Goal: Task Accomplishment & Management: Manage account settings

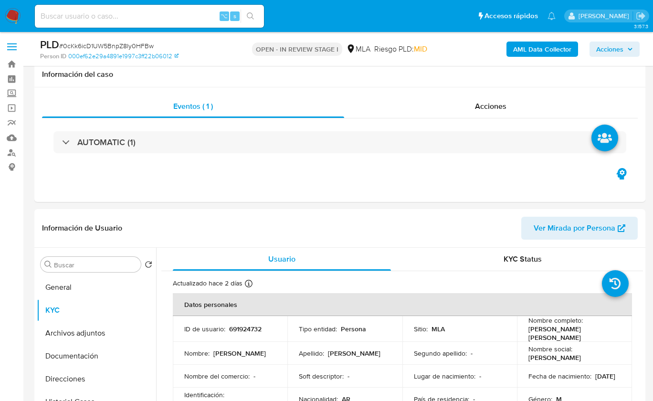
select select "10"
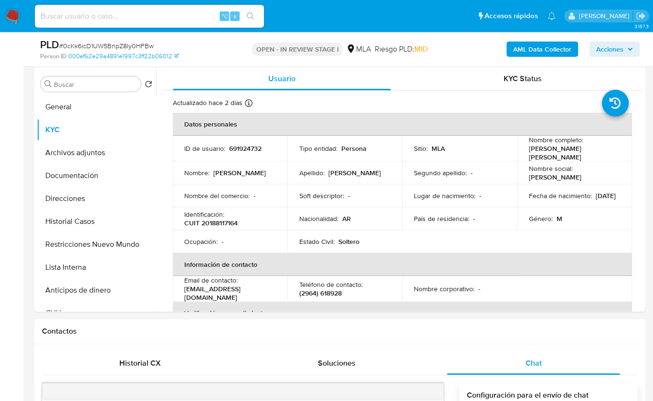
scroll to position [541, 0]
click at [489, 290] on div "Nombre corporativo : -" at bounding box center [460, 289] width 92 height 9
click at [406, 250] on table "Datos personales ID de usuario : 691924732 Tipo entidad : Persona Sitio : MLA N…" at bounding box center [402, 289] width 459 height 352
click at [517, 267] on th "Información de contacto" at bounding box center [402, 264] width 459 height 23
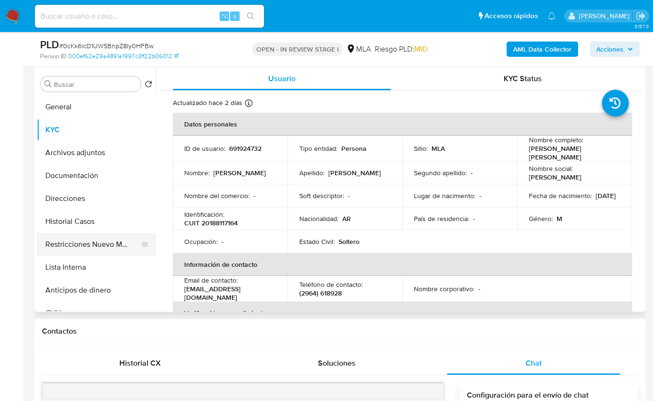
click at [85, 246] on button "Restricciones Nuevo Mundo" at bounding box center [93, 244] width 112 height 23
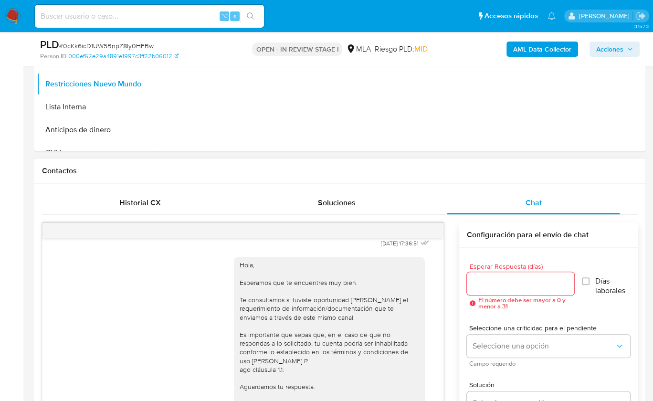
scroll to position [402, 0]
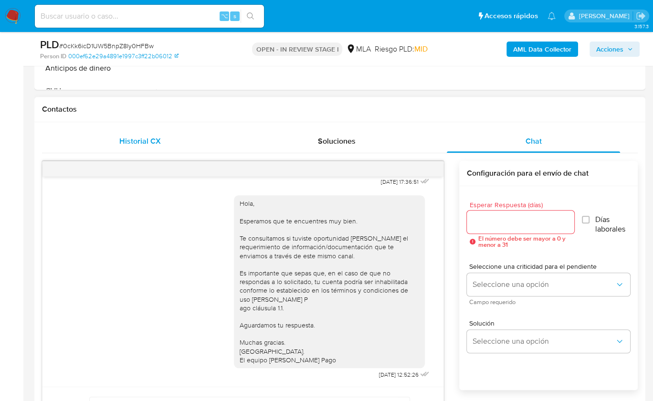
click at [154, 143] on span "Historial CX" at bounding box center [140, 141] width 42 height 11
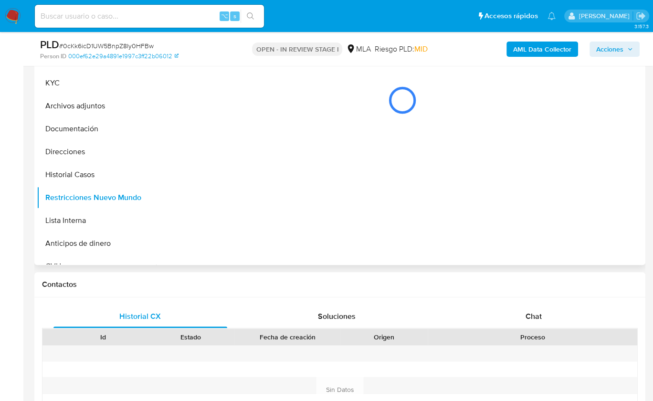
scroll to position [196, 0]
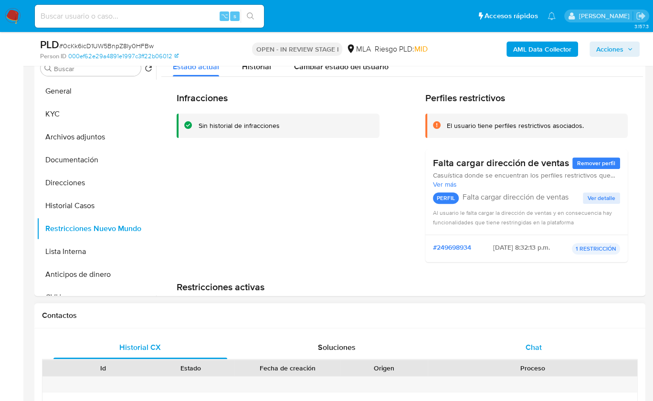
click at [556, 348] on div "Chat" at bounding box center [534, 347] width 174 height 23
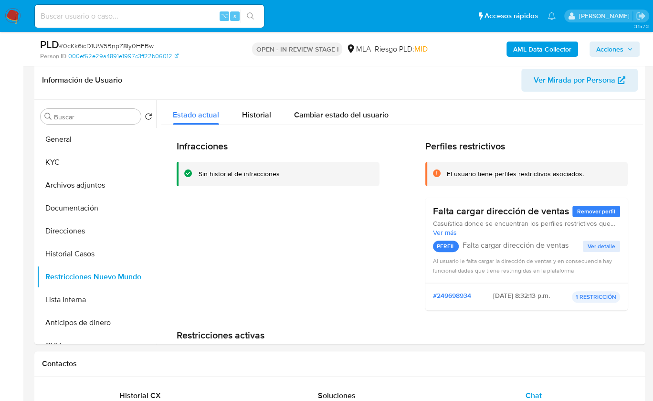
scroll to position [147, 0]
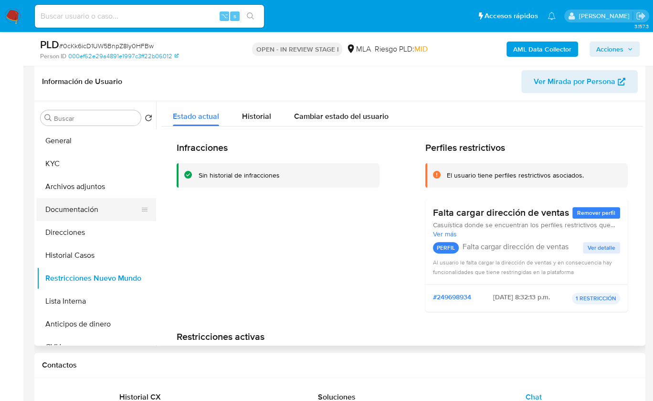
click at [73, 211] on button "Documentación" at bounding box center [93, 209] width 112 height 23
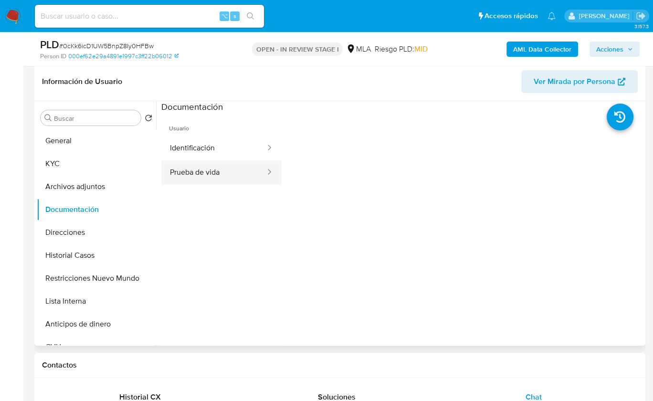
click at [239, 171] on button "Prueba de vida" at bounding box center [213, 172] width 105 height 24
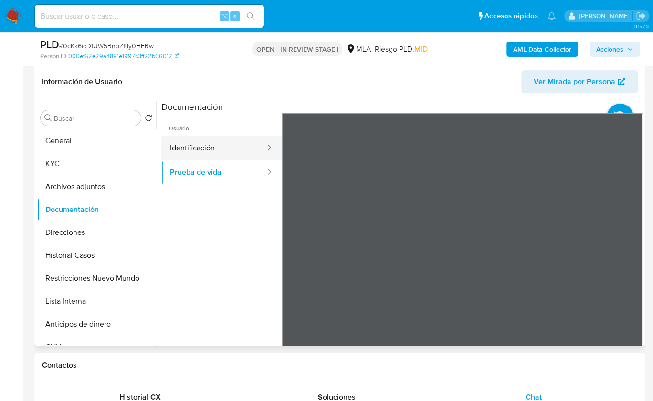
click at [216, 148] on button "Identificación" at bounding box center [213, 148] width 105 height 24
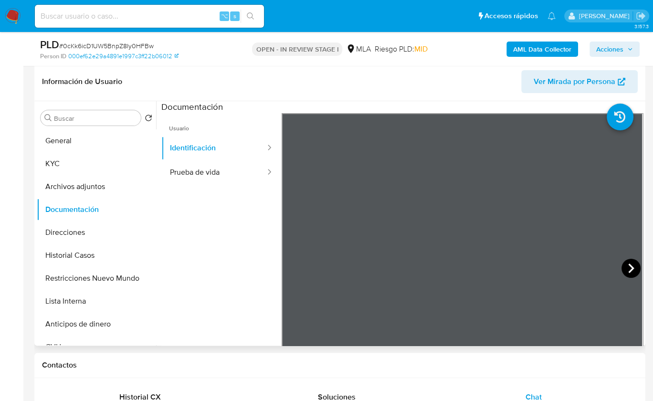
click at [628, 266] on icon at bounding box center [631, 269] width 6 height 10
click at [295, 268] on icon at bounding box center [293, 268] width 19 height 19
click at [91, 163] on button "KYC" at bounding box center [93, 163] width 112 height 23
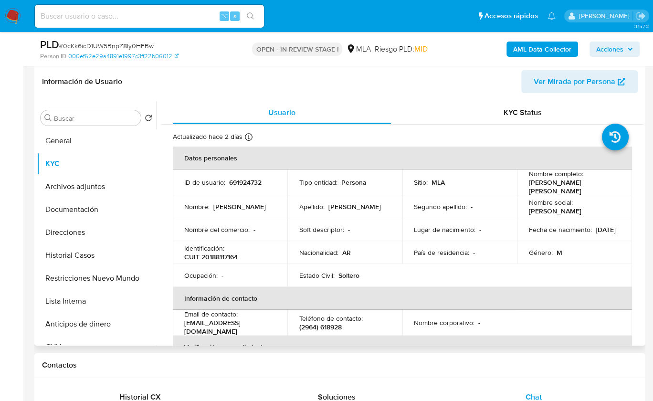
click at [456, 85] on header "Información de Usuario Ver Mirada por Persona" at bounding box center [340, 81] width 596 height 23
drag, startPoint x: 521, startPoint y: 180, endPoint x: 564, endPoint y: 191, distance: 44.1
click at [564, 191] on td "Nombre completo : Jose Galindo Rodas Fernandez" at bounding box center [574, 182] width 115 height 26
copy p "Jose Galindo Rodas Fernandez"
click at [418, 283] on table "Datos personales ID de usuario : 691924732 Tipo entidad : Persona Sitio : MLA N…" at bounding box center [402, 323] width 459 height 352
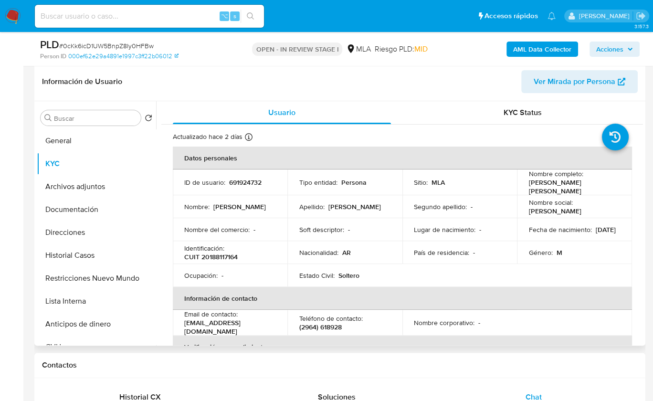
click at [561, 268] on table "Datos personales ID de usuario : 691924732 Tipo entidad : Persona Sitio : MLA N…" at bounding box center [402, 323] width 459 height 352
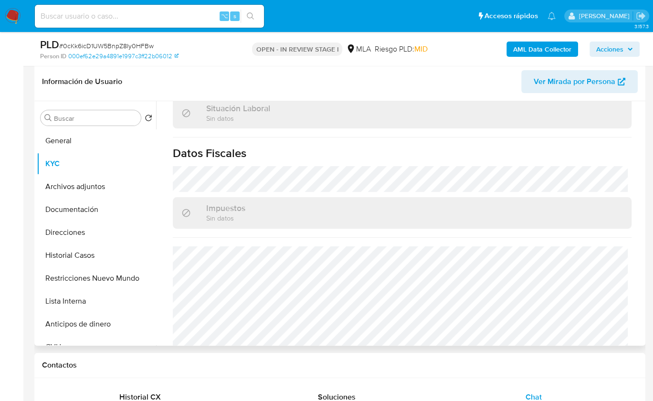
scroll to position [532, 0]
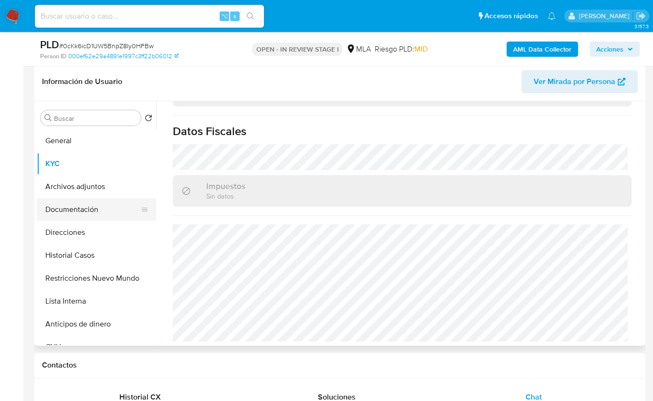
click at [67, 212] on button "Documentación" at bounding box center [93, 209] width 112 height 23
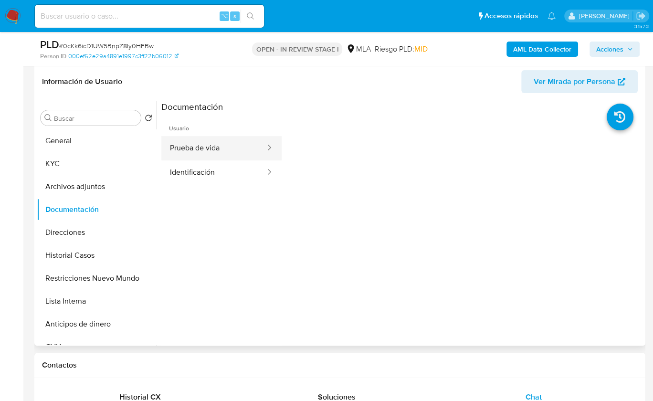
click at [249, 151] on button "Prueba de vida" at bounding box center [213, 148] width 105 height 24
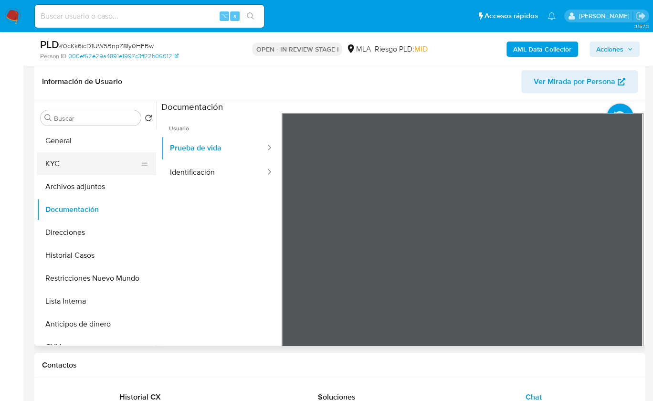
click at [67, 154] on button "KYC" at bounding box center [93, 163] width 112 height 23
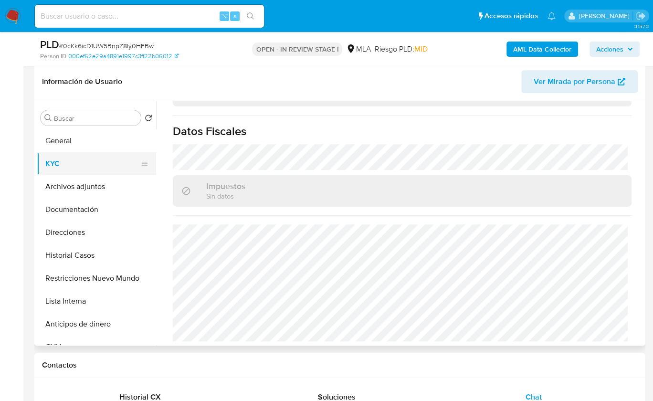
click at [77, 170] on button "KYC" at bounding box center [93, 163] width 112 height 23
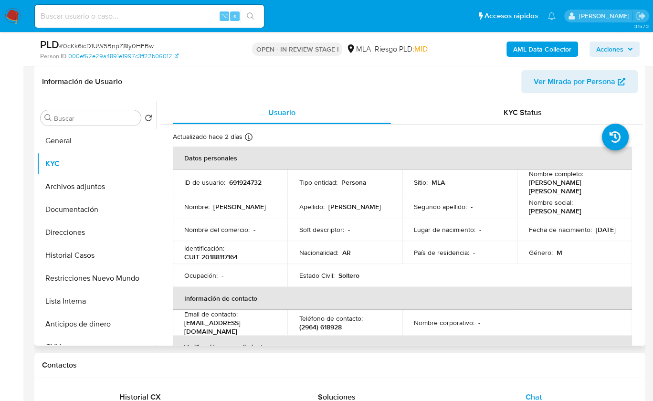
click at [226, 257] on p "CUIT 20188117164" at bounding box center [210, 257] width 53 height 9
copy p "20188117164"
click at [526, 366] on h1 "Contactos" at bounding box center [340, 365] width 596 height 10
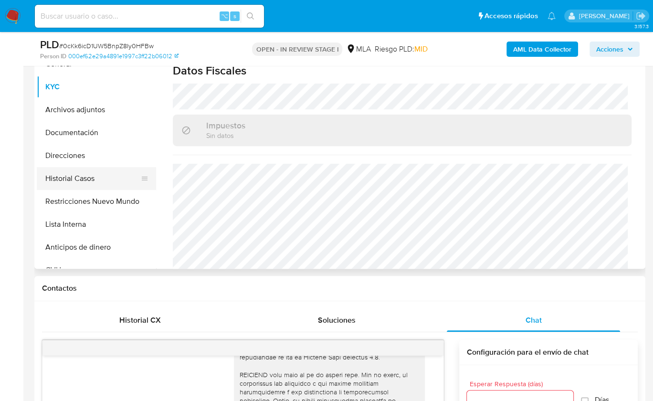
scroll to position [514, 0]
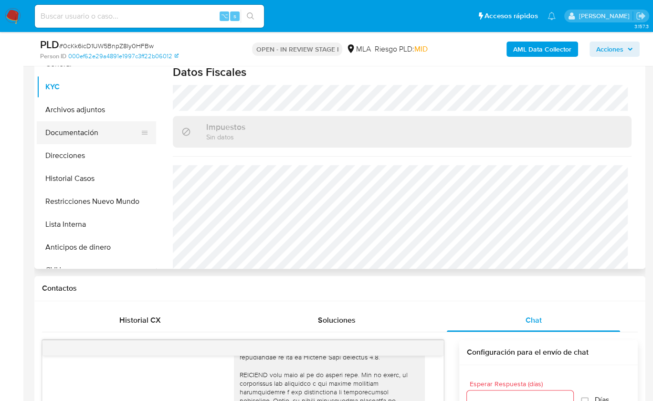
click at [77, 138] on button "Documentación" at bounding box center [93, 132] width 112 height 23
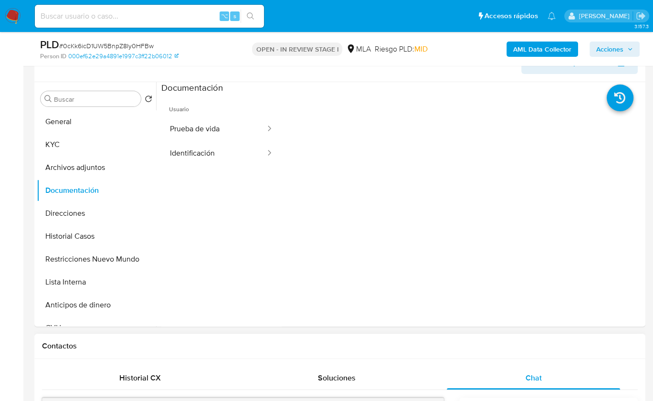
scroll to position [157, 0]
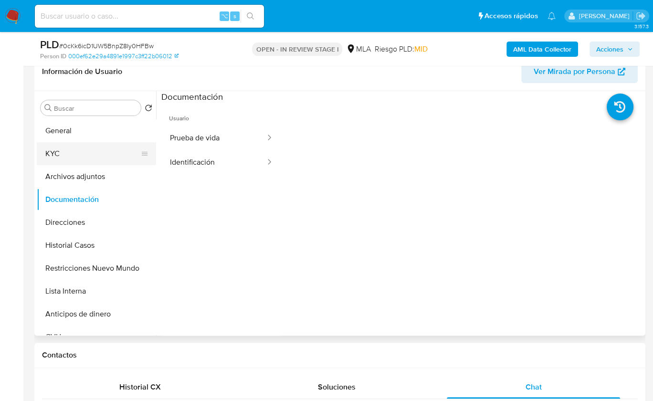
click at [82, 155] on button "KYC" at bounding box center [93, 153] width 112 height 23
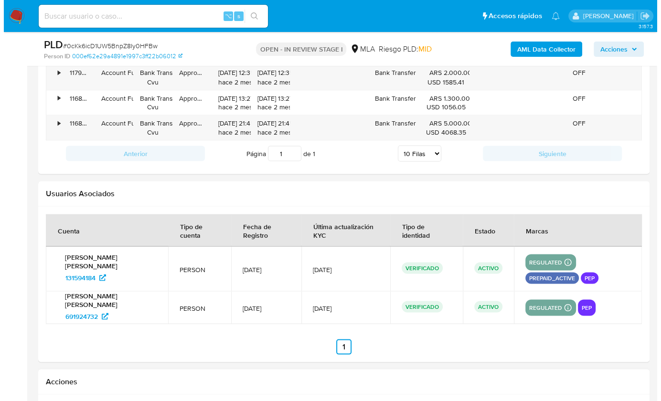
scroll to position [1602, 0]
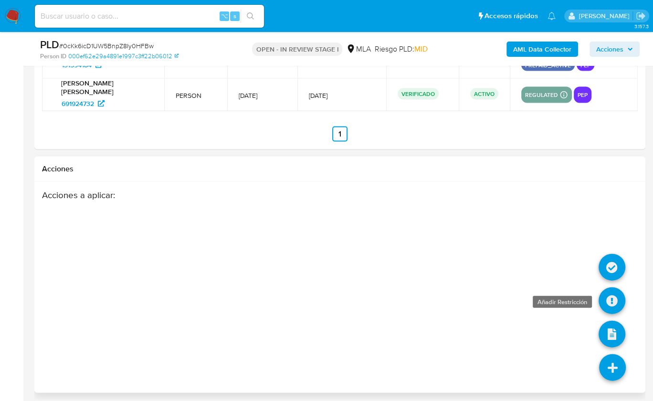
click at [607, 300] on icon at bounding box center [612, 300] width 27 height 27
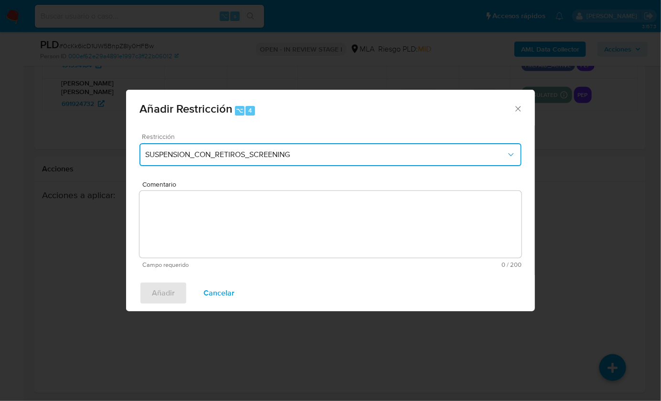
click at [210, 152] on span "SUSPENSION_CON_RETIROS_SCREENING" at bounding box center [325, 155] width 361 height 10
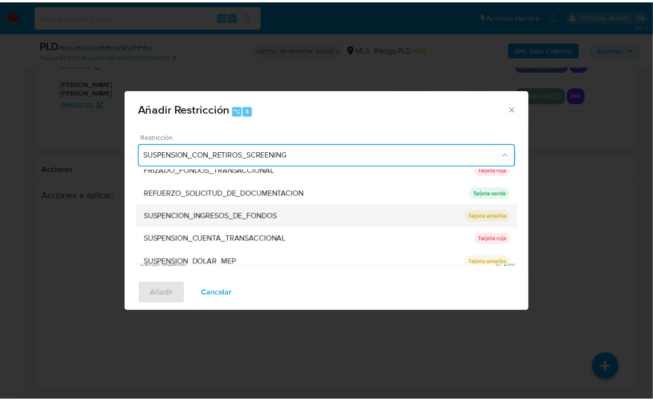
scroll to position [202, 0]
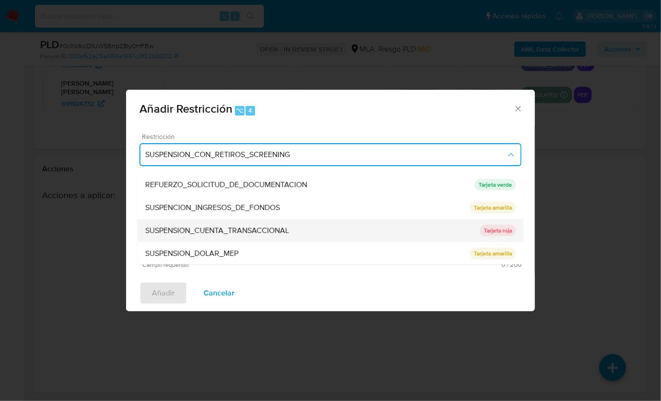
click at [245, 232] on span "SUSPENSION_CUENTA_TRANSACCIONAL" at bounding box center [217, 231] width 144 height 10
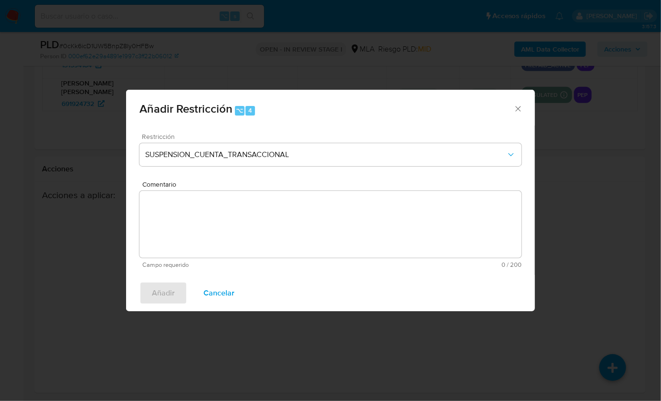
click at [243, 228] on textarea "Comentario" at bounding box center [330, 224] width 382 height 67
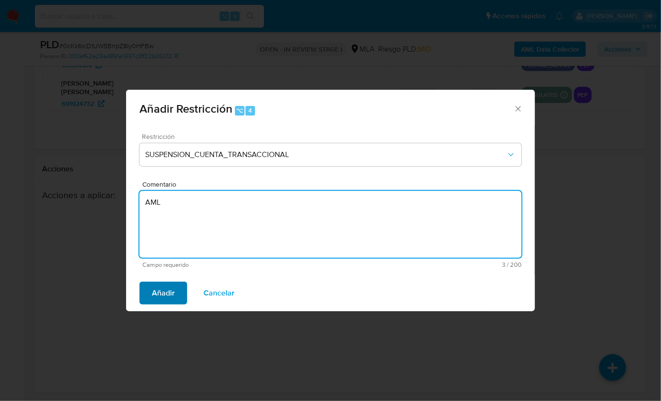
type textarea "AML"
click at [162, 284] on span "Añadir" at bounding box center [163, 293] width 23 height 21
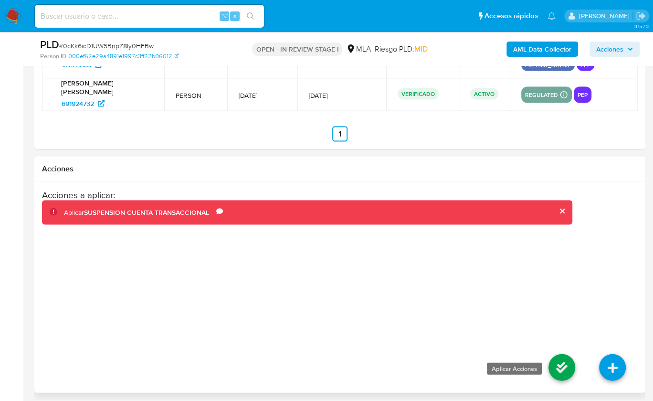
click at [556, 367] on icon at bounding box center [562, 367] width 27 height 27
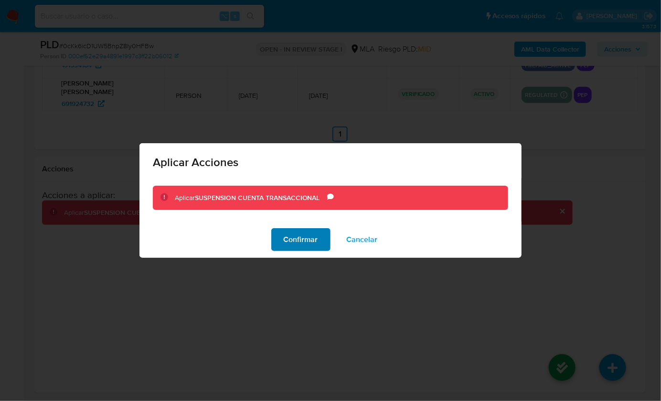
click at [302, 243] on span "Confirmar" at bounding box center [301, 239] width 34 height 21
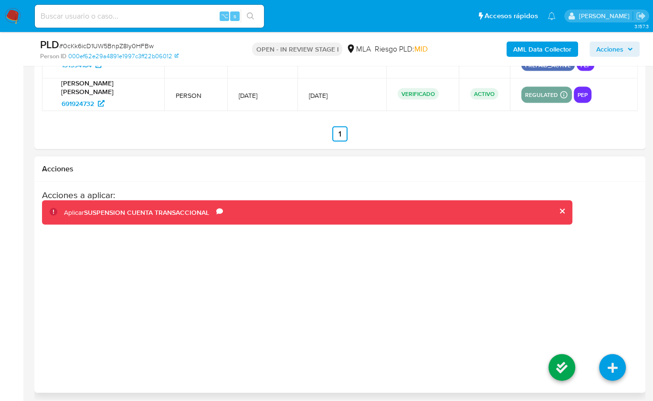
click at [539, 287] on div "Acciones a aplicar : Aplicar SUSPENSION CUENTA TRANSACCIONAL Comentario AML" at bounding box center [307, 266] width 530 height 153
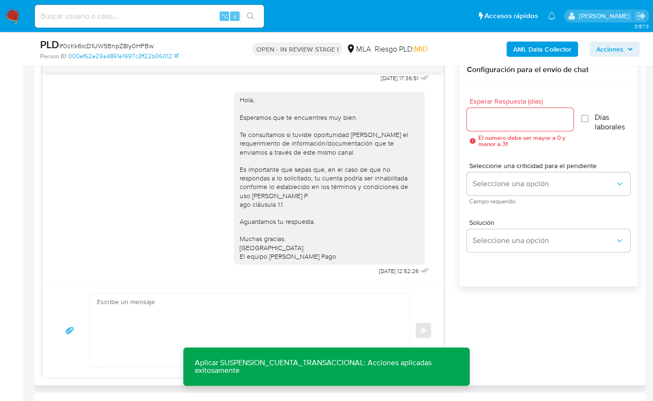
scroll to position [509, 0]
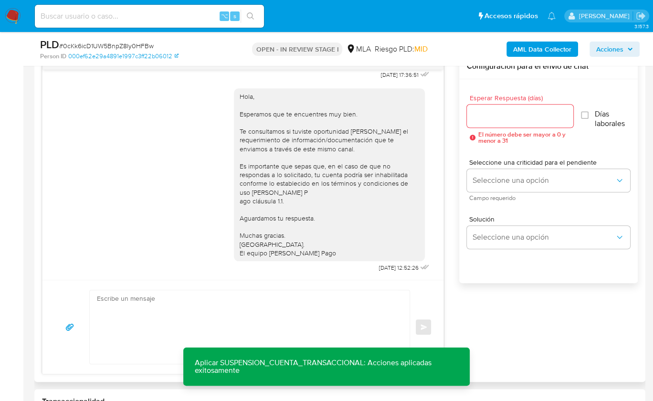
click at [264, 312] on textarea at bounding box center [247, 327] width 301 height 74
paste textarea "Hola , En función de las operaciones registradas en tu cuenta de Mercado Pago, …"
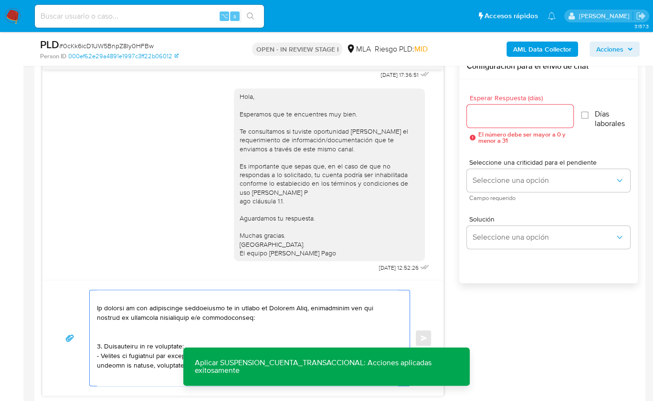
scroll to position [0, 0]
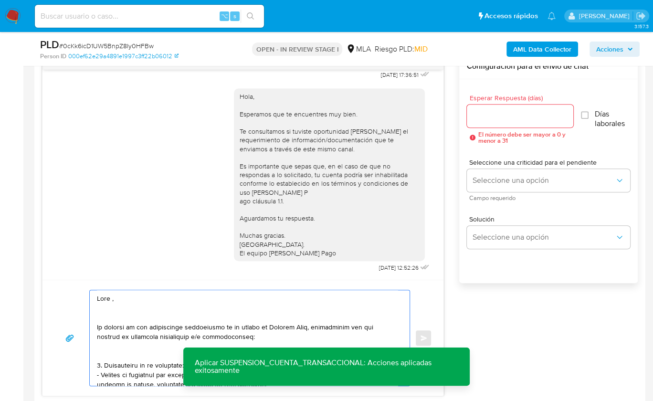
click at [111, 296] on textarea at bounding box center [247, 337] width 301 height 95
click at [154, 310] on textarea at bounding box center [247, 337] width 301 height 95
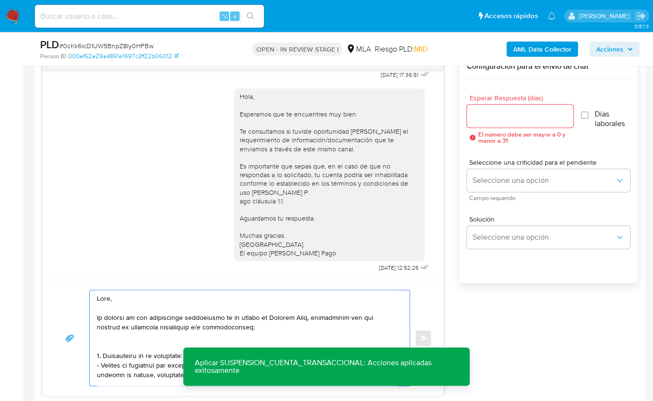
drag, startPoint x: 311, startPoint y: 316, endPoint x: 370, endPoint y: 299, distance: 61.4
click at [310, 316] on textarea at bounding box center [247, 337] width 301 height 95
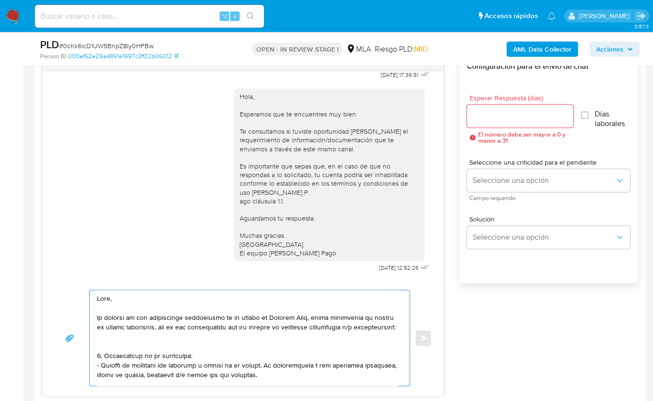
click at [132, 351] on textarea at bounding box center [247, 337] width 301 height 95
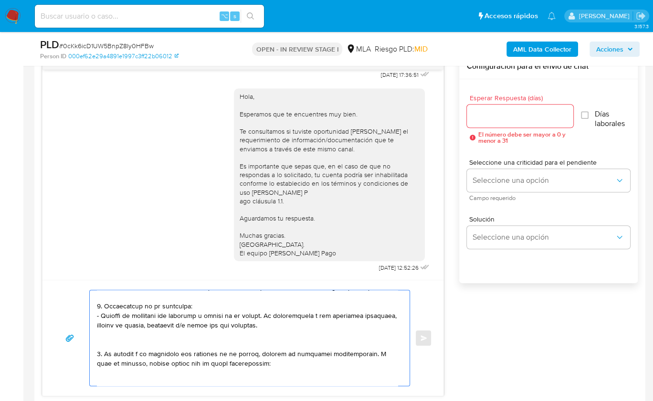
scroll to position [46, 0]
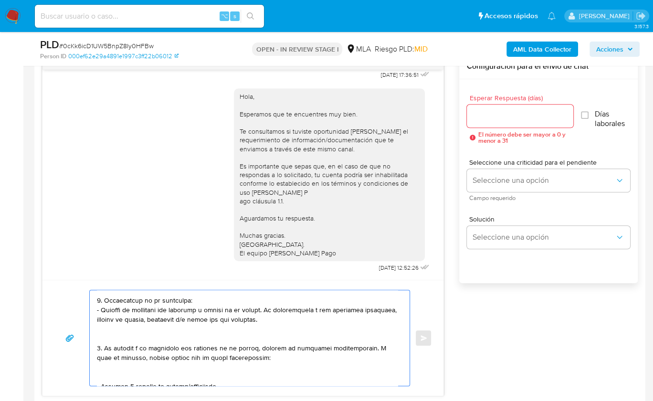
click at [266, 329] on textarea at bounding box center [247, 337] width 301 height 95
click at [125, 343] on textarea at bounding box center [247, 337] width 301 height 95
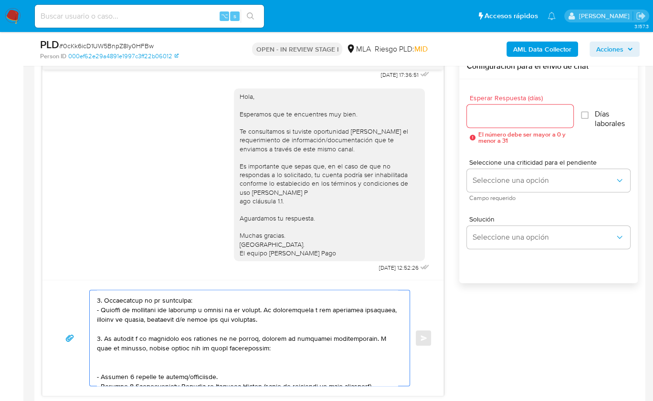
click at [110, 378] on textarea at bounding box center [247, 337] width 301 height 95
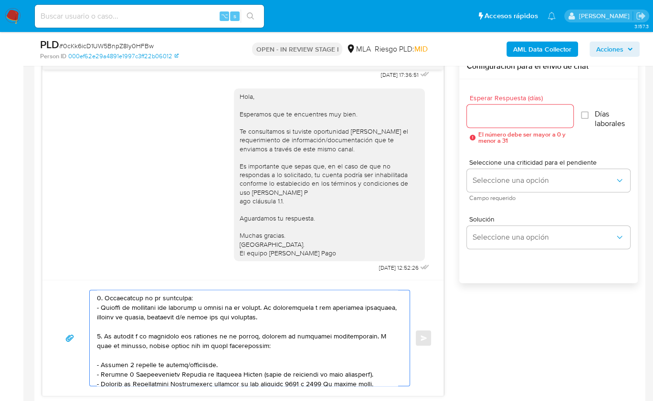
scroll to position [50, 0]
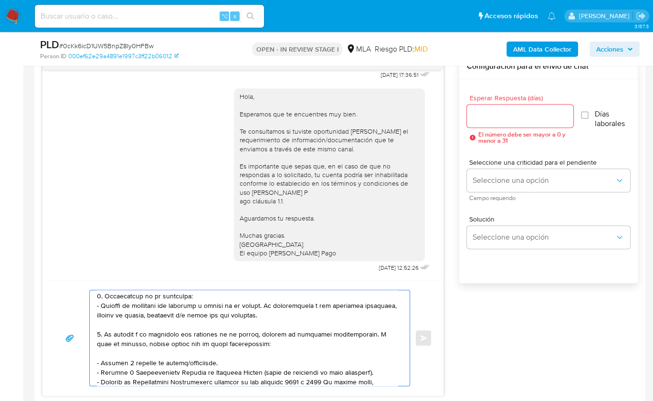
drag, startPoint x: 129, startPoint y: 372, endPoint x: 75, endPoint y: 372, distance: 54.4
click at [75, 372] on div "Enviar" at bounding box center [243, 338] width 378 height 96
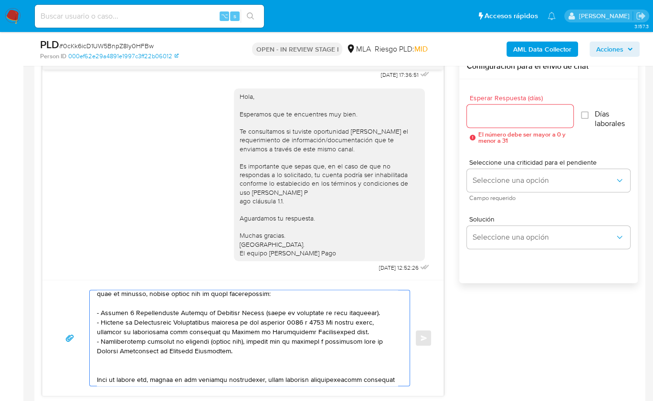
scroll to position [103, 0]
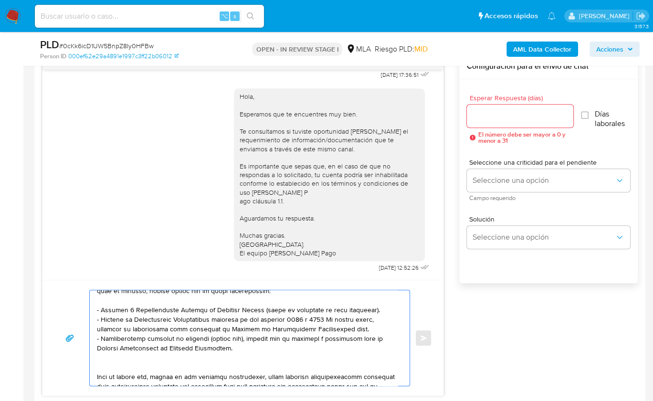
drag, startPoint x: 241, startPoint y: 360, endPoint x: 92, endPoint y: 348, distance: 149.9
click at [92, 348] on div at bounding box center [247, 337] width 315 height 95
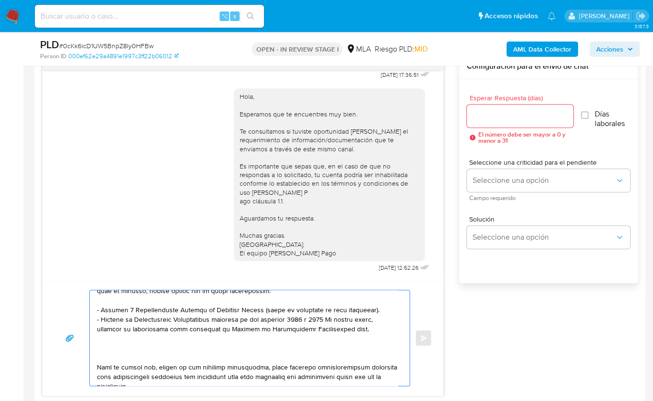
click at [110, 356] on textarea at bounding box center [247, 337] width 301 height 95
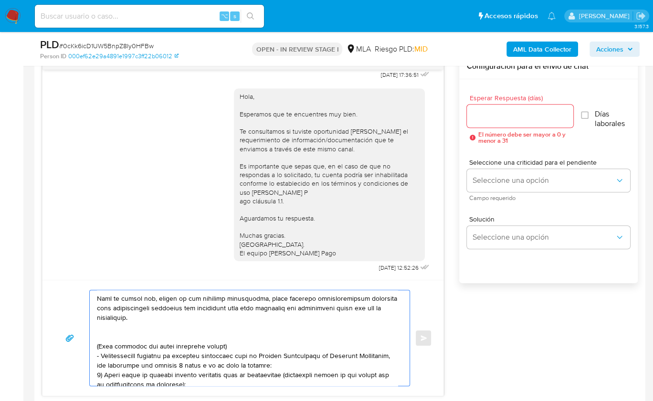
scroll to position [159, 0]
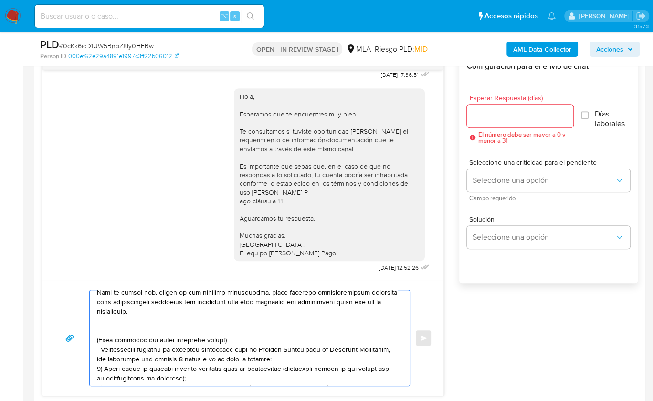
click at [102, 335] on textarea at bounding box center [247, 337] width 301 height 95
drag, startPoint x: 222, startPoint y: 347, endPoint x: 96, endPoint y: 326, distance: 127.3
click at [97, 326] on textarea at bounding box center [247, 337] width 301 height 95
click at [230, 347] on textarea at bounding box center [247, 337] width 301 height 95
drag, startPoint x: 227, startPoint y: 348, endPoint x: 93, endPoint y: 338, distance: 134.0
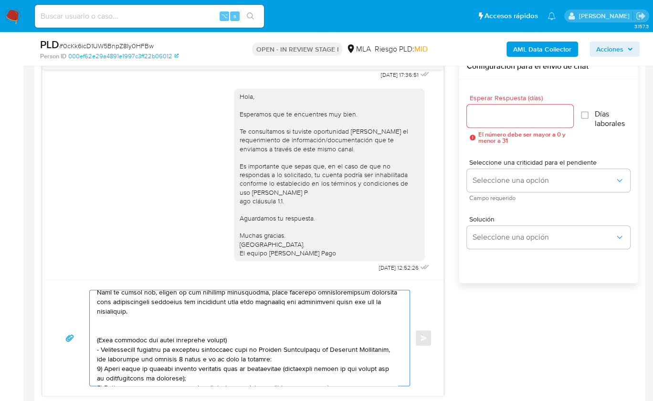
click at [93, 338] on div at bounding box center [247, 337] width 315 height 95
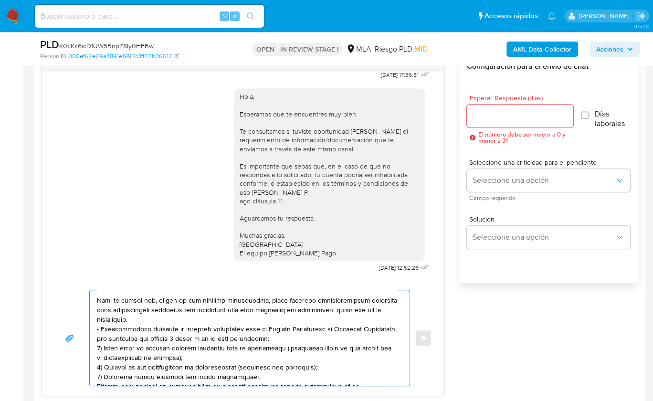
scroll to position [151, 0]
drag, startPoint x: 169, startPoint y: 328, endPoint x: 98, endPoint y: 307, distance: 74.0
click at [98, 307] on textarea at bounding box center [247, 337] width 301 height 95
drag, startPoint x: 181, startPoint y: 325, endPoint x: 97, endPoint y: 307, distance: 85.5
click at [97, 307] on textarea at bounding box center [247, 337] width 301 height 95
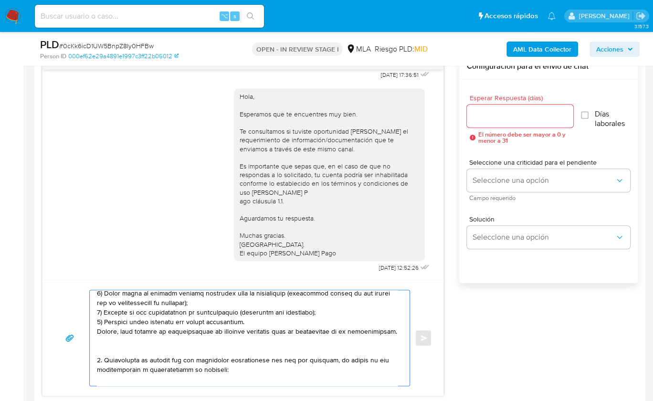
click at [129, 362] on textarea at bounding box center [247, 337] width 301 height 95
paste textarea "Tené en cuenta que, además de los ejemplos mencionados, podés adjuntar voluntar…"
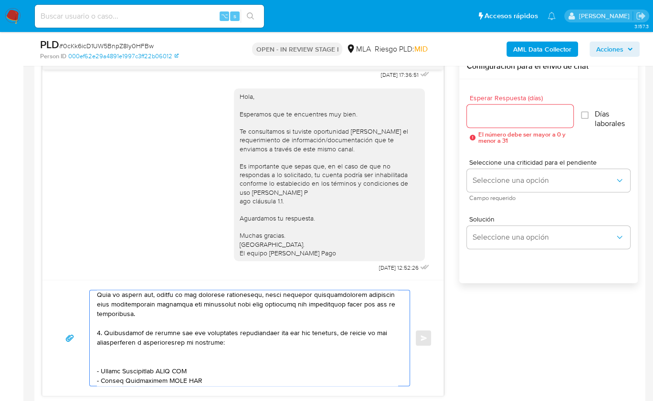
scroll to position [227, 0]
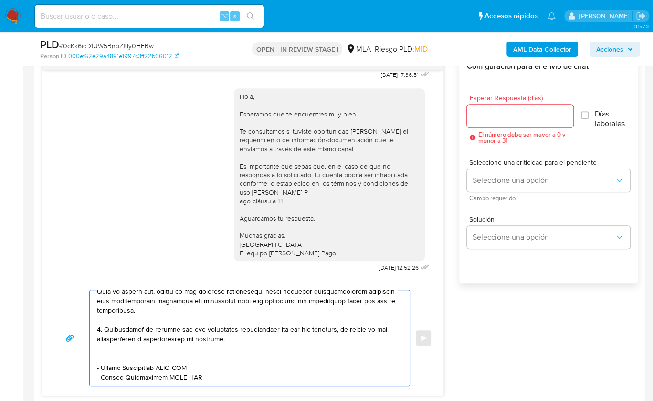
click at [106, 371] on textarea at bounding box center [247, 337] width 301 height 95
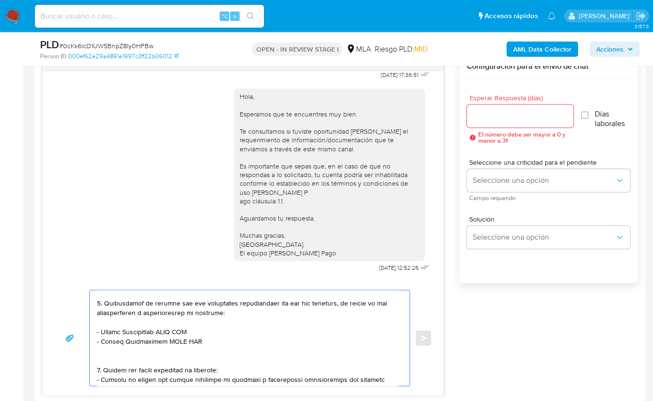
scroll to position [270, 0]
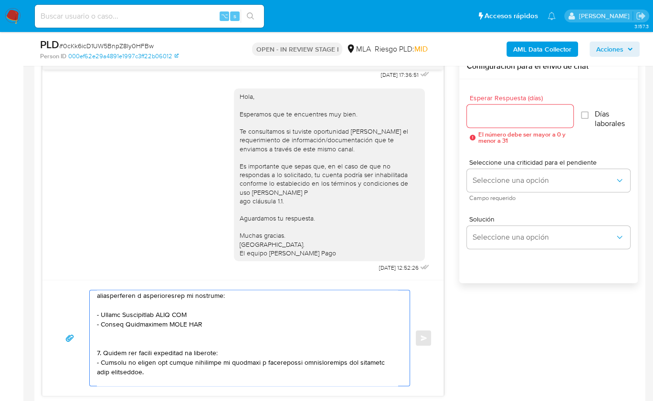
drag, startPoint x: 101, startPoint y: 329, endPoint x: 161, endPoint y: 332, distance: 60.7
click at [161, 332] on textarea at bounding box center [247, 337] width 301 height 95
paste textarea "Matias Rodriguez Moraez"
click at [198, 334] on textarea at bounding box center [247, 337] width 301 height 95
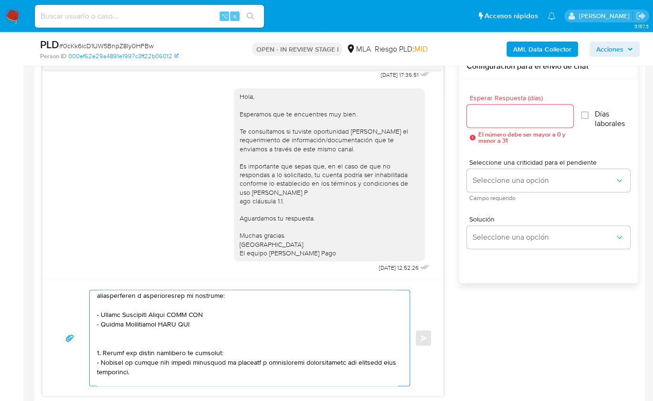
paste textarea "23426683229"
drag, startPoint x: 100, startPoint y: 342, endPoint x: 159, endPoint y: 344, distance: 58.8
click at [159, 344] on textarea at bounding box center [247, 337] width 301 height 95
paste textarea "Jesus Antonio Freites Mejias"
click at [208, 340] on textarea at bounding box center [247, 337] width 301 height 95
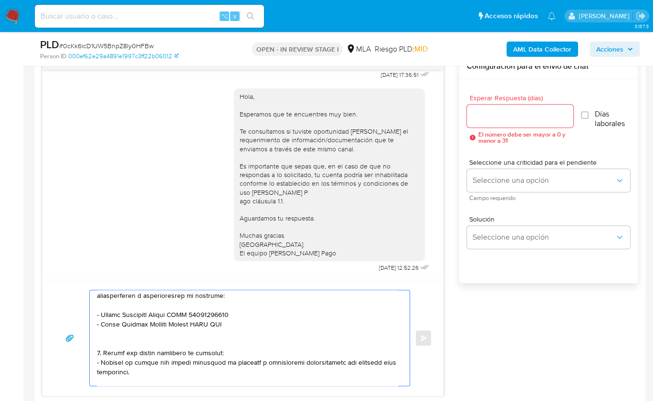
click at [208, 340] on textarea at bounding box center [247, 337] width 301 height 95
paste textarea "27961620762"
click at [161, 369] on textarea at bounding box center [247, 337] width 301 height 95
click at [161, 358] on textarea at bounding box center [247, 337] width 301 height 95
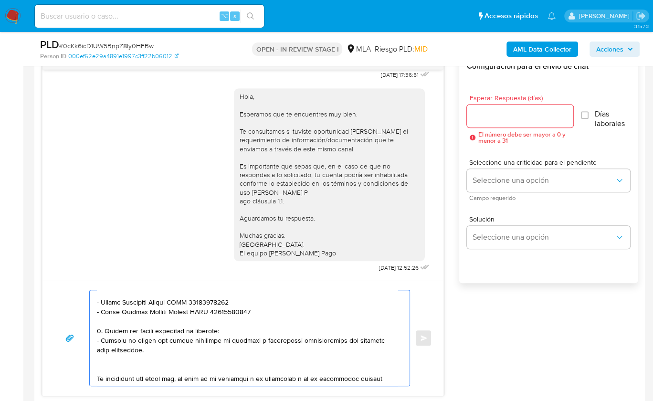
scroll to position [285, 0]
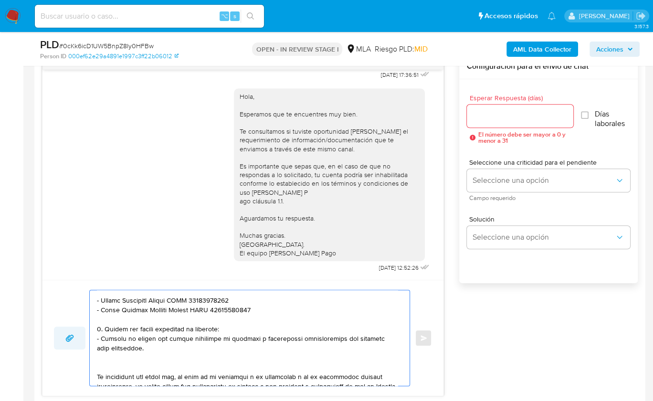
drag, startPoint x: 137, startPoint y: 364, endPoint x: 73, endPoint y: 336, distance: 70.8
click at [73, 336] on div "Enviar" at bounding box center [243, 338] width 378 height 96
drag, startPoint x: 134, startPoint y: 366, endPoint x: 105, endPoint y: 349, distance: 34.1
click at [105, 349] on textarea at bounding box center [247, 337] width 301 height 95
paste textarea "3. Notamos un incremento en tu operatoria e ingresos en noviembre 2024. ¿Podría…"
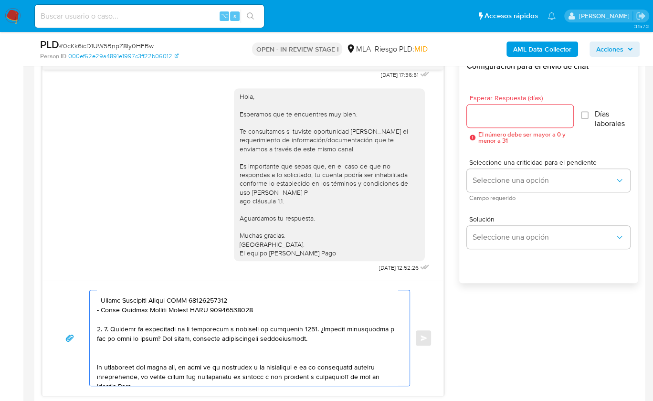
click at [113, 344] on textarea at bounding box center [247, 337] width 301 height 95
click at [269, 349] on textarea at bounding box center [247, 337] width 301 height 95
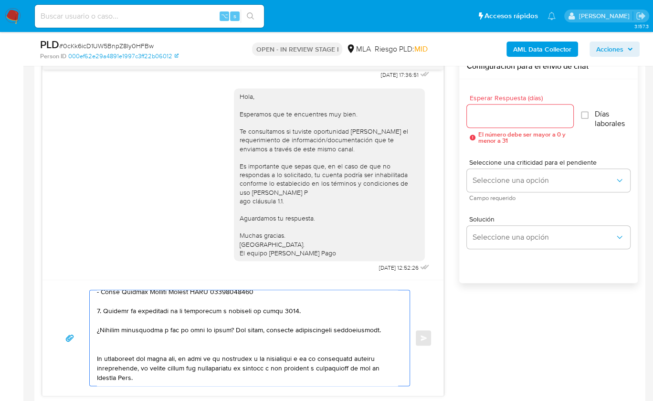
scroll to position [330, 0]
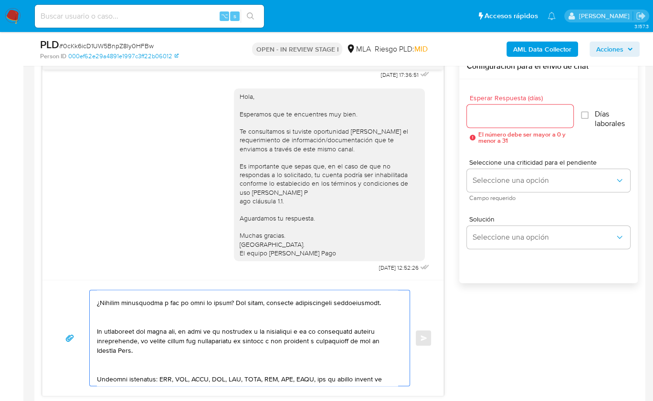
click at [151, 337] on textarea at bounding box center [247, 337] width 301 height 95
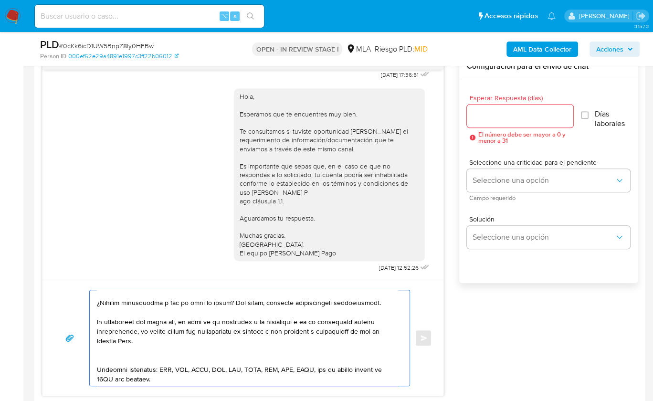
click at [152, 359] on textarea at bounding box center [247, 337] width 301 height 95
click at [118, 381] on textarea at bounding box center [247, 337] width 301 height 95
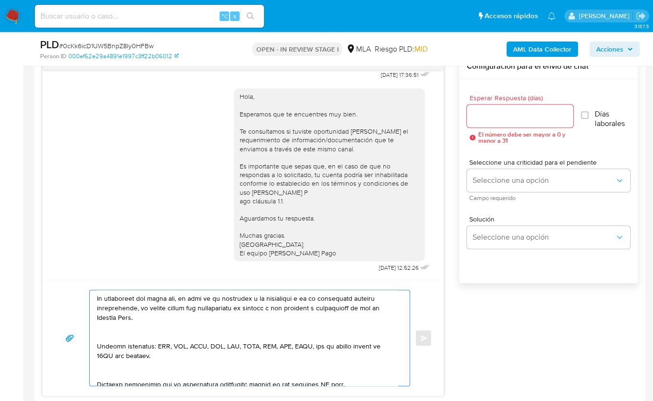
scroll to position [354, 0]
click at [124, 353] on textarea at bounding box center [247, 337] width 301 height 95
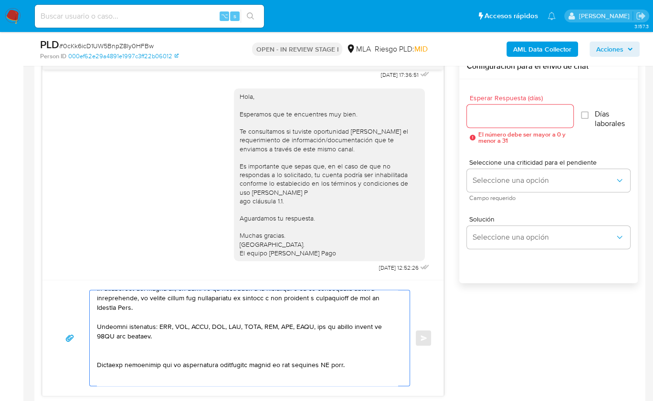
scroll to position [367, 0]
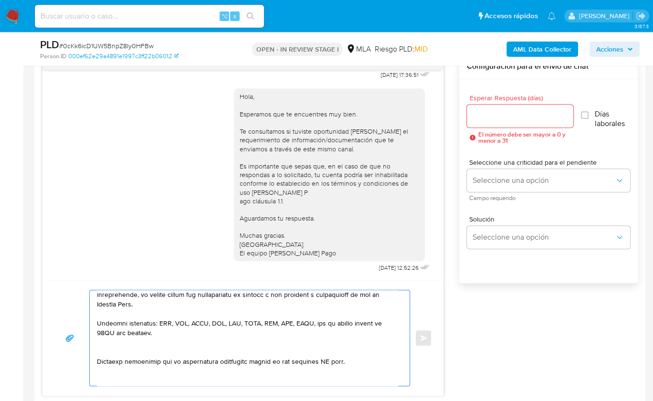
drag, startPoint x: 113, startPoint y: 370, endPoint x: 158, endPoint y: 367, distance: 44.5
click at [113, 370] on textarea at bounding box center [247, 337] width 301 height 95
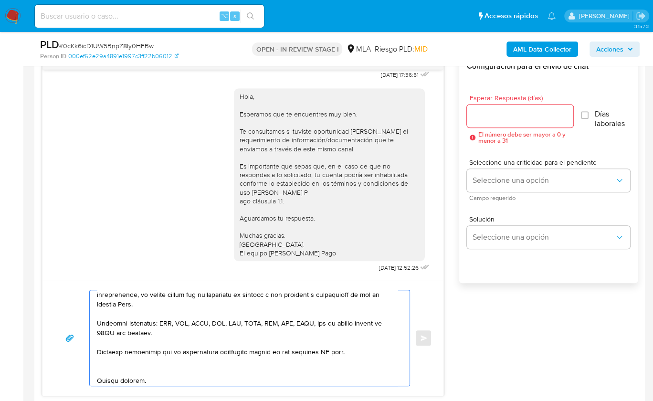
click at [326, 370] on textarea at bounding box center [247, 337] width 301 height 95
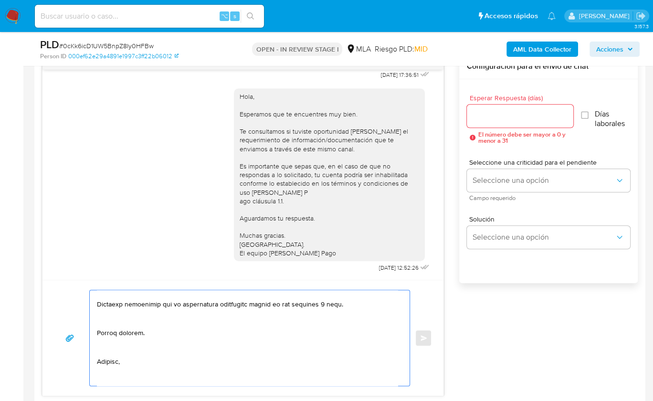
scroll to position [416, 0]
click at [119, 339] on textarea at bounding box center [247, 337] width 301 height 95
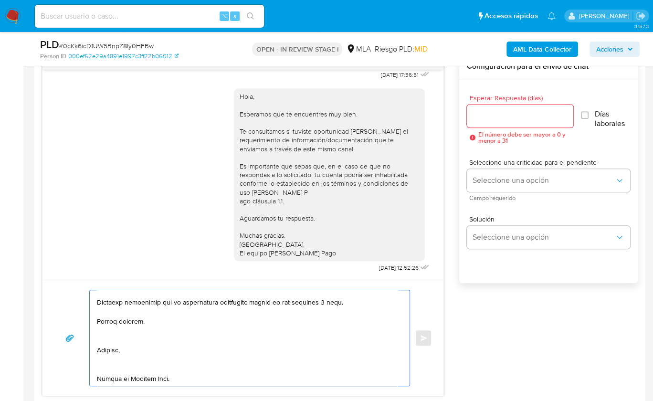
click at [105, 356] on textarea at bounding box center [247, 337] width 301 height 95
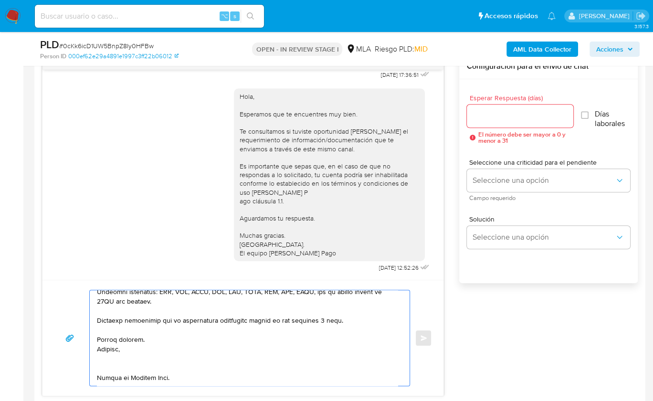
click at [108, 365] on textarea at bounding box center [247, 337] width 301 height 95
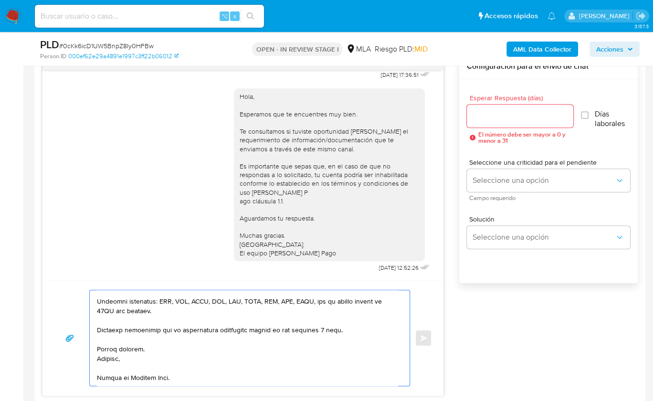
click at [103, 371] on textarea at bounding box center [247, 337] width 301 height 95
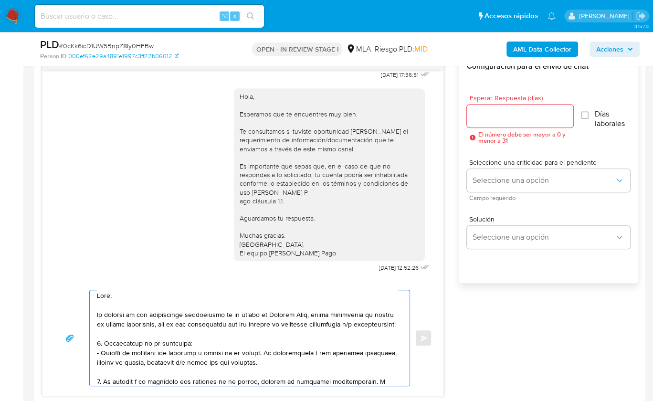
scroll to position [0, 0]
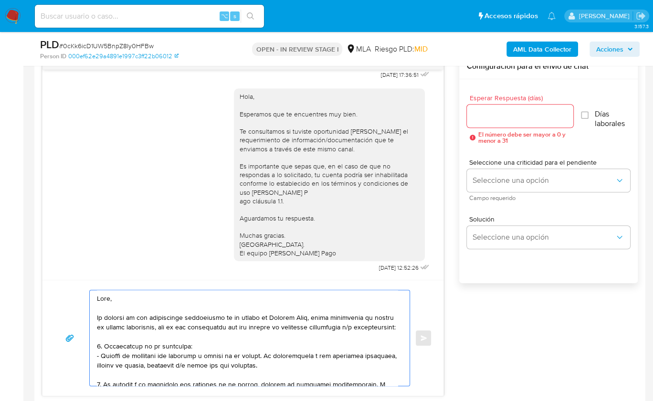
type textarea "Hola, En función de las operaciones registradas en tu cuenta de Mercado Pago, h…"
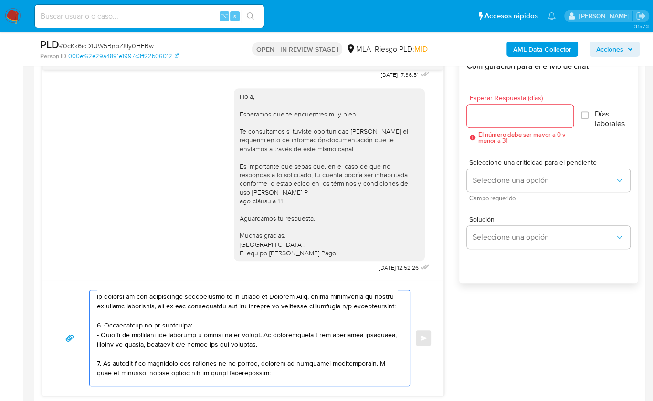
scroll to position [31, 0]
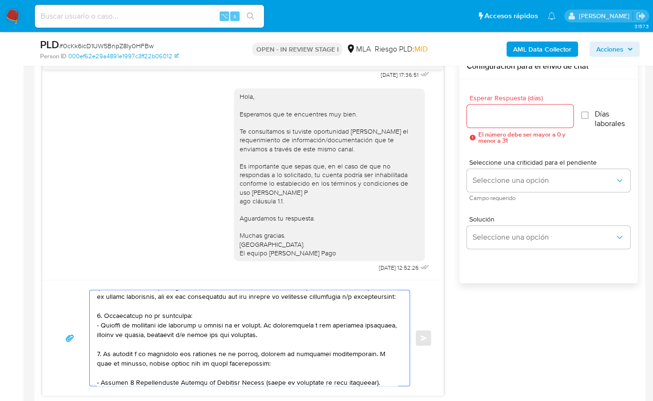
click at [473, 127] on div "Esperar Respuesta (días) El número debe ser mayor a 0 y menor a 31" at bounding box center [520, 119] width 106 height 49
click at [474, 122] on div at bounding box center [520, 116] width 106 height 23
click at [474, 120] on input "Esperar Respuesta (días)" at bounding box center [520, 116] width 106 height 12
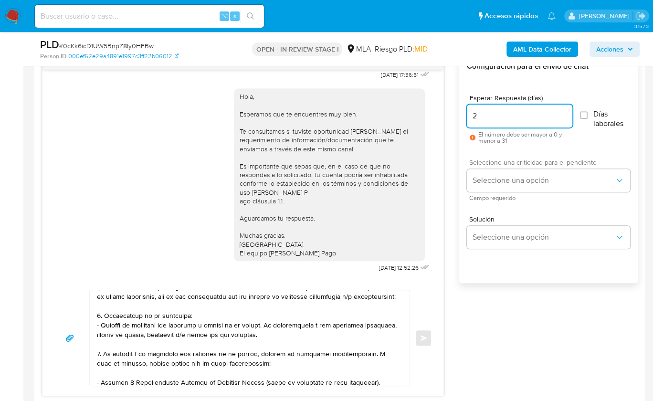
type input "2"
click at [494, 196] on span "Campo requerido" at bounding box center [550, 198] width 163 height 5
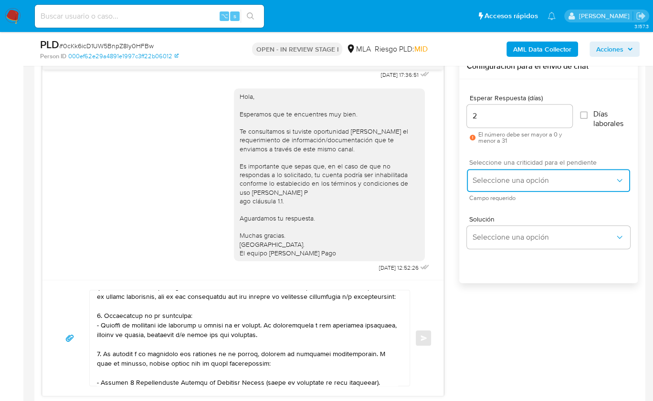
click at [495, 180] on span "Seleccione una opción" at bounding box center [544, 181] width 142 height 10
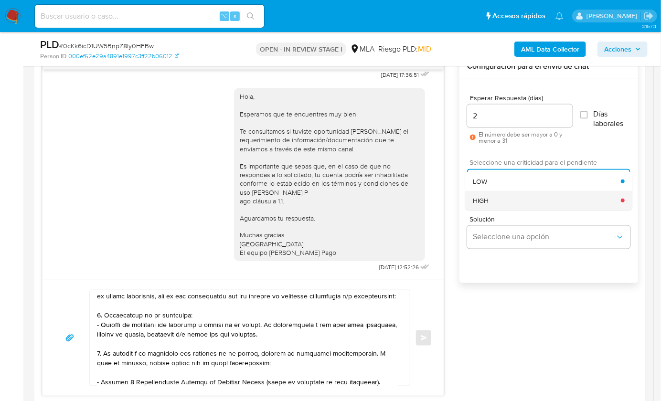
click at [502, 205] on div "HIGH" at bounding box center [547, 200] width 148 height 19
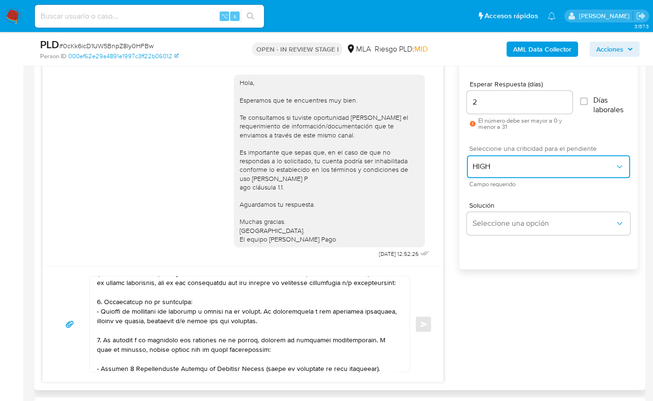
scroll to position [524, 0]
click at [307, 317] on textarea at bounding box center [247, 322] width 301 height 95
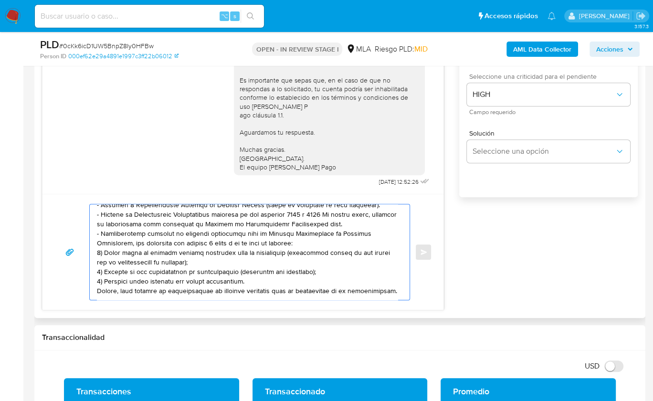
scroll to position [0, 0]
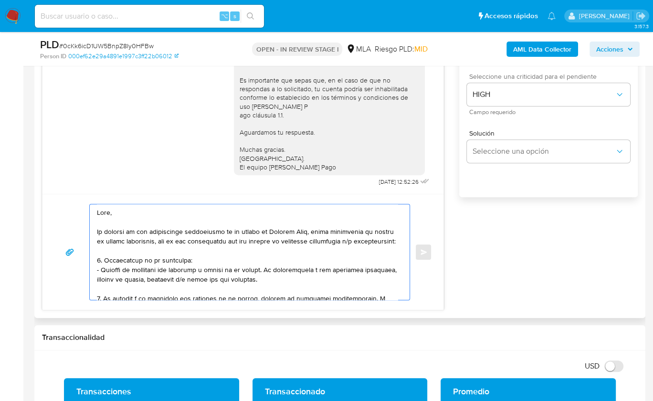
drag, startPoint x: 170, startPoint y: 283, endPoint x: 65, endPoint y: 186, distance: 142.6
click at [65, 186] on div "18/08/2025 17:36:51 Hola, Esperamos que te encuentres muy bien. Te consultamos …" at bounding box center [243, 139] width 402 height 342
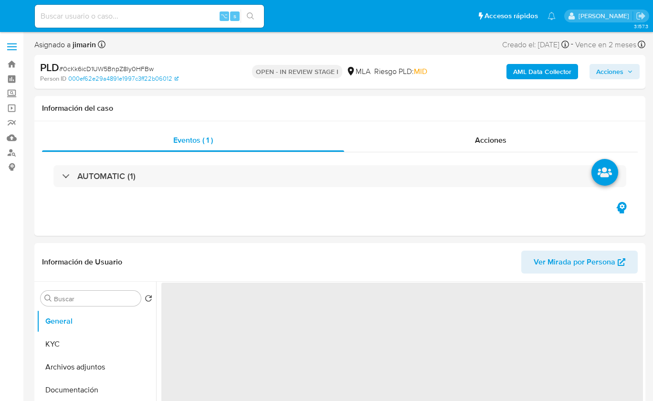
select select "10"
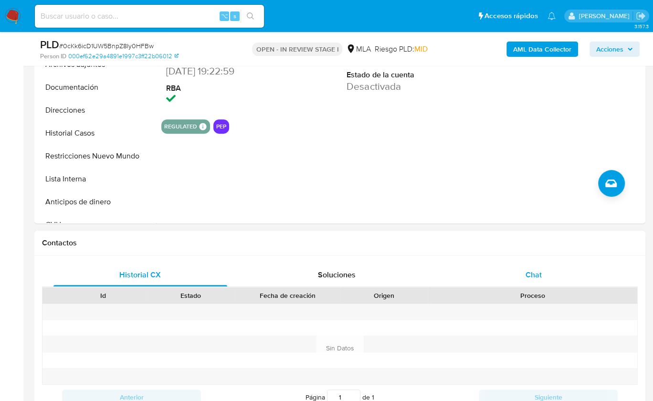
click at [524, 268] on div "Chat" at bounding box center [534, 275] width 174 height 23
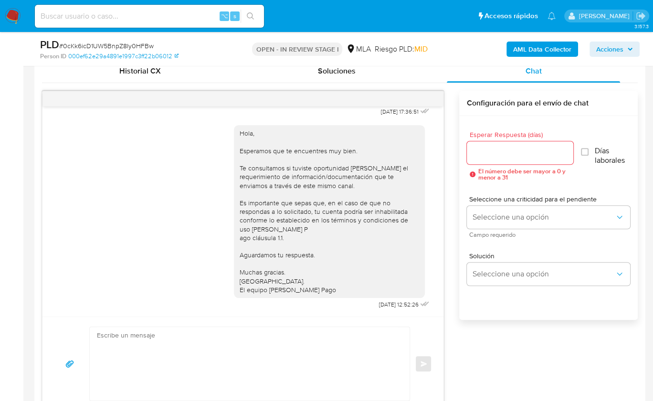
scroll to position [491, 0]
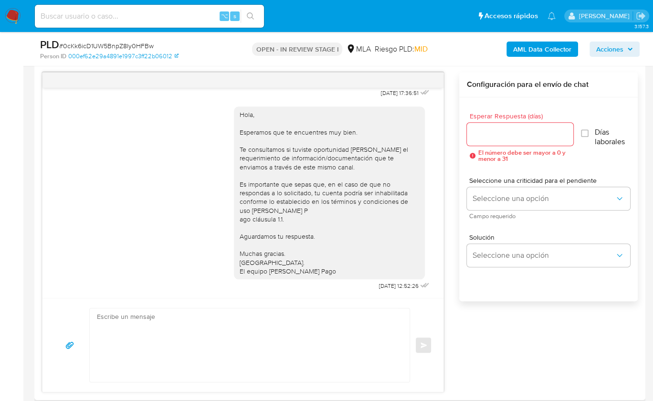
click at [315, 340] on textarea at bounding box center [247, 345] width 301 height 74
paste textarea "Hola, En función de las operaciones registradas en tu cuenta de Mercado Pago, h…"
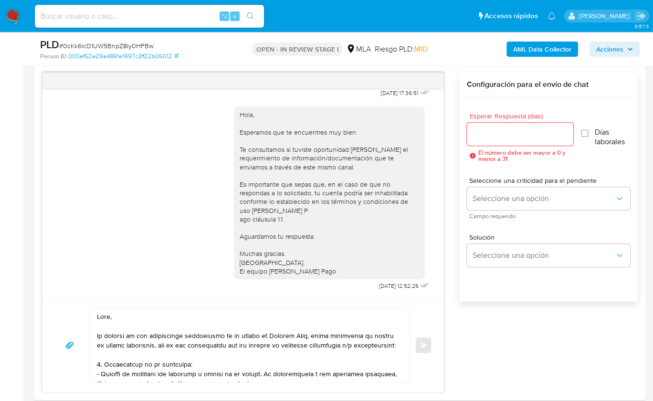
scroll to position [492, 0]
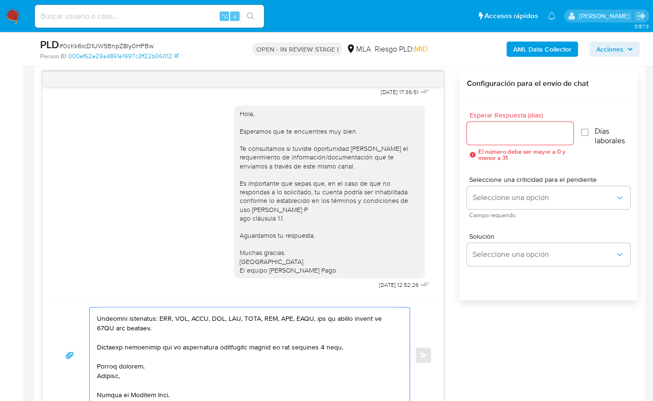
type textarea "Hola, En función de las operaciones registradas en tu cuenta de Mercado Pago, h…"
click at [480, 131] on input "Esperar Respuesta (días)" at bounding box center [520, 133] width 106 height 12
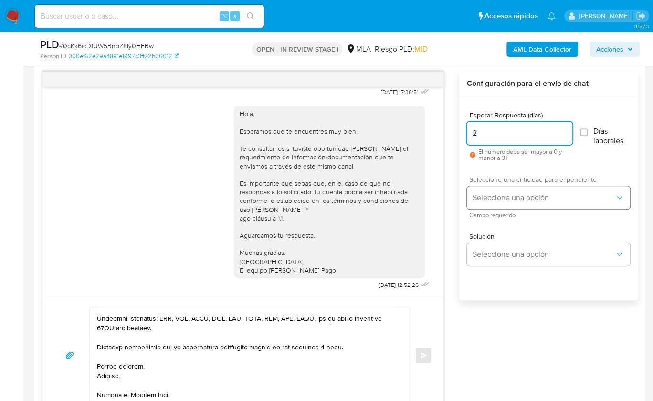
type input "2"
click at [487, 204] on button "Seleccione una opción" at bounding box center [548, 197] width 163 height 23
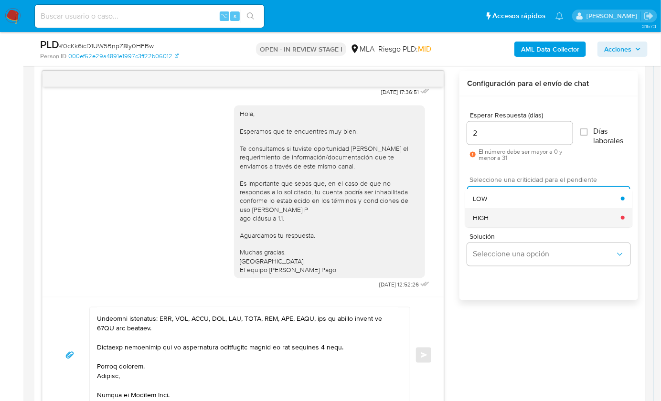
click at [494, 214] on div "HIGH" at bounding box center [547, 217] width 148 height 19
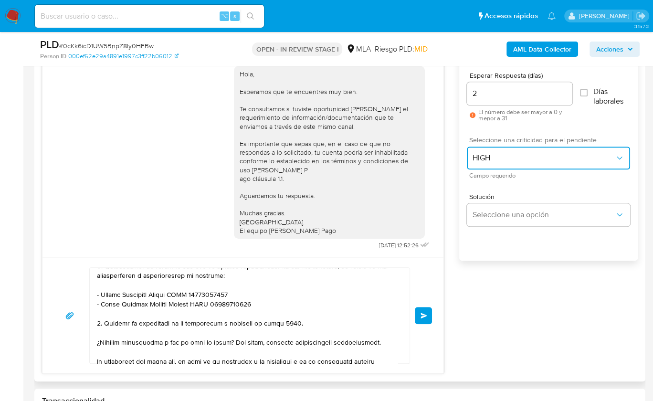
scroll to position [259, 0]
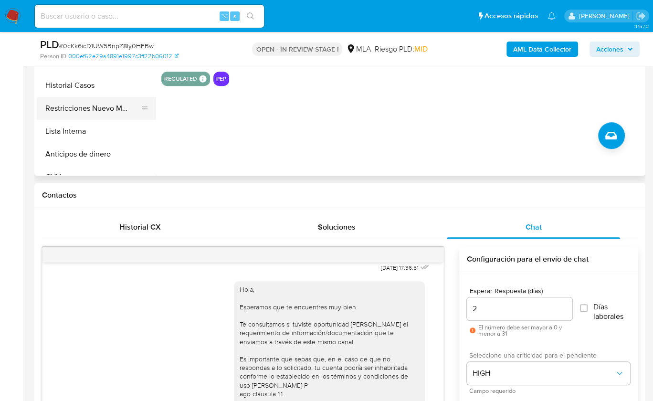
click at [104, 103] on button "Restricciones Nuevo Mundo" at bounding box center [93, 108] width 112 height 23
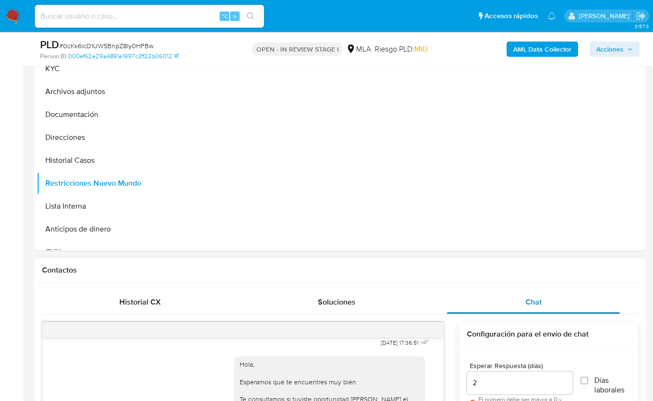
click at [513, 291] on div "Chat" at bounding box center [534, 302] width 174 height 23
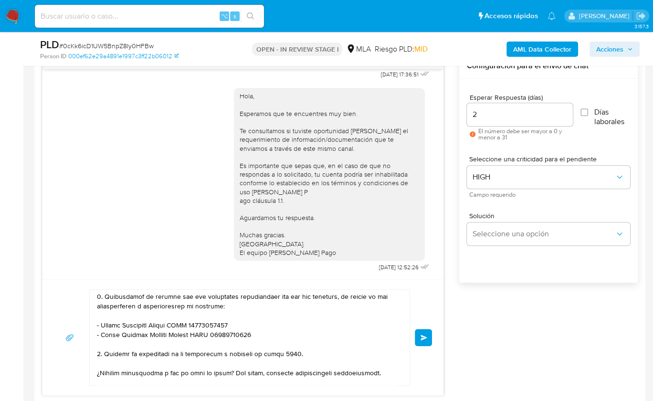
scroll to position [564, 0]
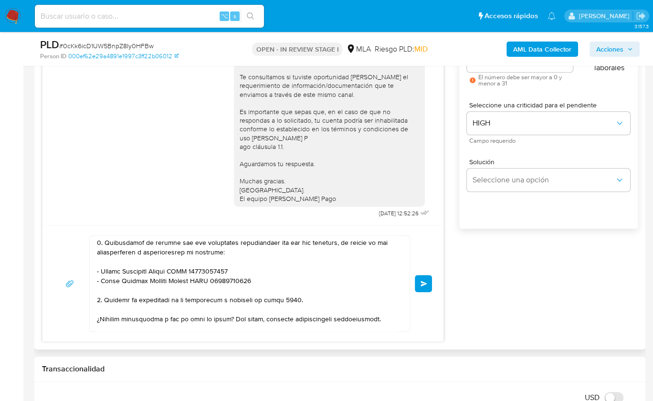
click at [420, 283] on button "Enviar" at bounding box center [423, 283] width 17 height 17
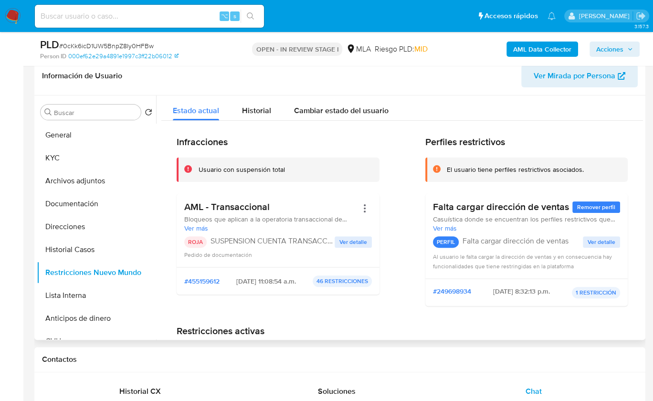
scroll to position [131, 0]
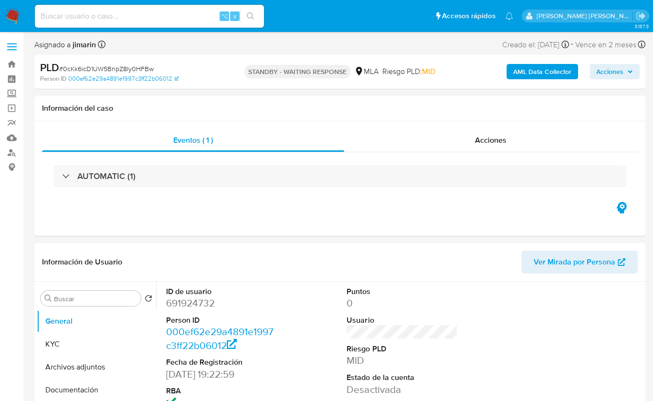
select select "10"
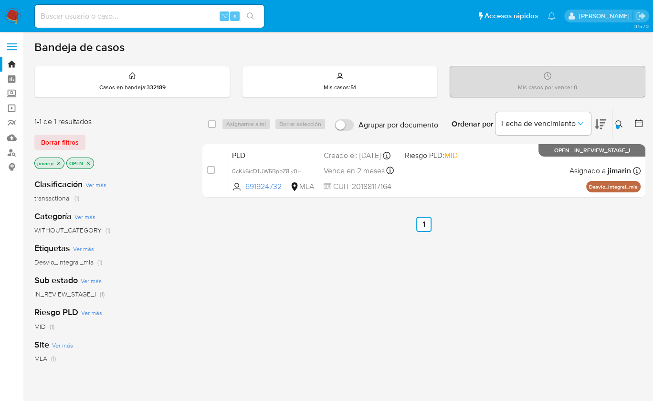
click at [617, 124] on button at bounding box center [621, 123] width 16 height 11
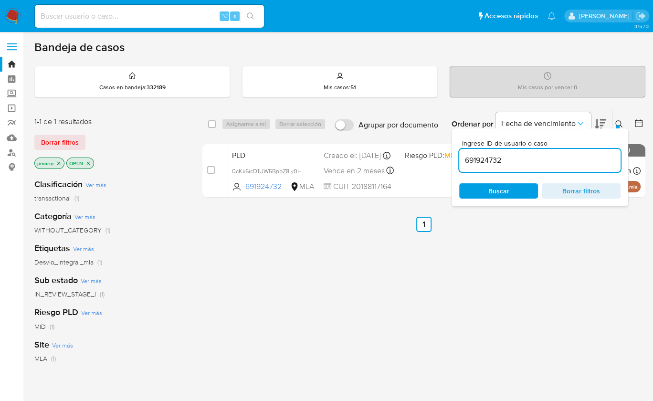
click at [531, 173] on div "Ingrese ID de usuario o caso 691924732 Buscar Borrar filtros" at bounding box center [540, 167] width 177 height 78
click at [535, 168] on div "691924732" at bounding box center [539, 160] width 161 height 23
click at [547, 158] on input "691924732" at bounding box center [539, 160] width 161 height 12
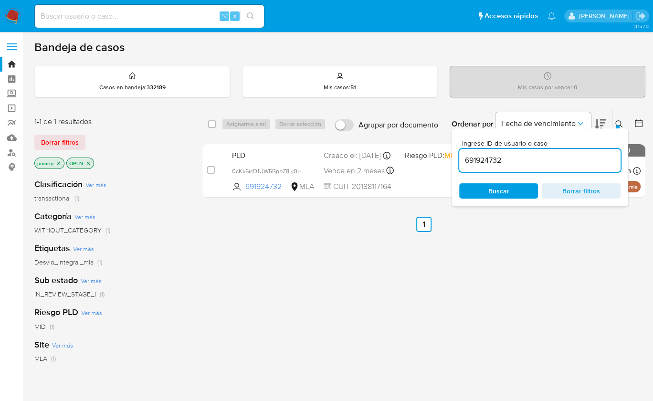
paste input "299073758"
type input "299073758"
click at [617, 122] on icon at bounding box center [619, 124] width 8 height 8
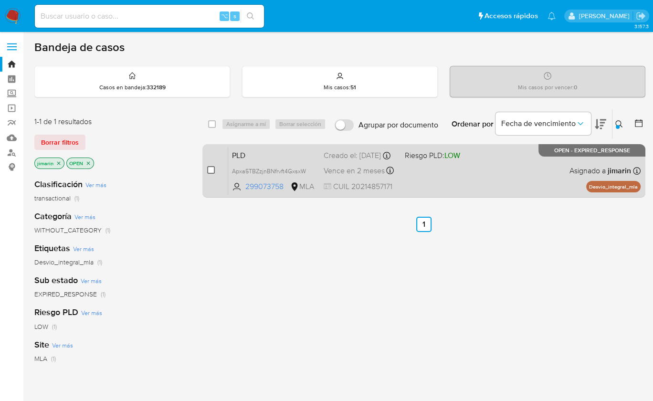
click at [207, 167] on input "checkbox" at bounding box center [211, 170] width 8 height 8
checkbox input "true"
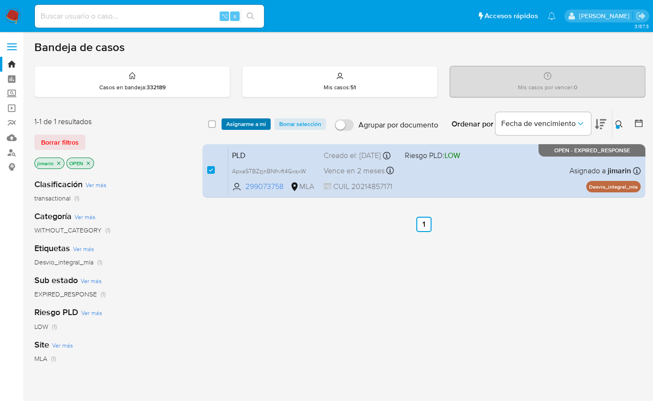
click at [247, 122] on span "Asignarme a mí" at bounding box center [246, 124] width 40 height 10
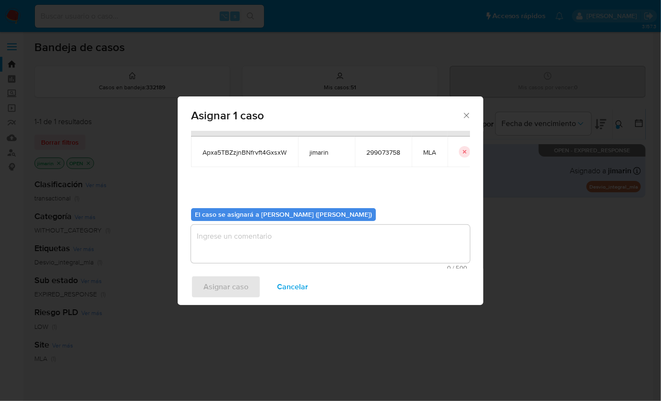
scroll to position [49, 0]
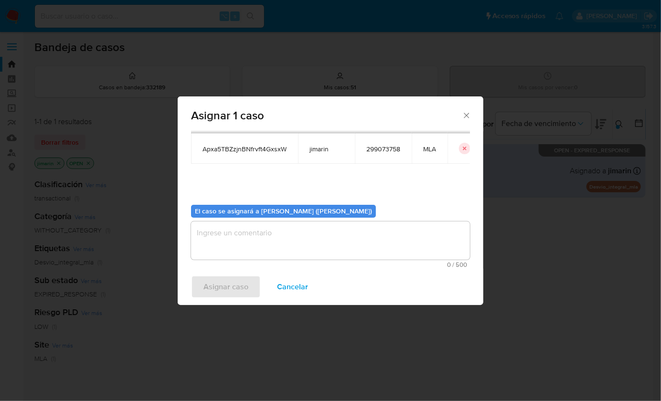
click at [287, 253] on textarea "assign-modal" at bounding box center [330, 241] width 279 height 38
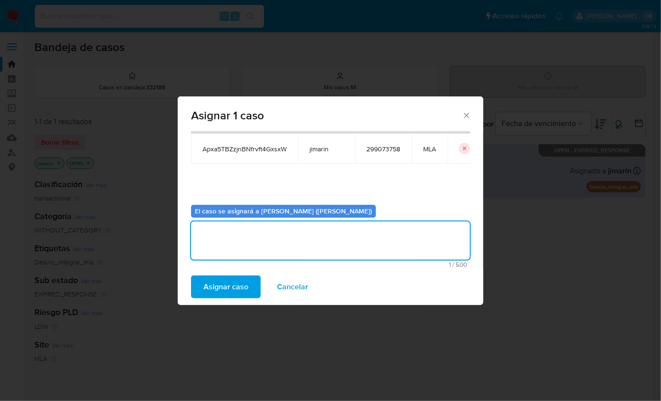
click at [253, 283] on button "Asignar caso" at bounding box center [226, 286] width 70 height 23
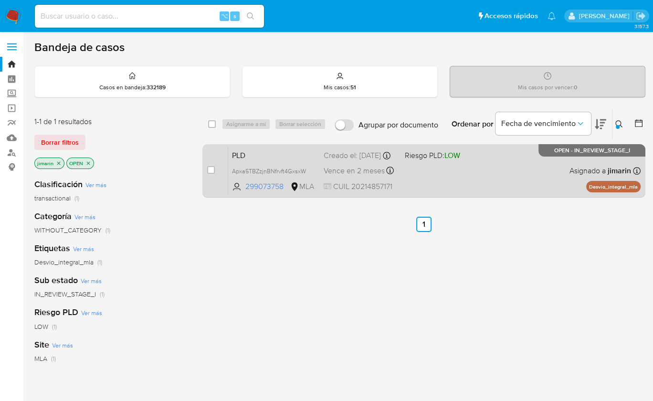
click at [445, 165] on div "PLD Apxa5TBZzjnBNfrvft4GxsxW 299073758 MLA Riesgo PLD: LOW Creado el: 12/08/202…" at bounding box center [434, 171] width 412 height 48
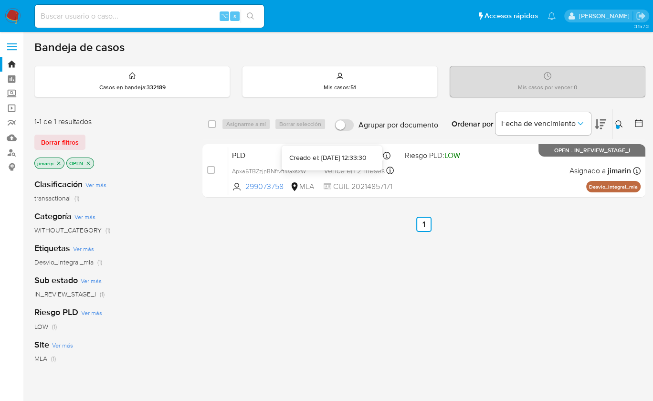
drag, startPoint x: 473, startPoint y: 243, endPoint x: 505, endPoint y: 242, distance: 32.0
click at [473, 243] on div "select-all-cases-checkbox Asignarme a mí Borrar selección Agrupar por documento…" at bounding box center [423, 325] width 443 height 433
click at [618, 122] on icon at bounding box center [619, 124] width 8 height 8
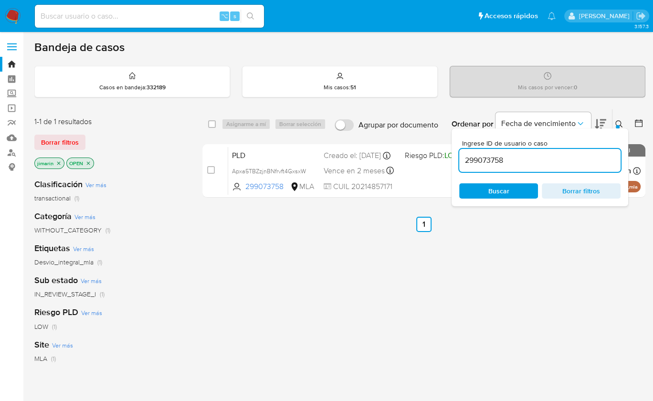
click at [558, 161] on input "299073758" at bounding box center [539, 160] width 161 height 12
type input "149395458"
click at [617, 123] on icon at bounding box center [619, 124] width 8 height 8
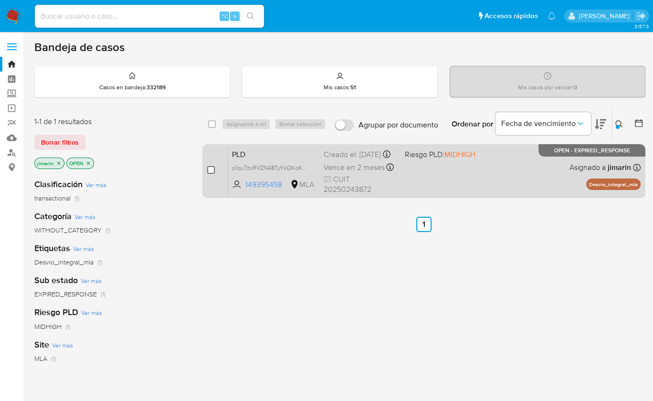
click at [214, 170] on input "checkbox" at bounding box center [211, 170] width 8 height 8
checkbox input "true"
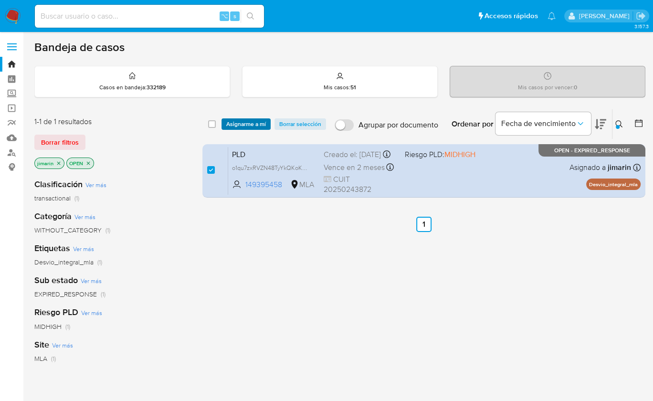
click at [252, 119] on span "Asignarme a mí" at bounding box center [246, 124] width 40 height 10
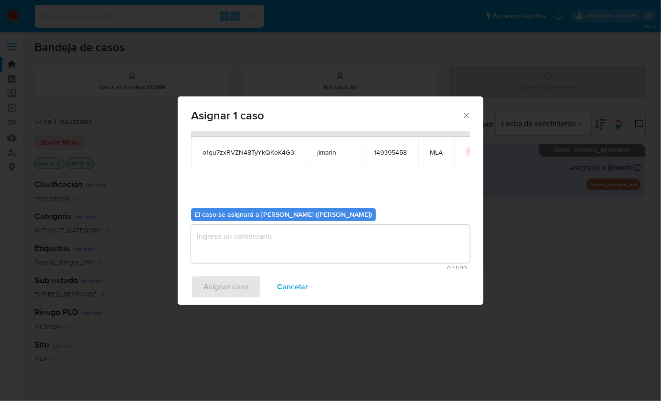
scroll to position [49, 0]
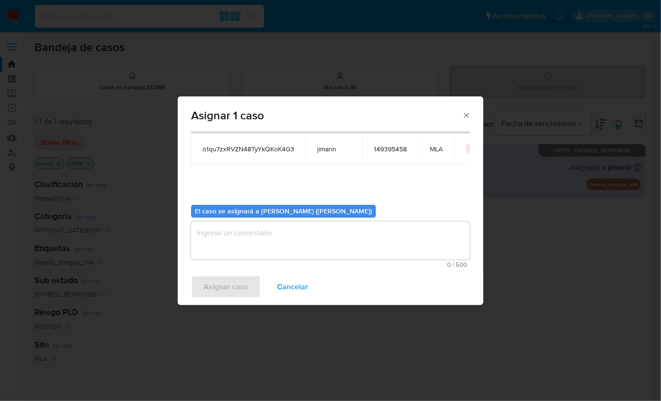
click at [278, 253] on textarea "assign-modal" at bounding box center [330, 241] width 279 height 38
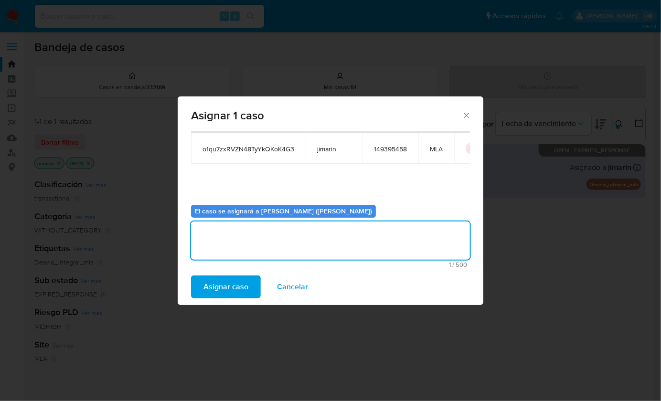
click at [225, 294] on span "Asignar caso" at bounding box center [225, 286] width 45 height 21
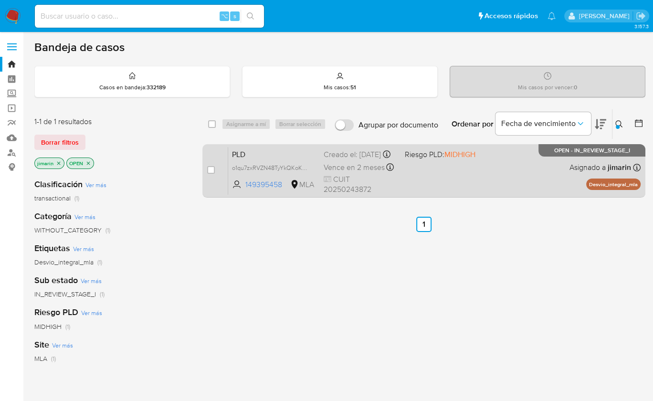
click at [463, 170] on div "PLD o1qu7zxRVZN48TyYkQKoK4G3 149395458 MLA Riesgo PLD: MIDHIGH Creado el: 12/08…" at bounding box center [434, 171] width 412 height 48
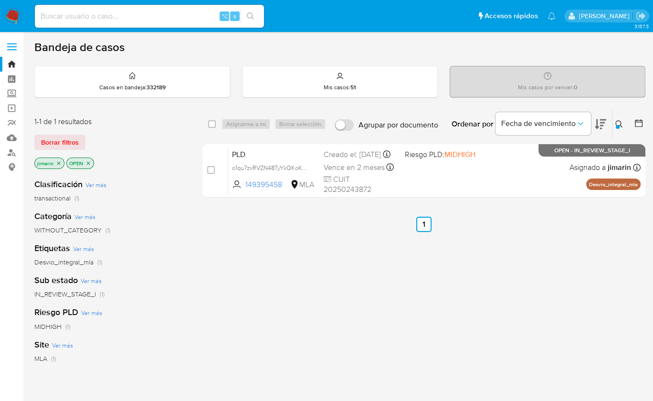
click at [623, 127] on button at bounding box center [621, 123] width 16 height 11
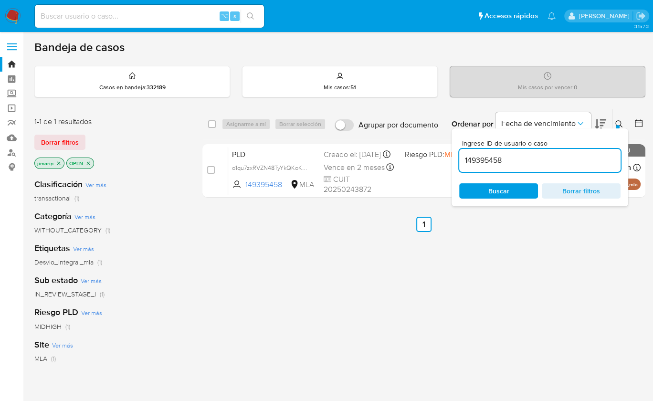
click at [576, 154] on input "149395458" at bounding box center [539, 160] width 161 height 12
type input "1244281660"
click at [617, 121] on icon at bounding box center [619, 124] width 8 height 8
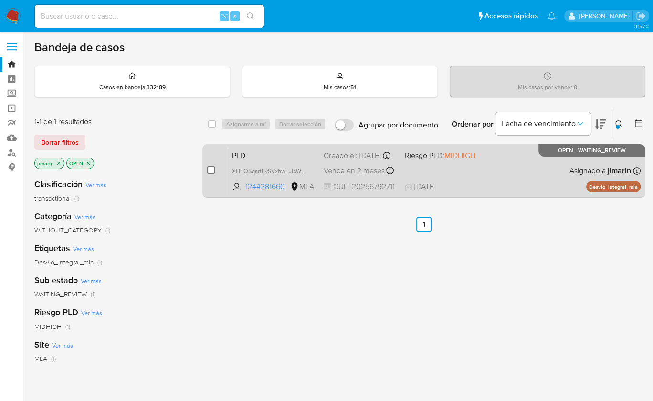
click at [211, 169] on input "checkbox" at bounding box center [211, 170] width 8 height 8
checkbox input "true"
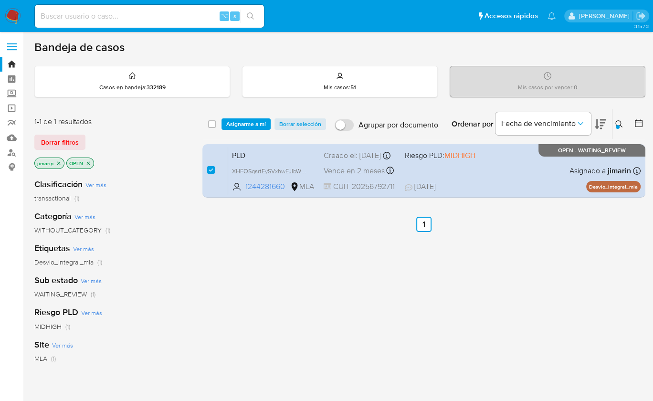
click at [259, 115] on div "select-all-cases-checkbox Asignarme a mí Borrar selección Agrupar por documento…" at bounding box center [423, 124] width 443 height 30
click at [253, 122] on span "Asignarme a mí" at bounding box center [246, 124] width 40 height 10
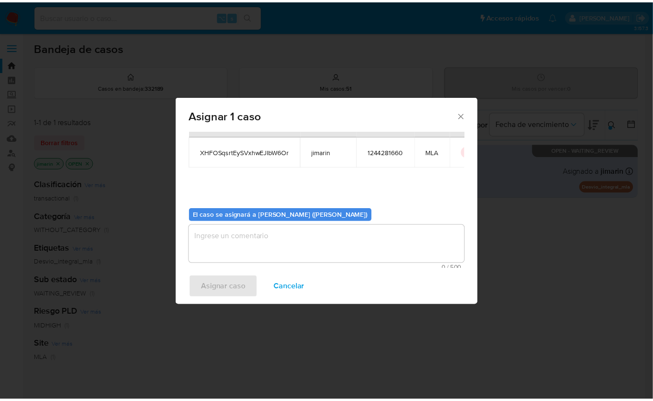
scroll to position [49, 0]
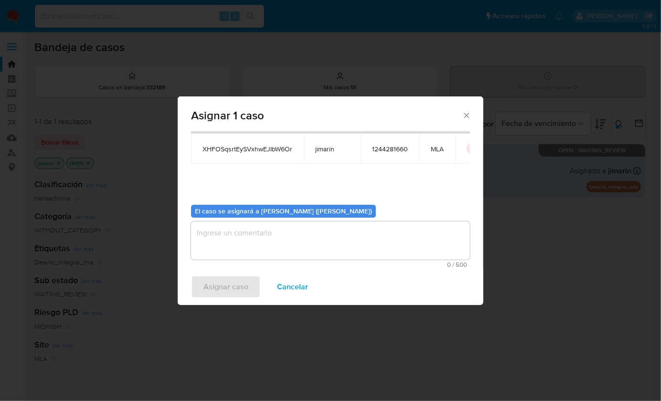
click at [304, 252] on textarea "assign-modal" at bounding box center [330, 241] width 279 height 38
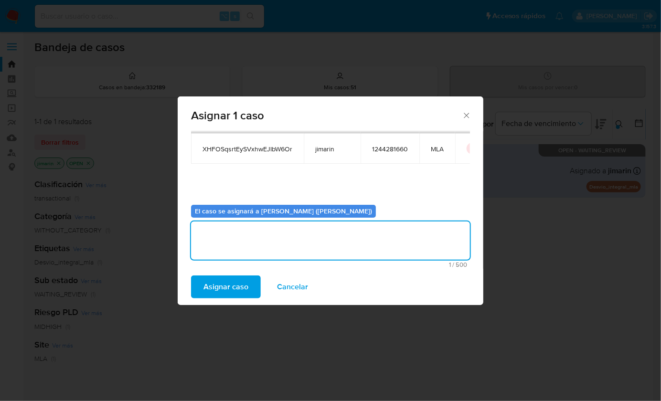
click at [220, 287] on span "Asignar caso" at bounding box center [225, 286] width 45 height 21
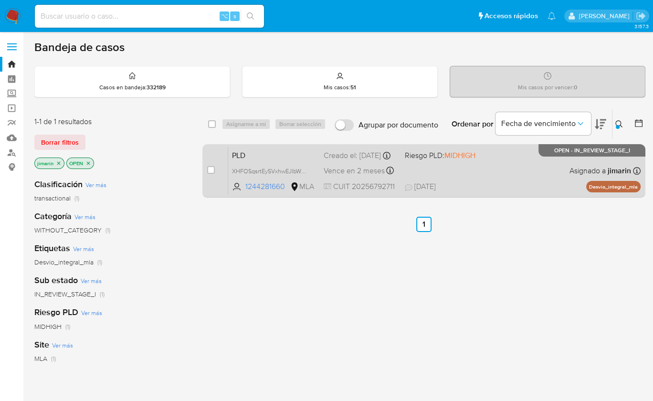
click at [459, 168] on div "PLD XHFOSqsrtEySVxhwEJIbW6Or 1244281660 MLA Riesgo PLD: MIDHIGH Creado el: 12/0…" at bounding box center [434, 171] width 412 height 48
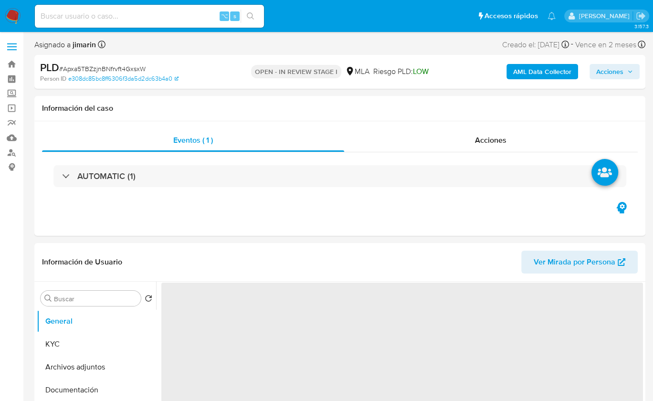
click at [130, 65] on span "# Apxa5TBZzjnBNfrvft4GxsxW" at bounding box center [102, 69] width 86 height 10
click at [129, 65] on span "# Apxa5TBZzjnBNfrvft4GxsxW" at bounding box center [102, 69] width 86 height 10
copy span "Apxa5TBZzjnBNfrvft4GxsxW"
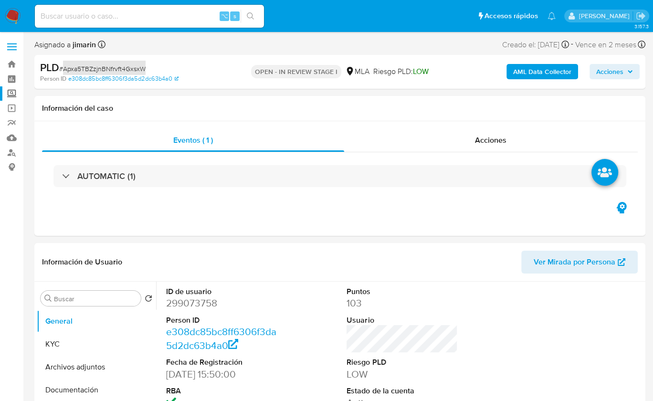
select select "10"
click at [193, 310] on dl "ID de usuario 299073758 Person ID e308dc85bc8ff6306f3da5d2dc63b4a0 Fecha de Reg…" at bounding box center [221, 347] width 111 height 123
click at [193, 307] on dd "299073758" at bounding box center [221, 302] width 111 height 13
click at [194, 307] on dd "299073758" at bounding box center [221, 302] width 111 height 13
copy dd "299073758"
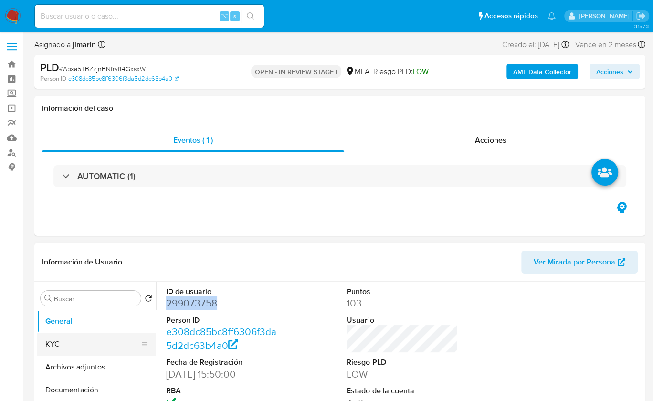
click at [62, 342] on button "KYC" at bounding box center [93, 344] width 112 height 23
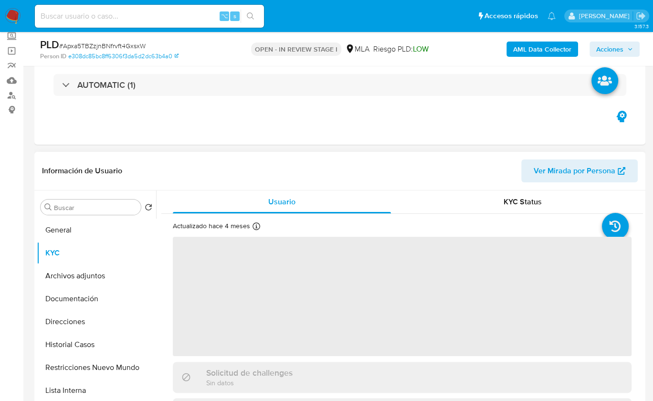
scroll to position [167, 0]
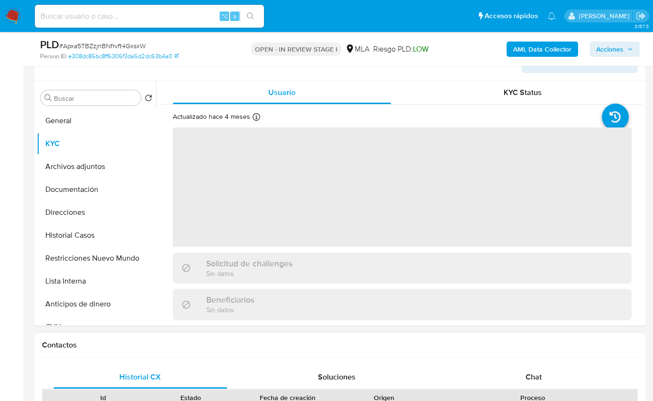
click at [560, 371] on div "Chat" at bounding box center [534, 377] width 174 height 23
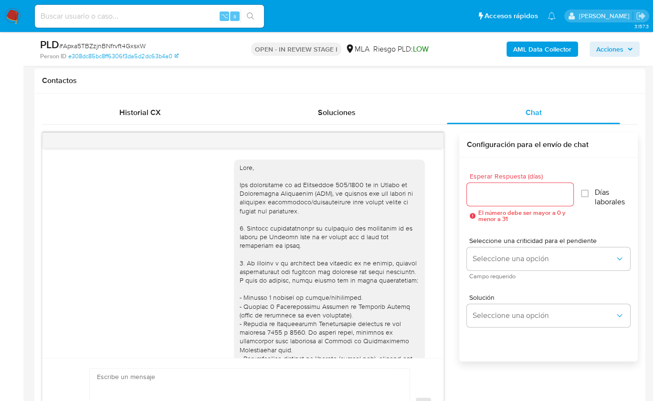
scroll to position [541, 0]
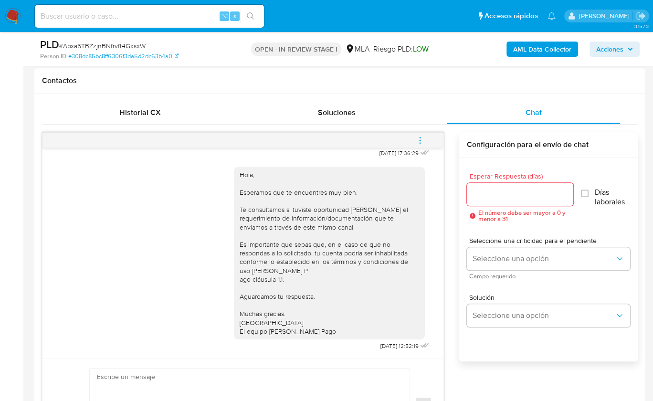
click at [427, 126] on div "[DATE] 17:36:29 Hola, Esperamos que te encuentres muy bien. Te consultamos si t…" at bounding box center [340, 289] width 596 height 328
click at [416, 136] on icon "menu-action" at bounding box center [420, 140] width 9 height 9
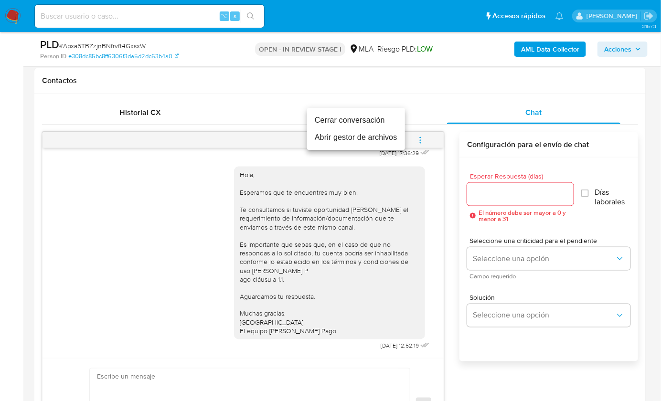
click at [328, 125] on li "Cerrar conversación" at bounding box center [356, 120] width 98 height 17
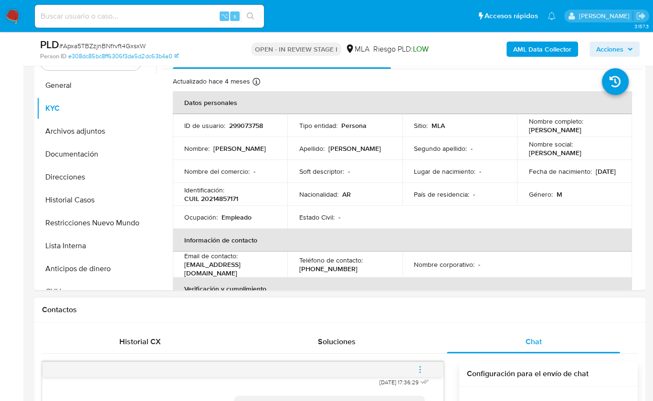
scroll to position [170, 0]
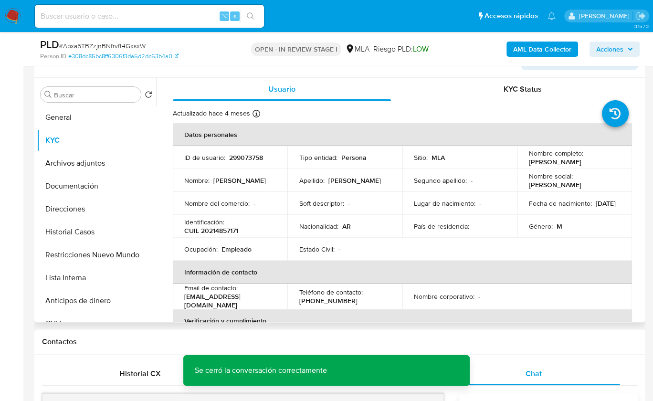
click at [228, 226] on p "CUIL 20214857171" at bounding box center [211, 230] width 54 height 9
copy p "20214857171"
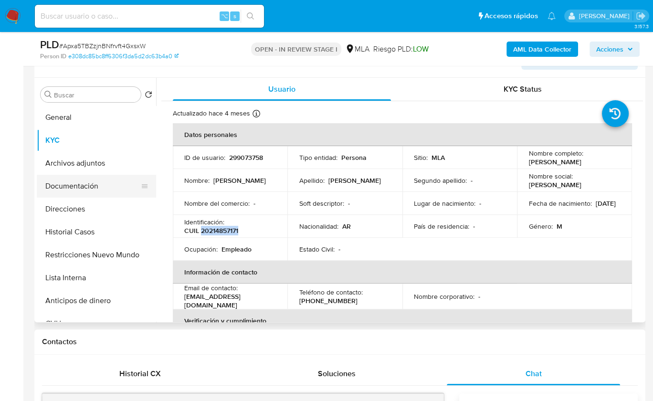
click at [110, 185] on button "Documentación" at bounding box center [93, 186] width 112 height 23
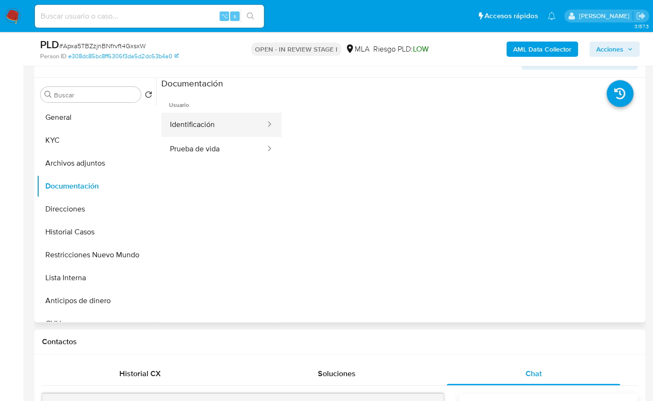
click at [214, 128] on button "Identificación" at bounding box center [213, 125] width 105 height 24
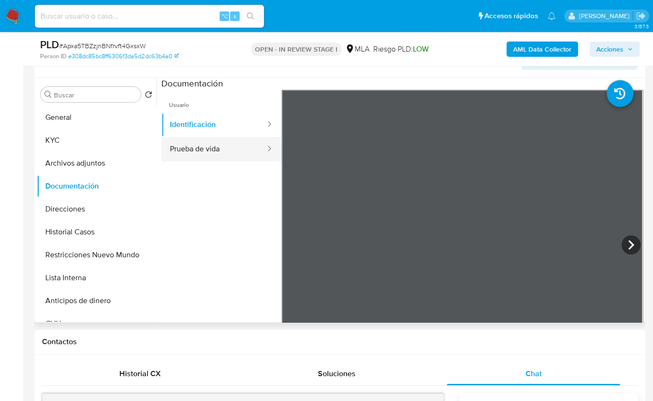
click at [222, 154] on button "Prueba de vida" at bounding box center [213, 149] width 105 height 24
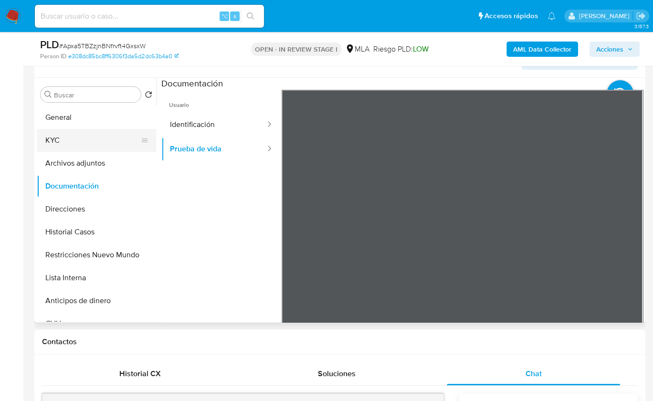
click at [87, 147] on button "KYC" at bounding box center [93, 140] width 112 height 23
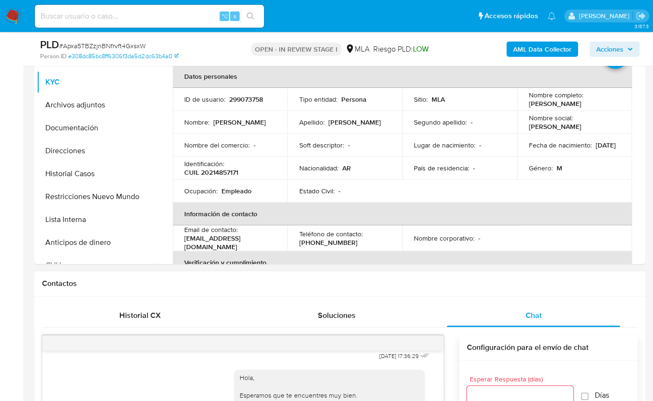
click at [557, 325] on div "Chat" at bounding box center [534, 315] width 174 height 23
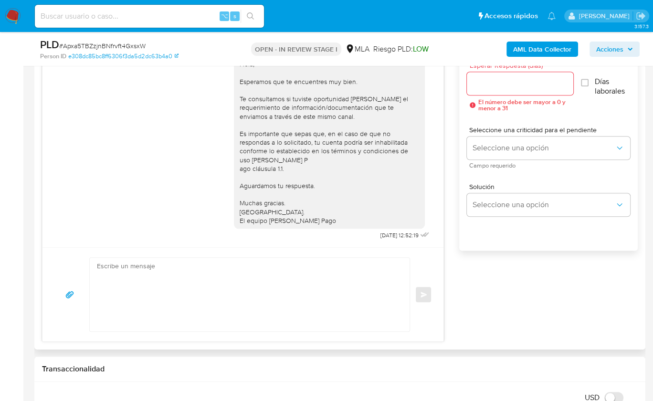
scroll to position [545, 0]
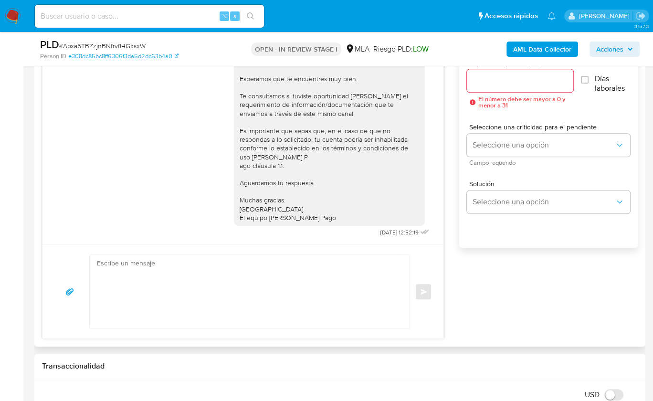
click at [222, 264] on textarea at bounding box center [247, 292] width 301 height 74
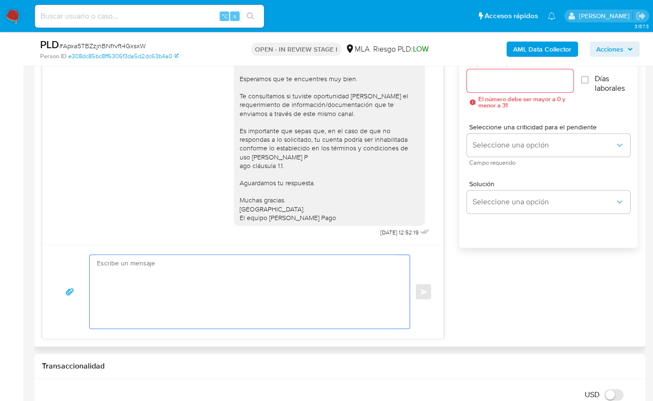
paste textarea "Hola , En función de las operaciones registradas en tu cuenta de Mercado Pago, …"
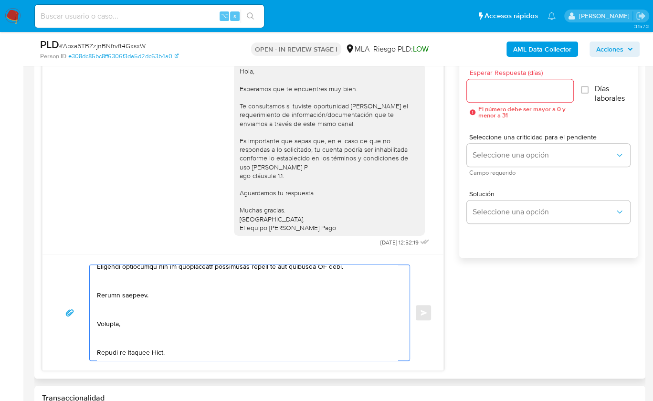
scroll to position [533, 0]
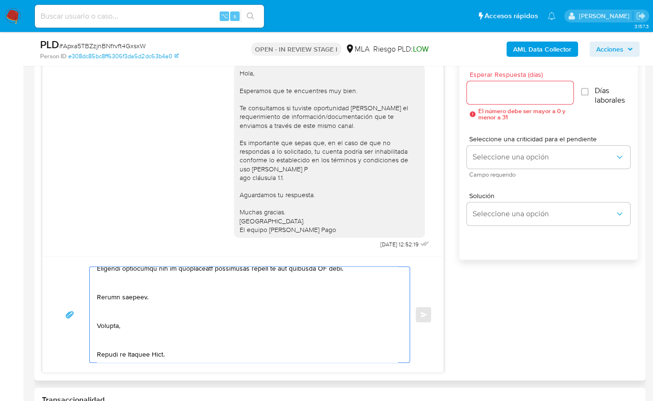
type textarea "Hola , En función de las operaciones registradas en tu cuenta de Mercado Pago, …"
click at [482, 100] on div at bounding box center [520, 92] width 106 height 23
click at [483, 95] on input "Esperar Respuesta (días)" at bounding box center [520, 92] width 106 height 12
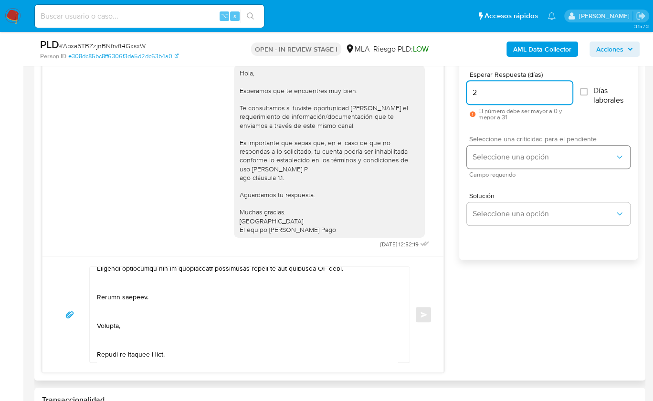
type input "2"
click at [507, 152] on span "Seleccione una opción" at bounding box center [544, 157] width 142 height 10
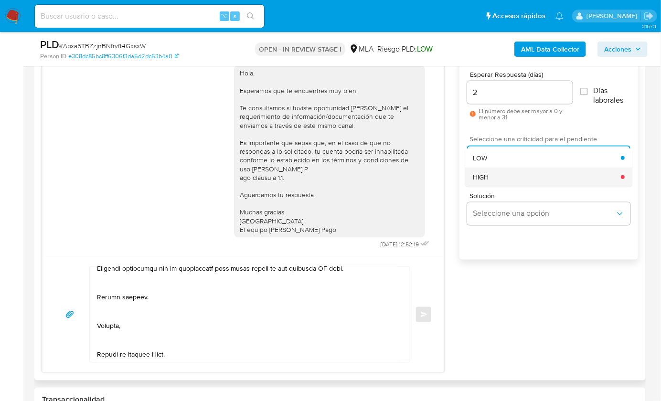
click at [508, 168] on div "HIGH" at bounding box center [547, 177] width 148 height 19
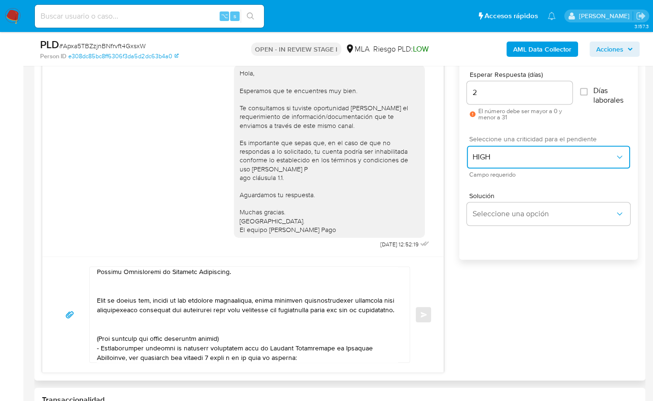
scroll to position [0, 0]
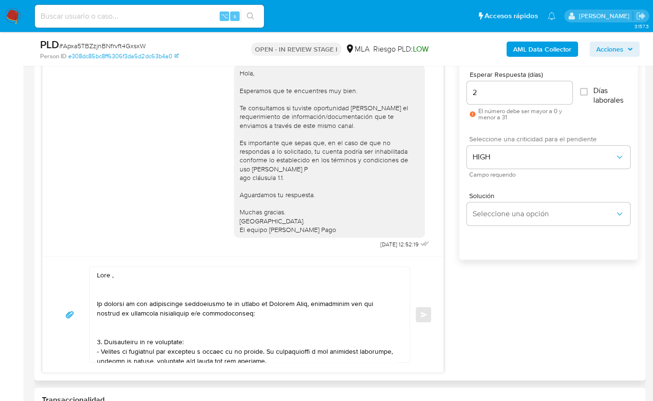
click at [112, 275] on textarea at bounding box center [247, 314] width 301 height 95
click at [115, 295] on textarea at bounding box center [247, 314] width 301 height 95
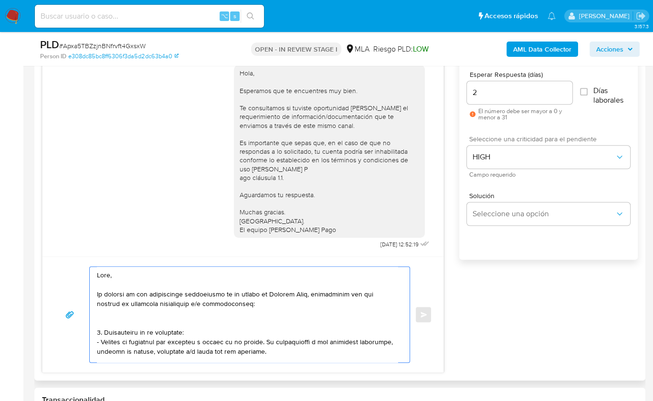
click at [111, 326] on textarea at bounding box center [247, 314] width 301 height 95
click at [112, 319] on textarea at bounding box center [247, 314] width 301 height 95
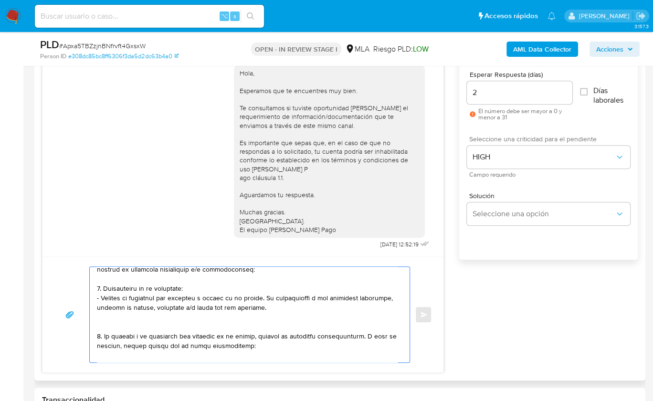
scroll to position [41, 0]
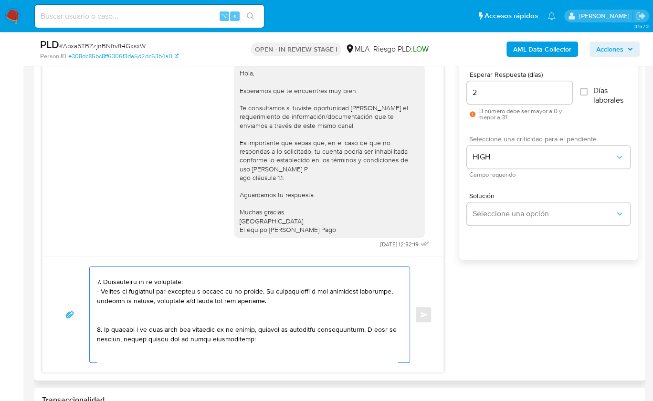
click at [105, 317] on textarea at bounding box center [247, 314] width 301 height 95
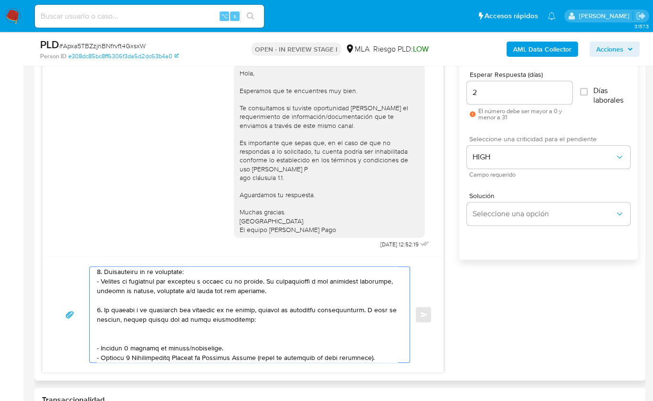
scroll to position [53, 0]
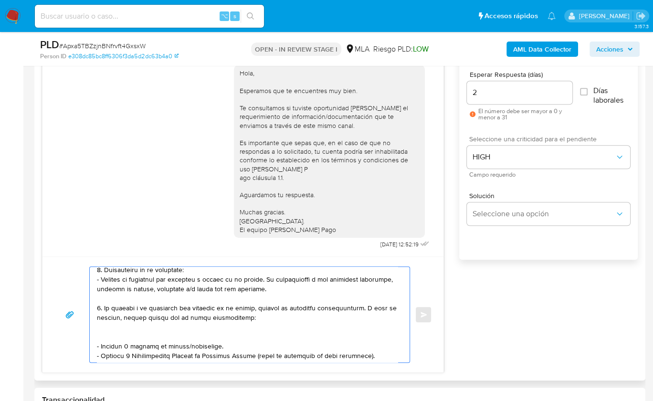
click at [111, 336] on textarea at bounding box center [247, 314] width 301 height 95
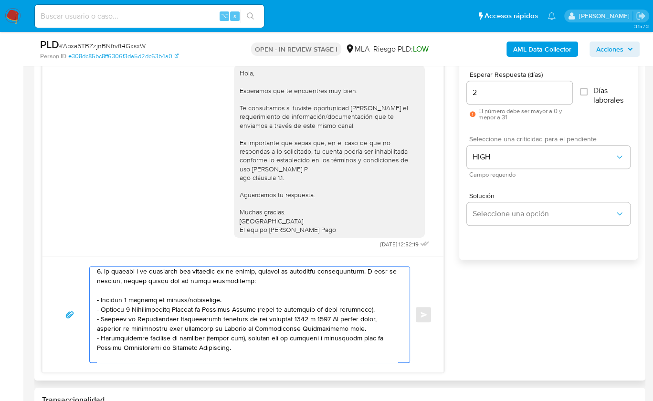
scroll to position [92, 0]
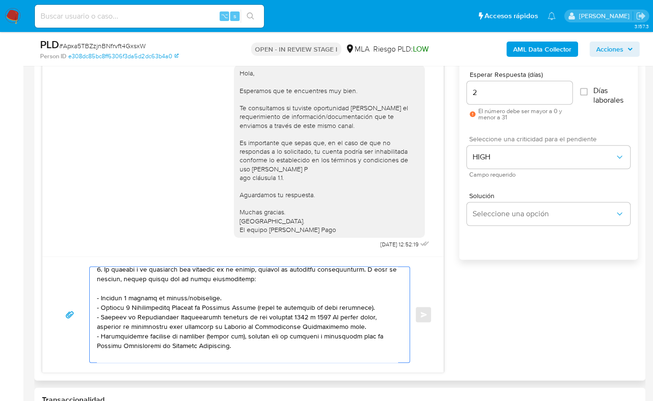
drag, startPoint x: 232, startPoint y: 346, endPoint x: 89, endPoint y: 308, distance: 147.6
click at [90, 308] on div at bounding box center [247, 314] width 315 height 95
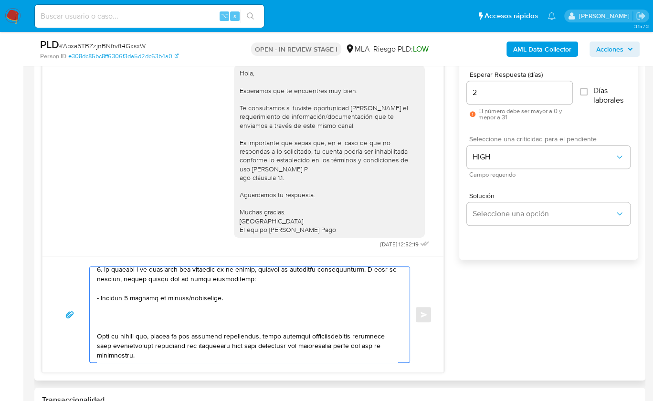
click at [104, 322] on textarea at bounding box center [247, 314] width 301 height 95
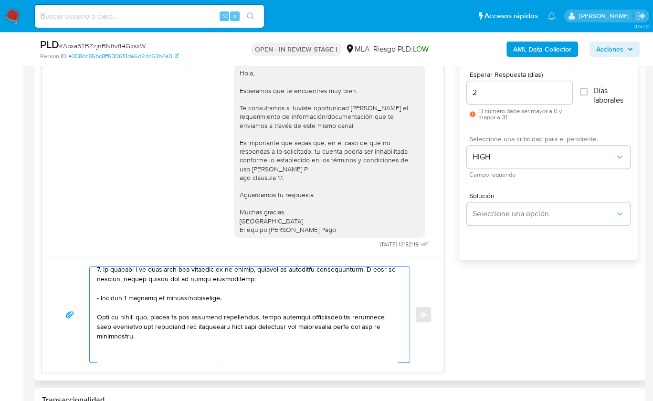
click at [112, 352] on textarea at bounding box center [247, 314] width 301 height 95
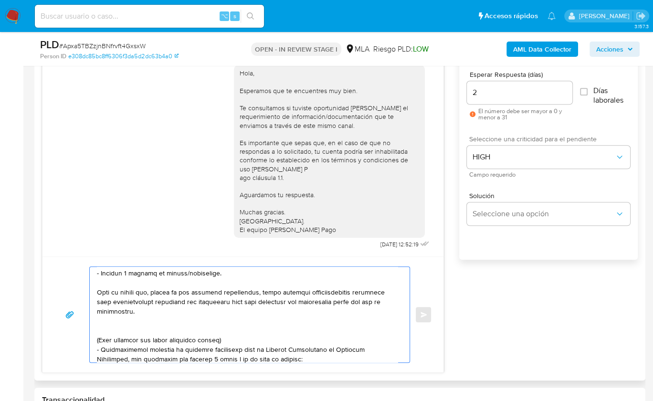
scroll to position [119, 0]
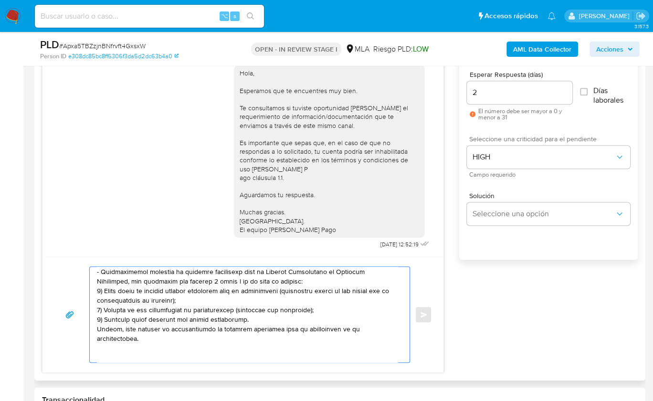
drag, startPoint x: 119, startPoint y: 319, endPoint x: 189, endPoint y: 338, distance: 71.7
click at [189, 338] on textarea at bounding box center [247, 314] width 301 height 95
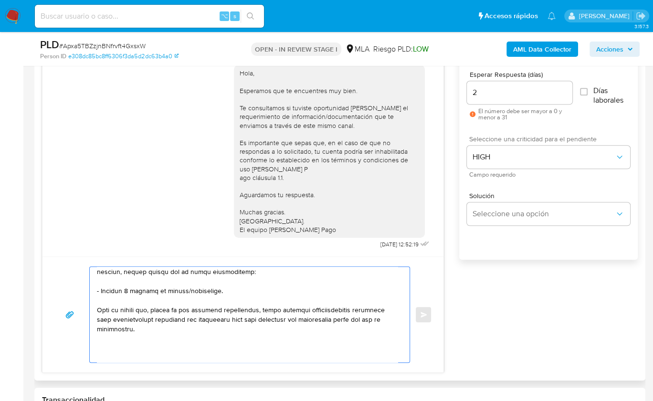
click at [102, 353] on textarea at bounding box center [247, 314] width 301 height 95
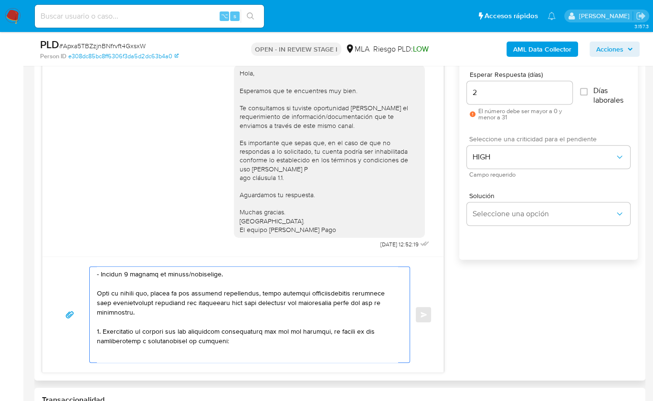
scroll to position [121, 0]
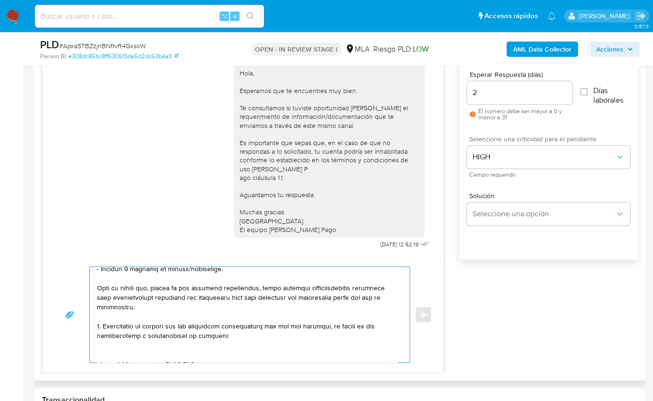
click at [130, 342] on textarea at bounding box center [247, 314] width 301 height 95
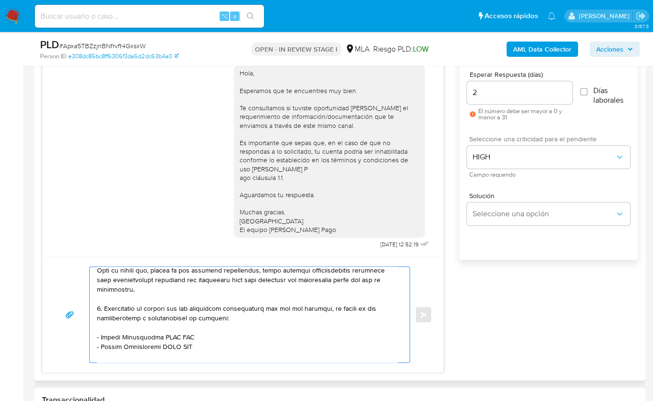
scroll to position [165, 0]
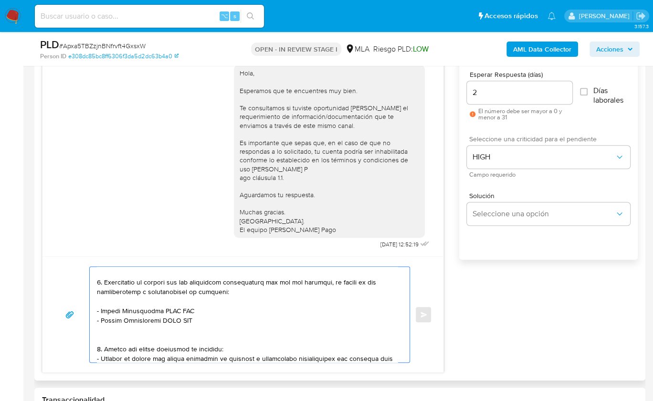
drag, startPoint x: 101, startPoint y: 309, endPoint x: 159, endPoint y: 309, distance: 58.2
click at [159, 309] on textarea at bounding box center [247, 314] width 301 height 95
paste textarea "rma Dora Sosa Rios"
click at [191, 306] on textarea at bounding box center [247, 314] width 301 height 95
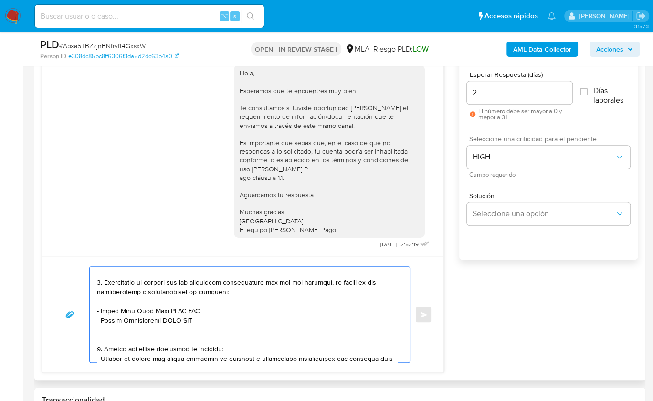
paste textarea "27249235011"
drag, startPoint x: 101, startPoint y: 319, endPoint x: 160, endPoint y: 319, distance: 58.7
click at [160, 319] on textarea at bounding box center [247, 314] width 301 height 95
paste textarea "Rutolo Sergio Alberto"
click at [187, 317] on textarea at bounding box center [247, 314] width 301 height 95
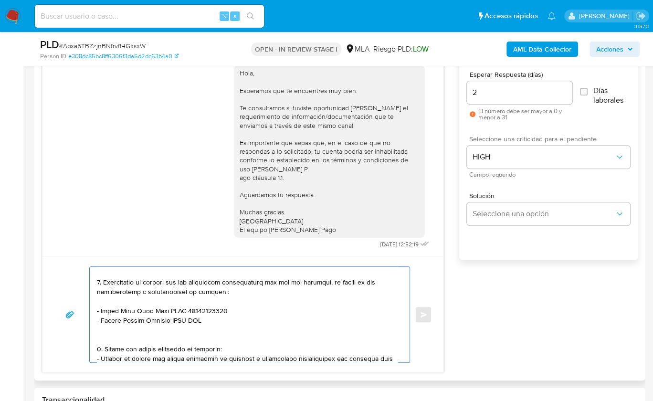
click at [187, 317] on textarea at bounding box center [247, 314] width 301 height 95
paste textarea "20181914336"
paste textarea "Luis Ignacio,ghiglione"
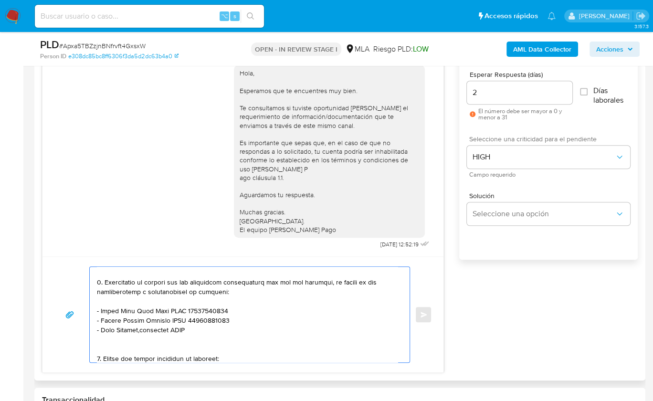
paste textarea "20327153855"
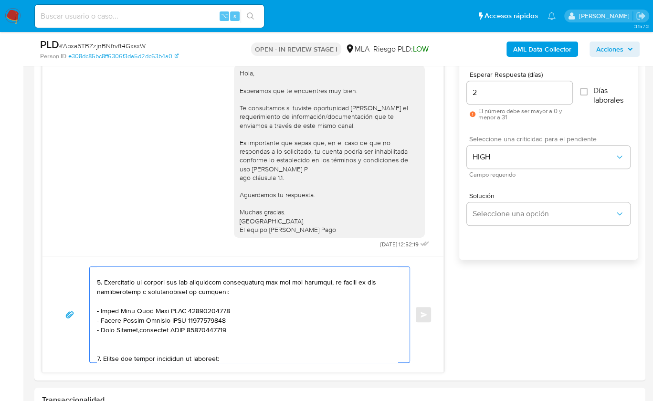
click at [116, 342] on textarea at bounding box center [247, 314] width 301 height 95
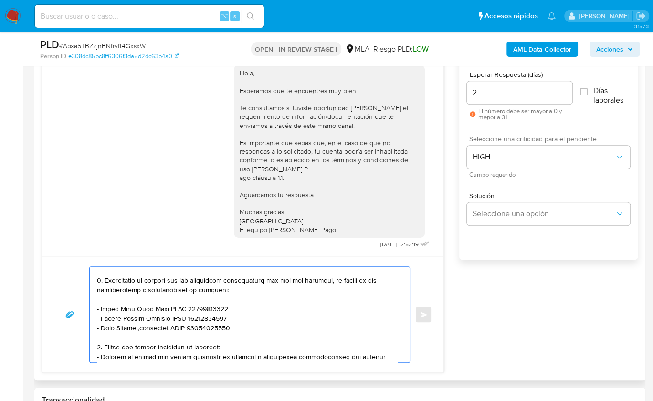
click at [221, 348] on textarea at bounding box center [247, 314] width 301 height 95
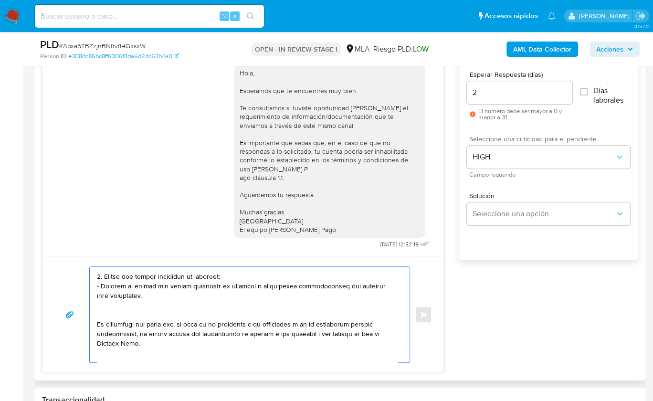
scroll to position [240, 0]
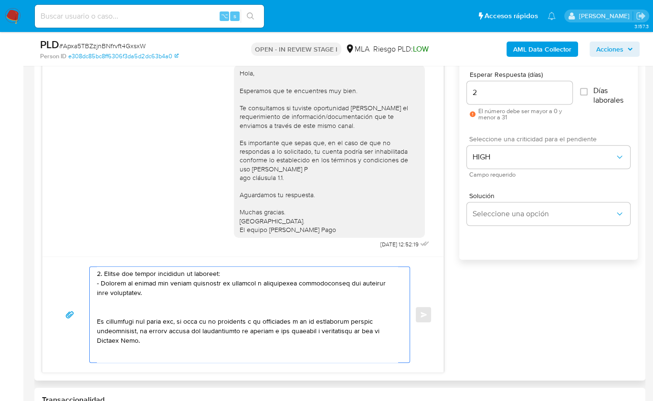
drag, startPoint x: 106, startPoint y: 346, endPoint x: 375, endPoint y: 288, distance: 275.7
click at [375, 288] on textarea at bounding box center [247, 314] width 301 height 95
paste textarea "3. Notamos un incremento en tu operatoria e ingresos en noviembre 2024. ¿Podría…"
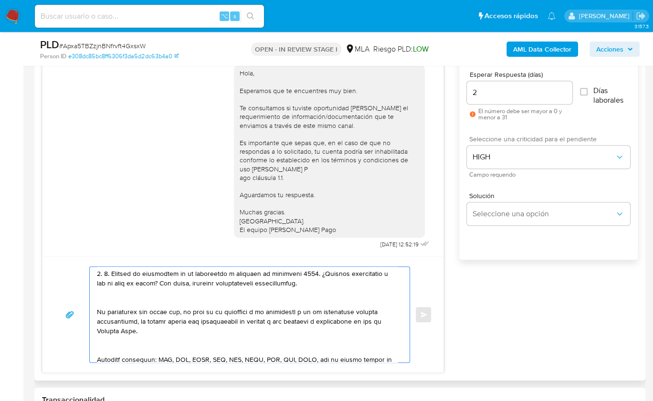
scroll to position [231, 0]
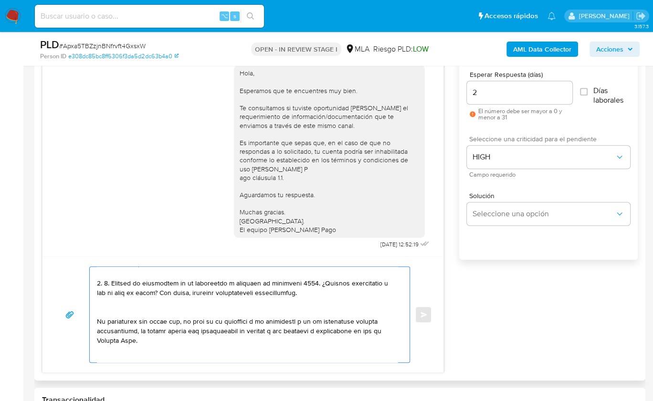
click at [112, 282] on textarea at bounding box center [247, 314] width 301 height 95
click at [284, 281] on textarea at bounding box center [247, 314] width 301 height 95
drag, startPoint x: 284, startPoint y: 281, endPoint x: 282, endPoint y: 273, distance: 8.2
click at [284, 281] on textarea at bounding box center [247, 314] width 301 height 95
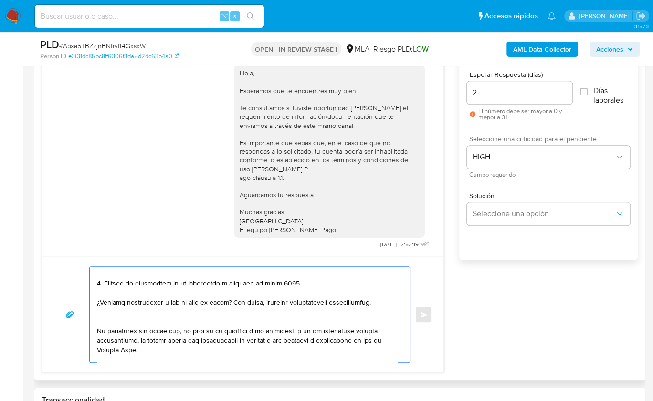
scroll to position [240, 0]
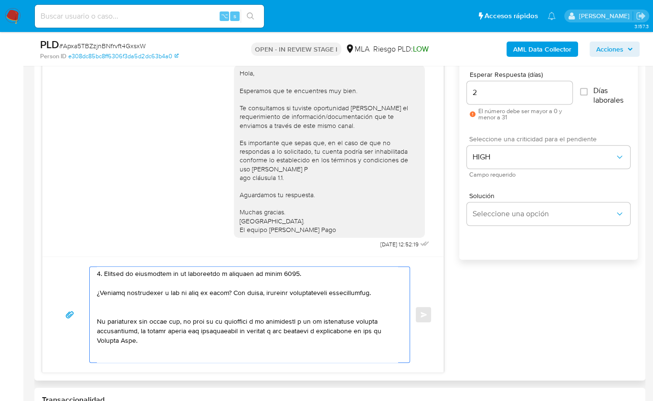
click at [164, 308] on textarea at bounding box center [247, 314] width 301 height 95
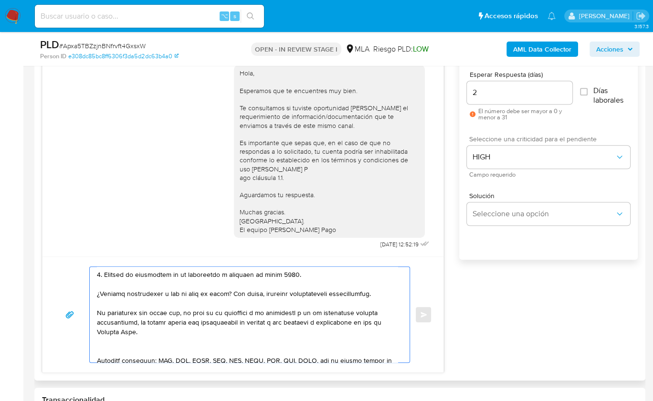
scroll to position [243, 0]
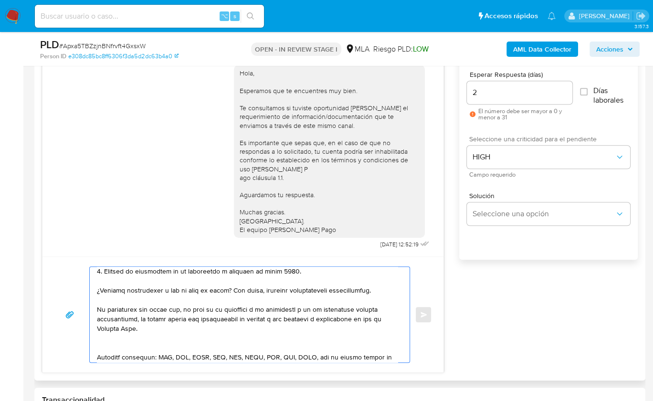
click at [115, 342] on textarea at bounding box center [247, 314] width 301 height 95
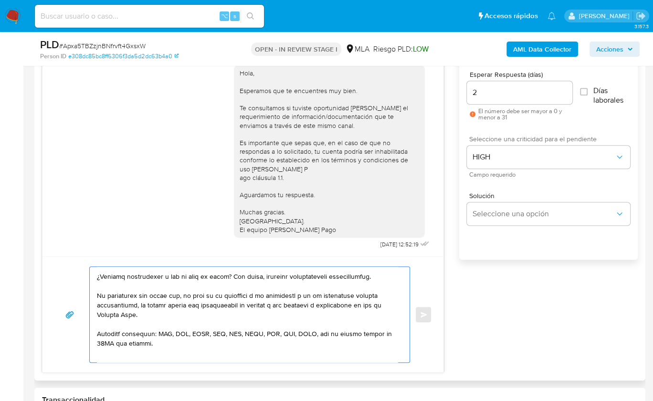
scroll to position [259, 0]
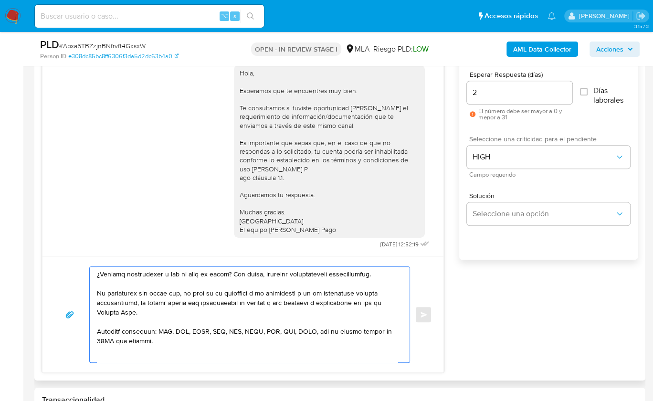
click at [117, 356] on textarea at bounding box center [247, 314] width 301 height 95
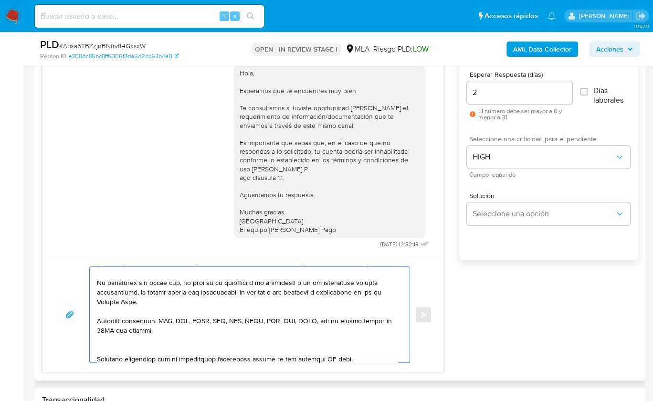
scroll to position [271, 0]
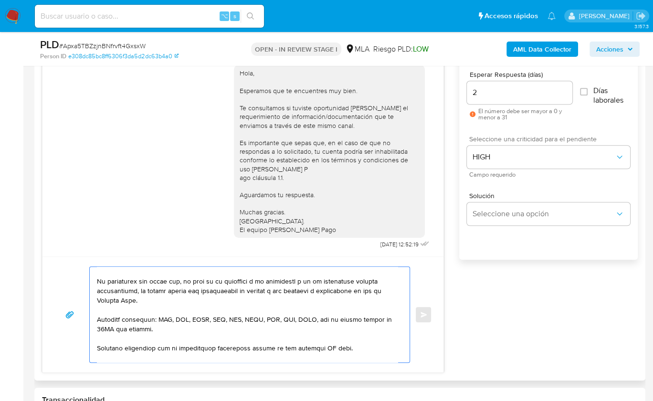
click at [324, 347] on textarea at bounding box center [247, 314] width 301 height 95
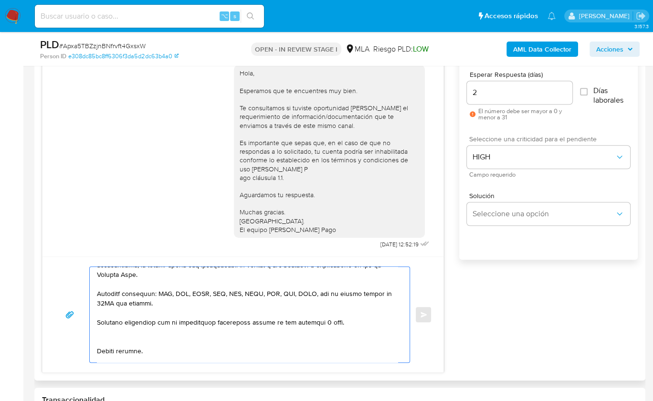
click at [106, 338] on textarea at bounding box center [247, 314] width 301 height 95
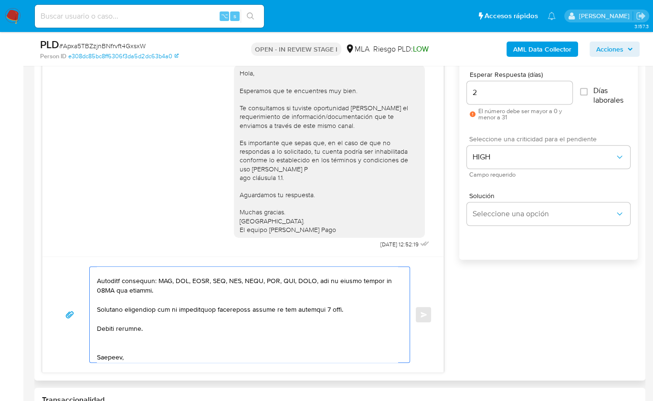
scroll to position [311, 0]
click at [112, 344] on textarea at bounding box center [247, 314] width 301 height 95
click at [107, 352] on textarea at bounding box center [247, 314] width 301 height 95
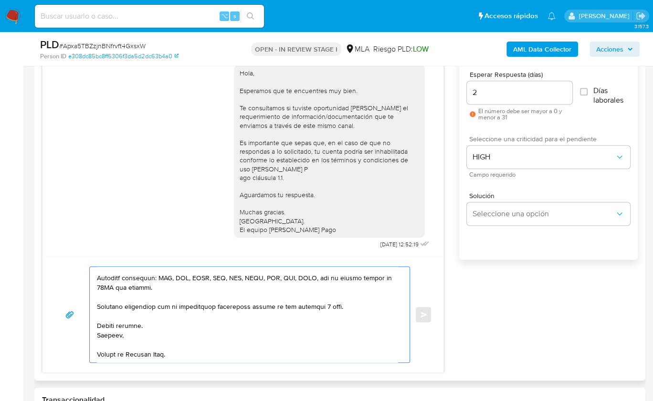
click at [108, 353] on textarea at bounding box center [247, 314] width 301 height 95
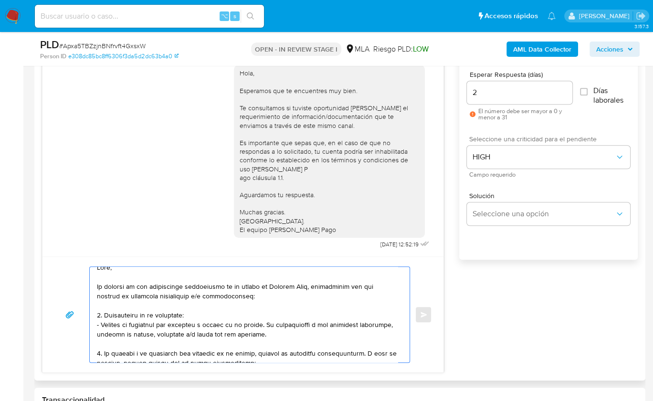
scroll to position [0, 0]
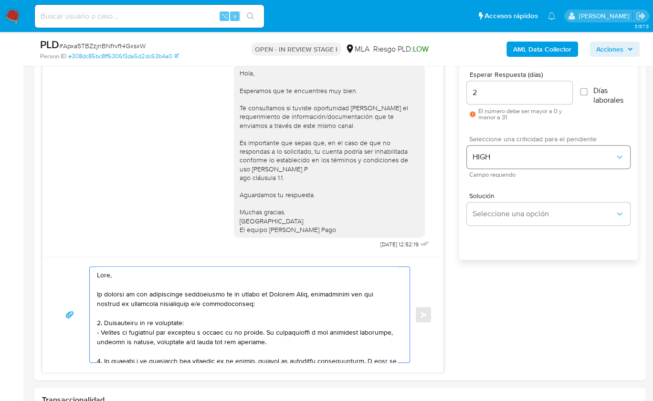
type textarea "Hola, En función de las operaciones registradas en tu cuenta de Mercado Pago, n…"
click at [492, 158] on span "HIGH" at bounding box center [544, 157] width 142 height 10
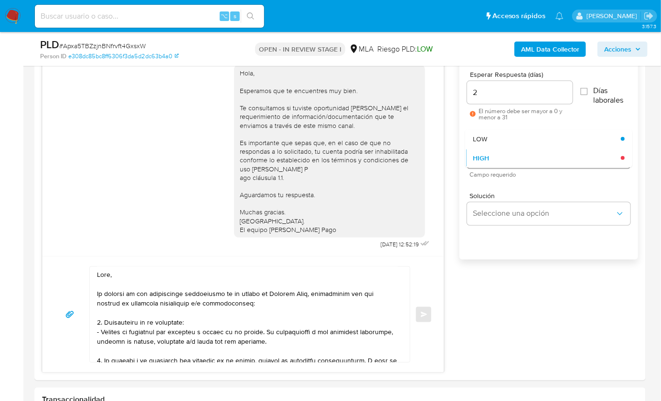
click at [497, 154] on div "HIGH" at bounding box center [547, 157] width 148 height 19
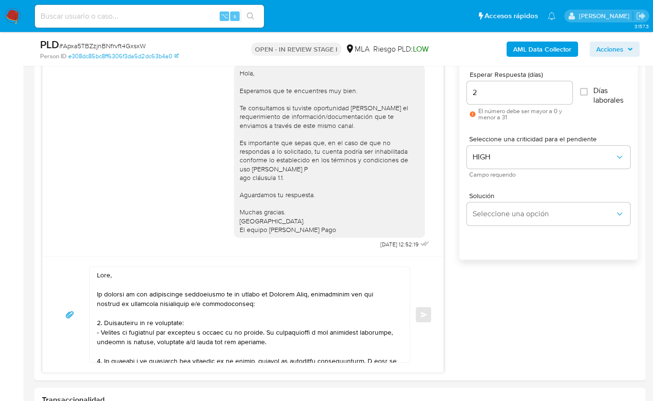
click at [400, 301] on div at bounding box center [247, 314] width 315 height 95
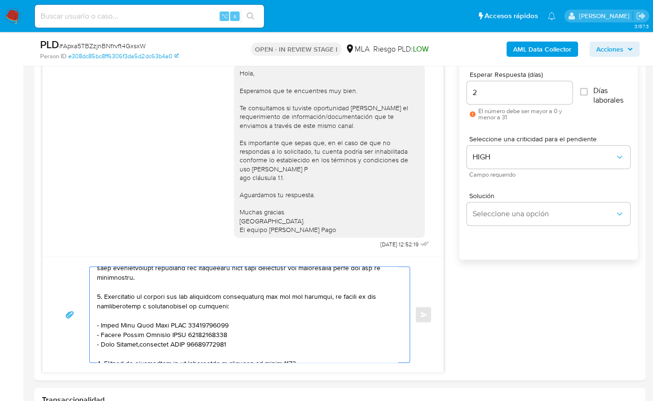
scroll to position [312, 0]
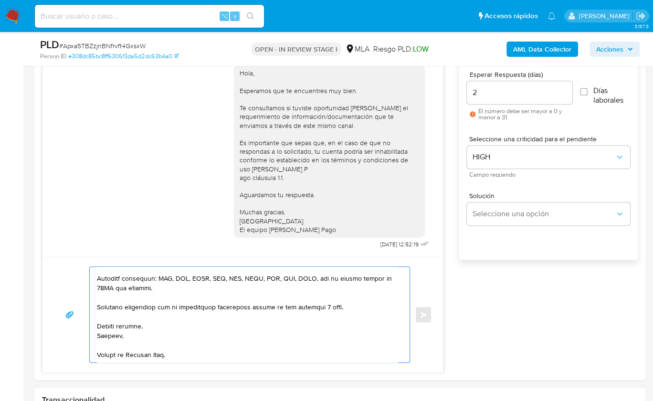
drag, startPoint x: 98, startPoint y: 273, endPoint x: 259, endPoint y: 384, distance: 195.7
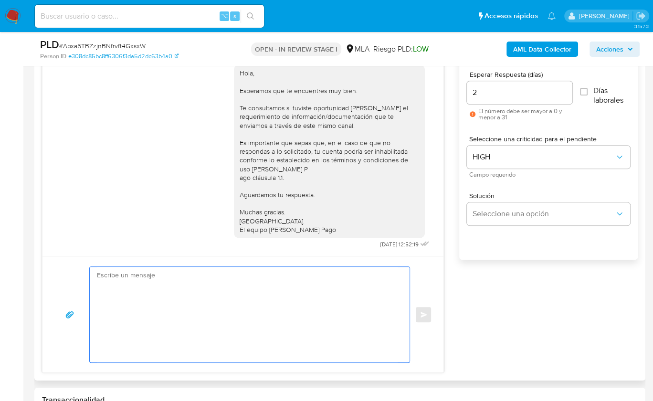
scroll to position [0, 0]
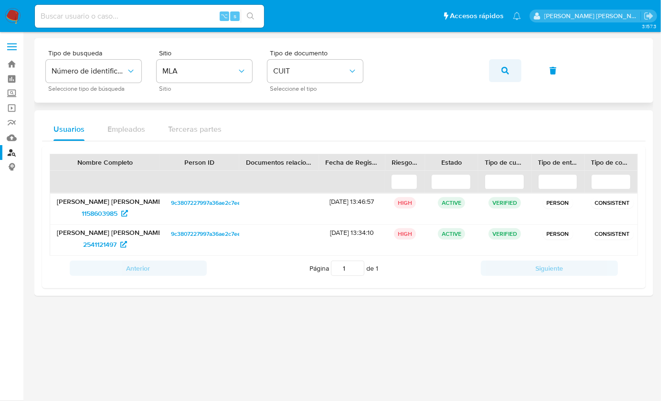
click at [492, 73] on button "button" at bounding box center [505, 70] width 32 height 23
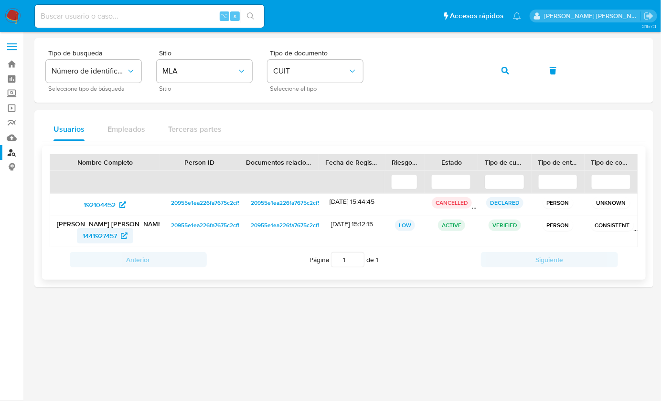
click at [98, 230] on span "1441927457" at bounding box center [100, 235] width 34 height 15
click at [531, 74] on div "Tipo de busqueda Número de identificación Seleccione tipo de búsqueda Sitio MLA…" at bounding box center [344, 71] width 596 height 42
click at [501, 72] on icon "button" at bounding box center [505, 71] width 8 height 8
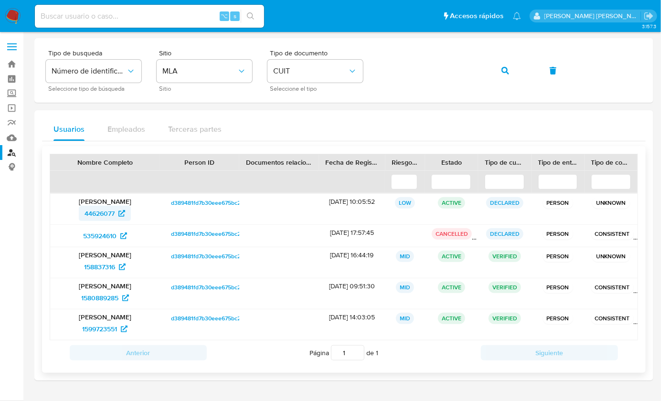
click at [101, 215] on span "44626077" at bounding box center [99, 213] width 30 height 15
click at [510, 65] on button "button" at bounding box center [505, 70] width 32 height 23
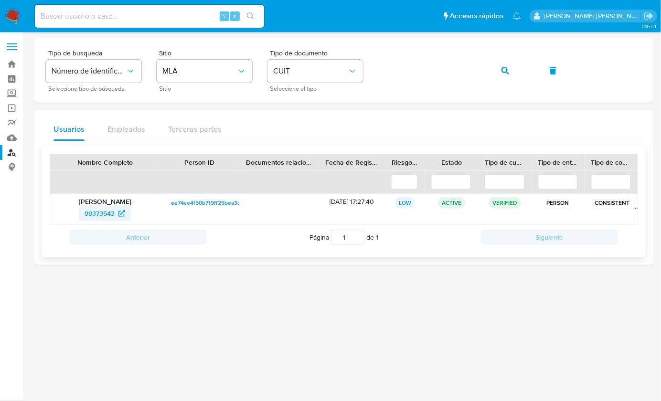
click at [94, 206] on span "99373543" at bounding box center [99, 213] width 30 height 15
drag, startPoint x: 488, startPoint y: 72, endPoint x: 496, endPoint y: 73, distance: 8.1
click at [488, 72] on div "Tipo de busqueda Número de identificación Seleccione tipo de búsqueda Sitio MLA…" at bounding box center [344, 71] width 596 height 42
click at [525, 77] on div "Tipo de busqueda Número de identificación Seleccione tipo de búsqueda Sitio MLA…" at bounding box center [344, 71] width 596 height 42
click at [503, 70] on icon "button" at bounding box center [505, 71] width 8 height 8
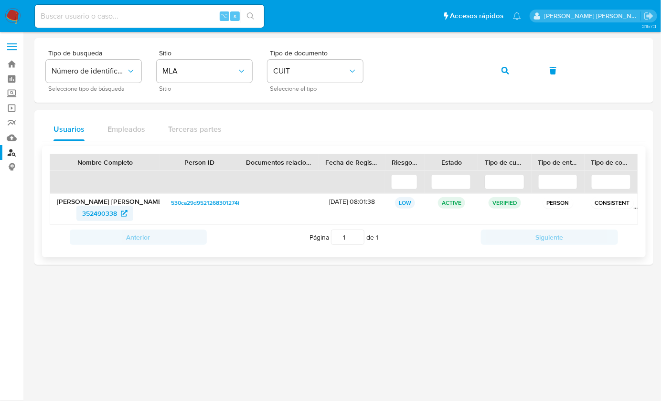
click at [97, 211] on span "352490338" at bounding box center [99, 213] width 35 height 15
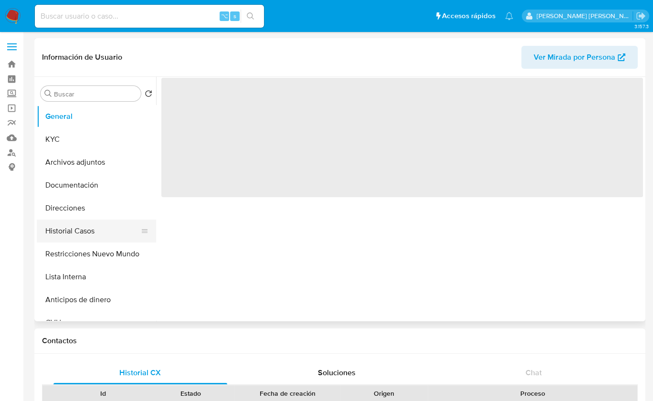
click at [104, 231] on button "Historial Casos" at bounding box center [93, 231] width 112 height 23
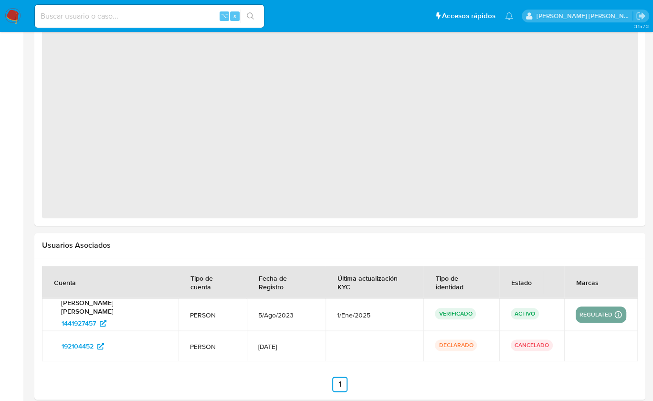
select select "10"
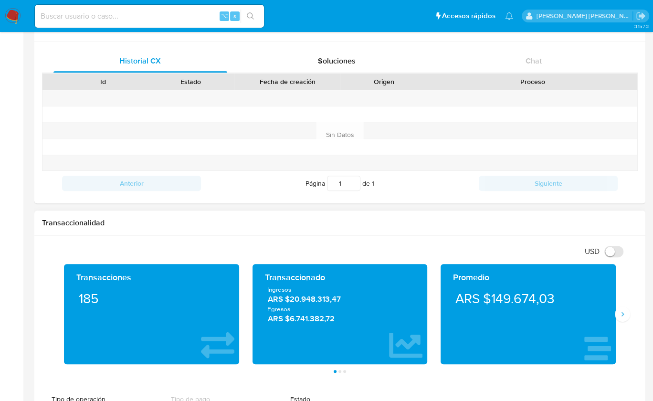
scroll to position [254, 0]
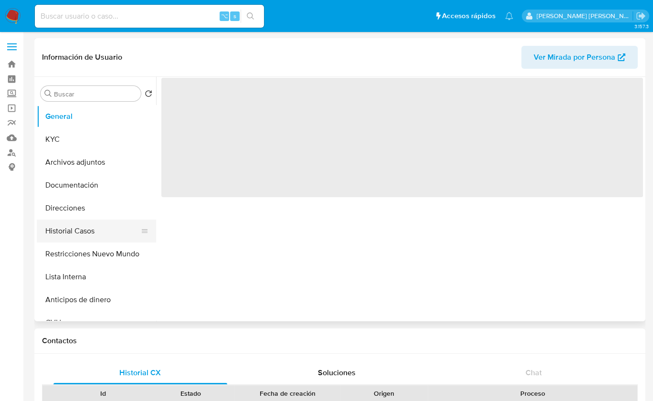
click at [81, 232] on button "Historial Casos" at bounding box center [93, 231] width 112 height 23
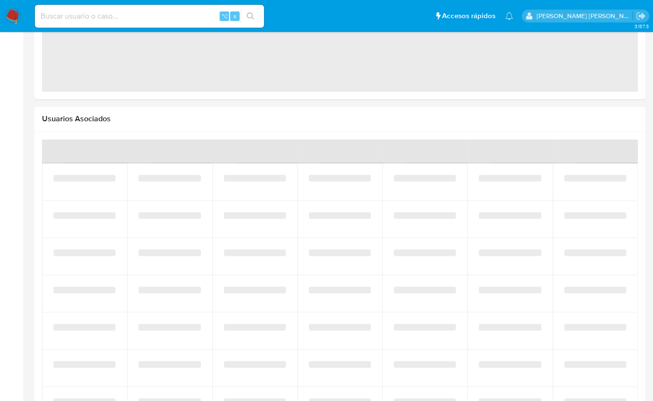
select select "10"
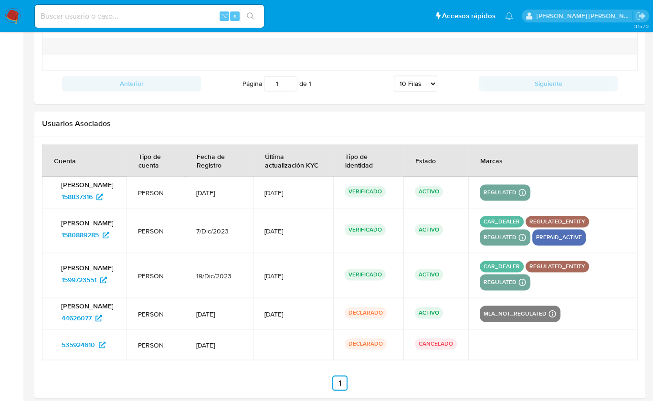
scroll to position [1126, 0]
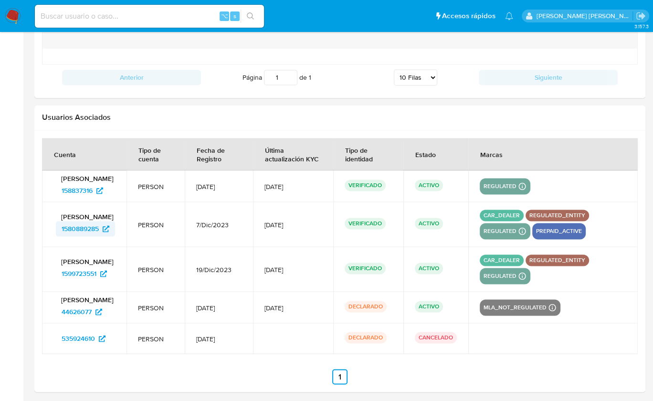
click at [69, 228] on span "1580889285" at bounding box center [80, 228] width 37 height 15
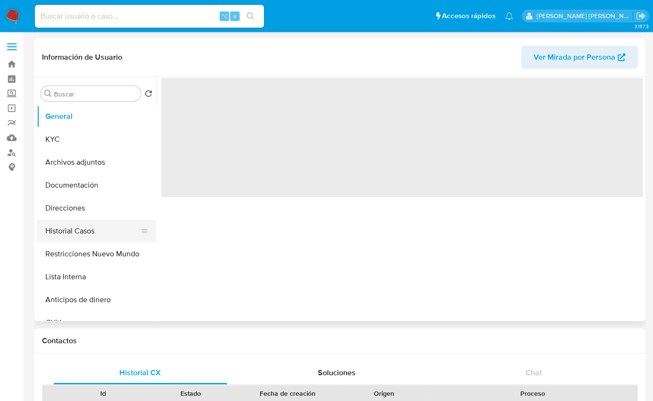
click at [85, 222] on button "Historial Casos" at bounding box center [93, 231] width 112 height 23
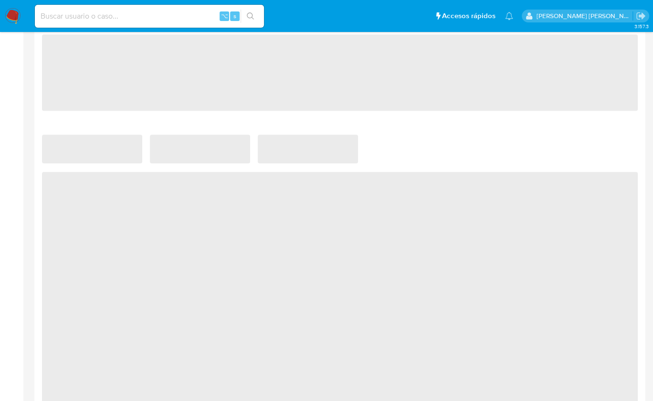
select select "10"
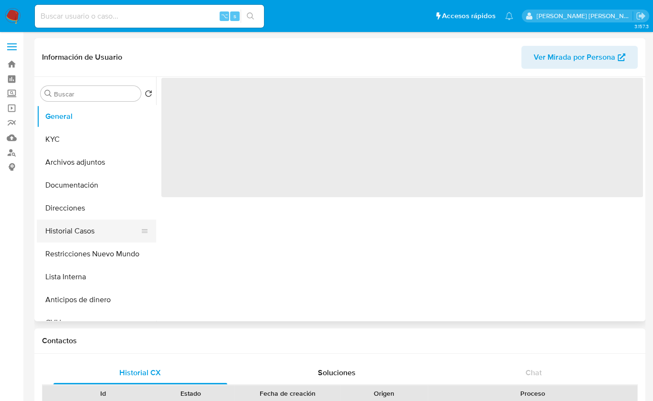
click at [105, 230] on button "Historial Casos" at bounding box center [93, 231] width 112 height 23
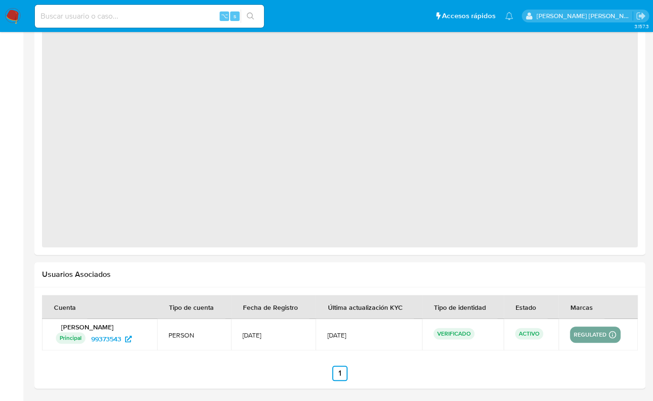
select select "10"
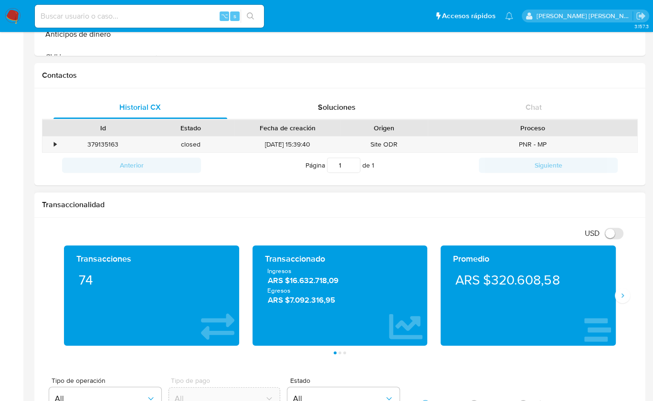
scroll to position [270, 0]
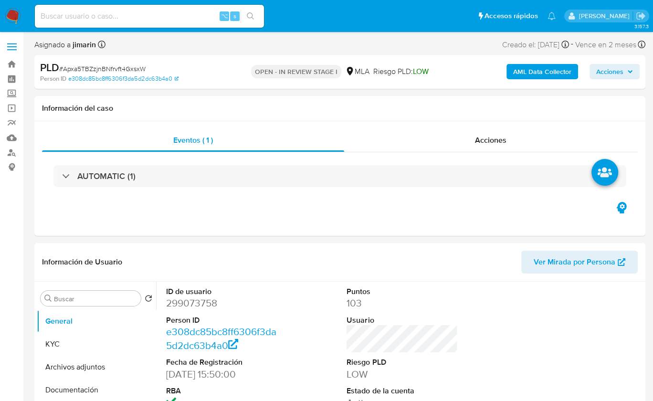
select select "10"
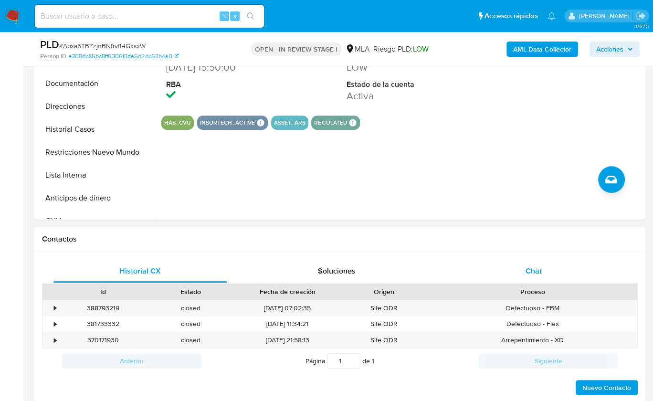
click at [541, 270] on span "Chat" at bounding box center [534, 270] width 16 height 11
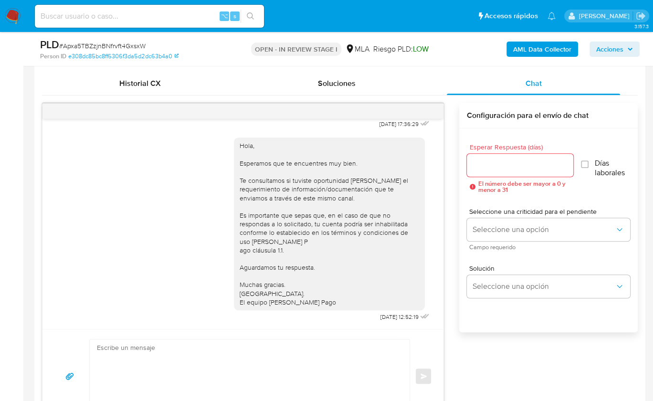
scroll to position [475, 0]
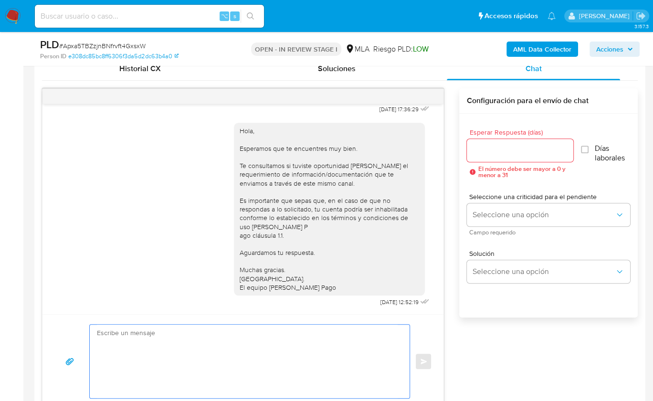
click at [296, 334] on textarea at bounding box center [247, 362] width 301 height 74
paste textarea "Hola, En función de las operaciones registradas en tu cuenta de Mercado Pago, n…"
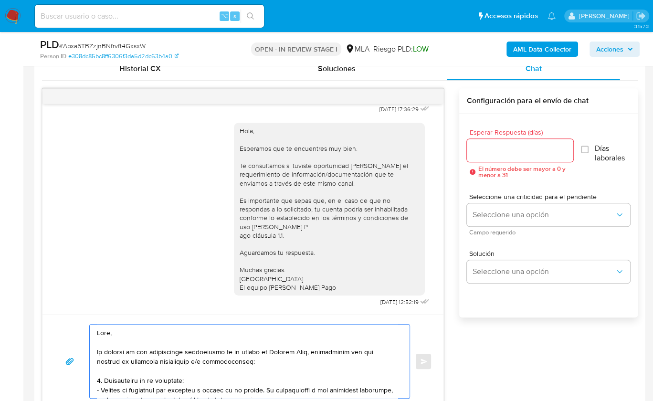
scroll to position [492, 0]
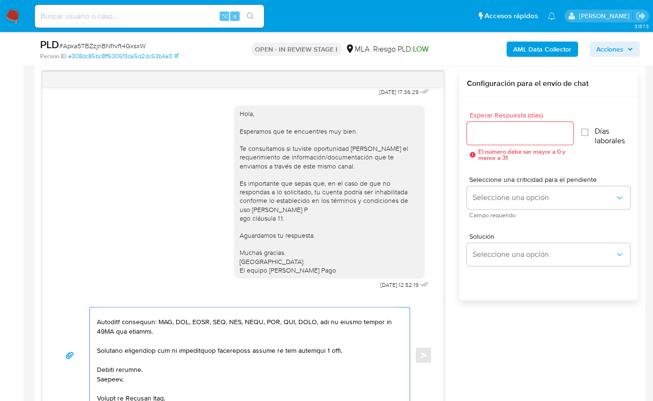
type textarea "Hola, En función de las operaciones registradas en tu cuenta de Mercado Pago, n…"
click at [503, 143] on div at bounding box center [520, 133] width 106 height 23
click at [501, 138] on input "Esperar Respuesta (días)" at bounding box center [520, 133] width 106 height 12
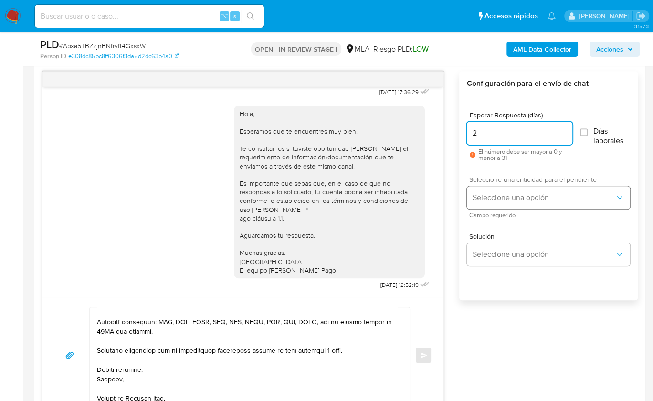
type input "2"
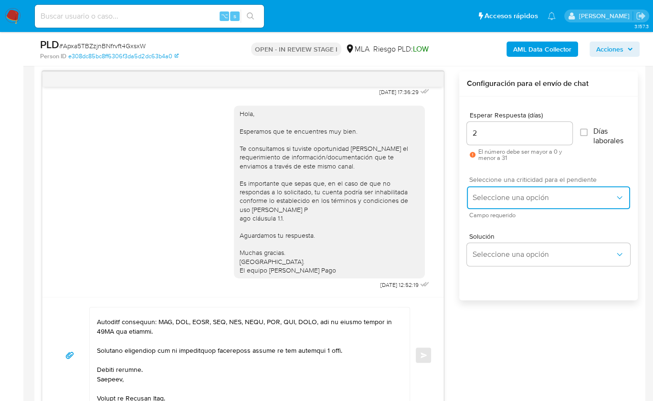
click at [498, 193] on span "Seleccione una opción" at bounding box center [544, 198] width 142 height 10
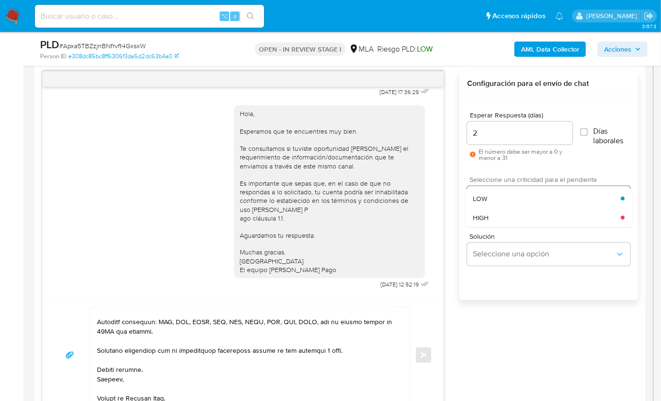
click at [501, 218] on div "HIGH" at bounding box center [547, 217] width 148 height 19
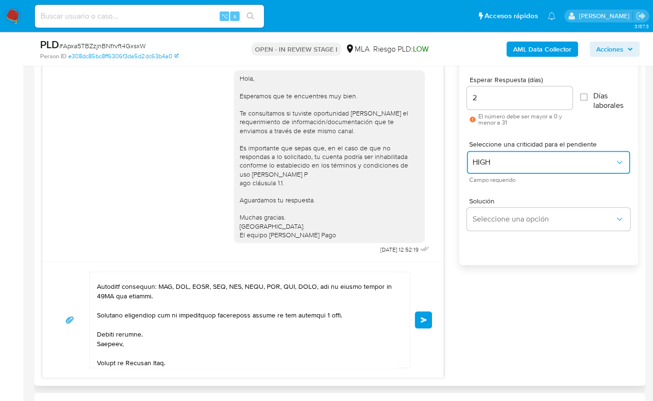
scroll to position [549, 0]
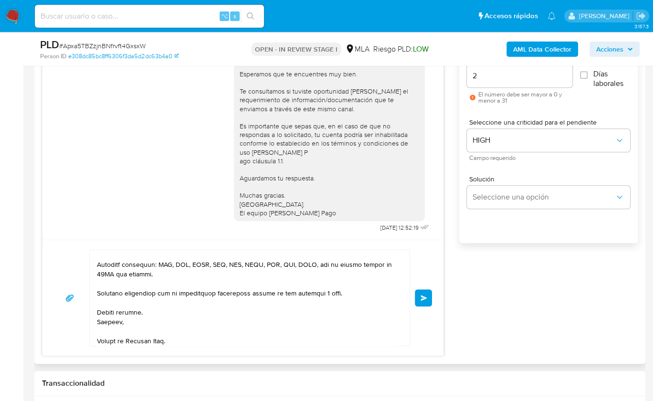
click at [427, 296] on button "Enviar" at bounding box center [423, 297] width 17 height 17
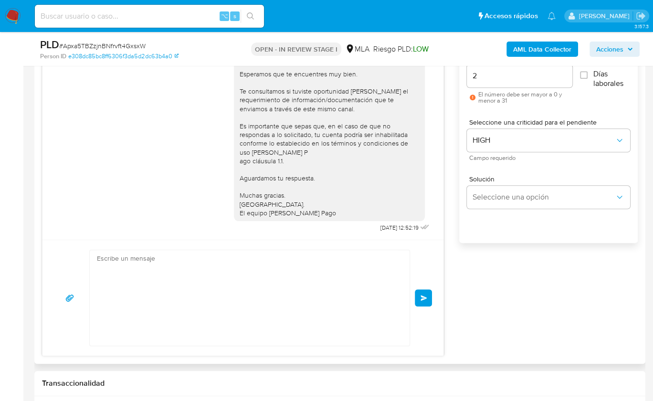
scroll to position [1011, 0]
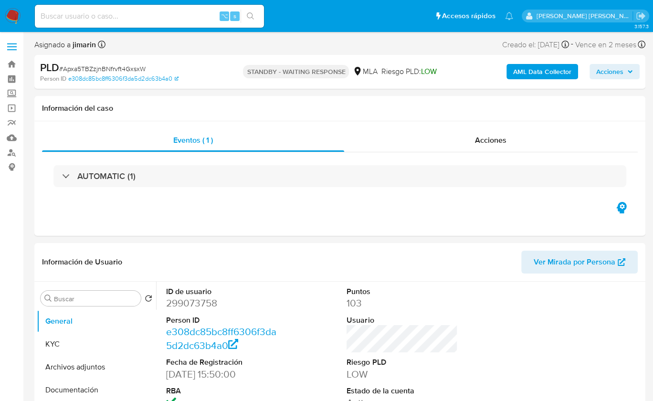
select select "10"
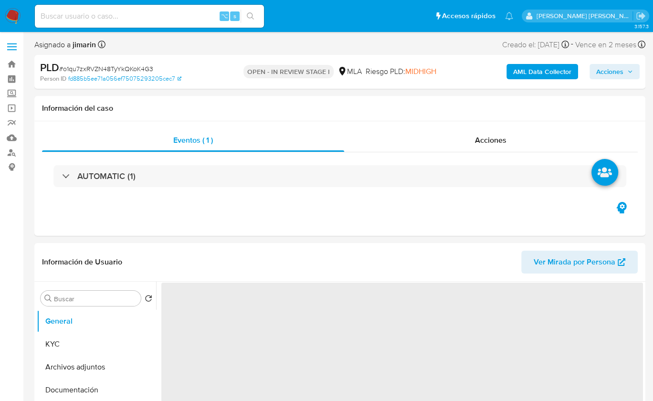
click at [141, 68] on span "# o1qu7zxRVZN48TyYkQKoK4G3" at bounding box center [106, 69] width 94 height 10
copy span "o1qu7zxRVZN48TyYkQKoK4G3"
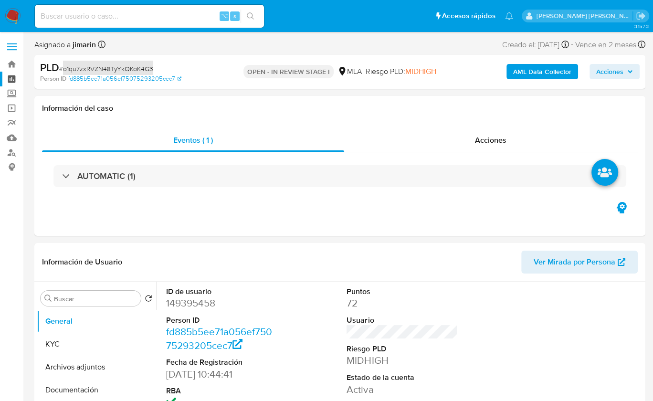
select select "10"
click at [191, 301] on dd "149395458" at bounding box center [221, 302] width 111 height 13
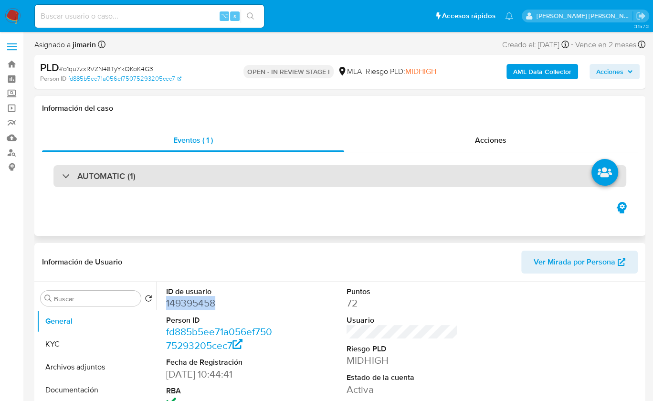
copy dd "149395458"
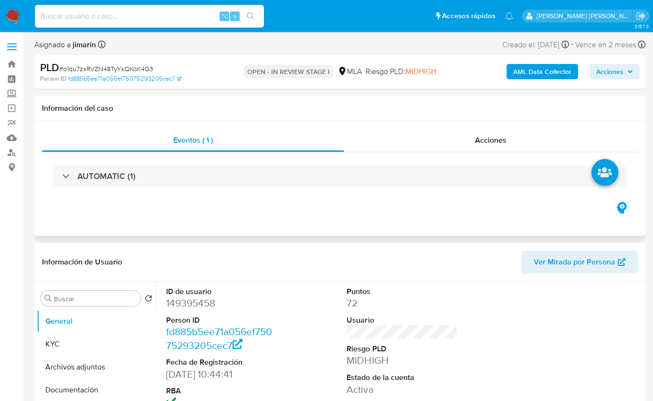
click at [335, 212] on div "Eventos ( 1 ) Acciones AUTOMATIC (1)" at bounding box center [339, 178] width 611 height 115
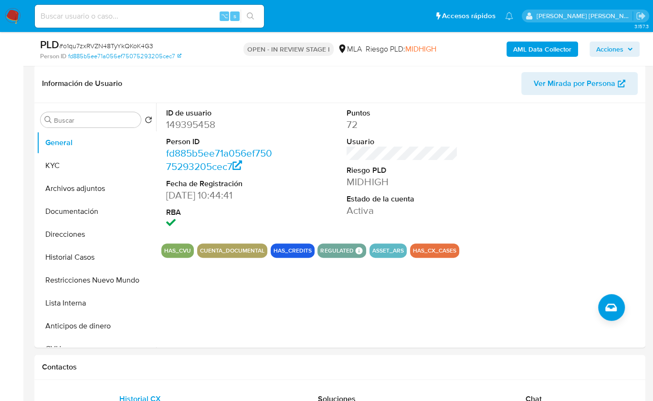
scroll to position [233, 0]
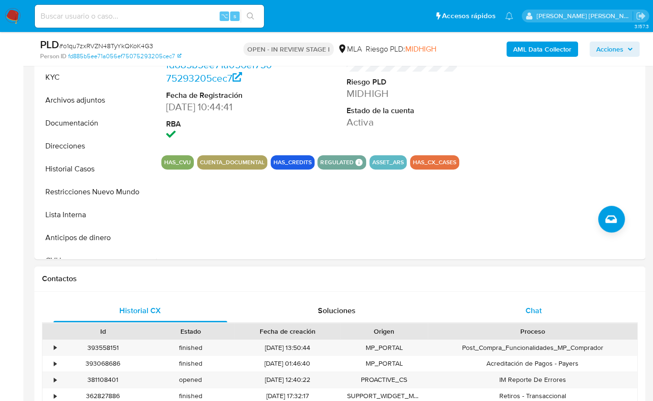
click at [538, 311] on span "Chat" at bounding box center [534, 310] width 16 height 11
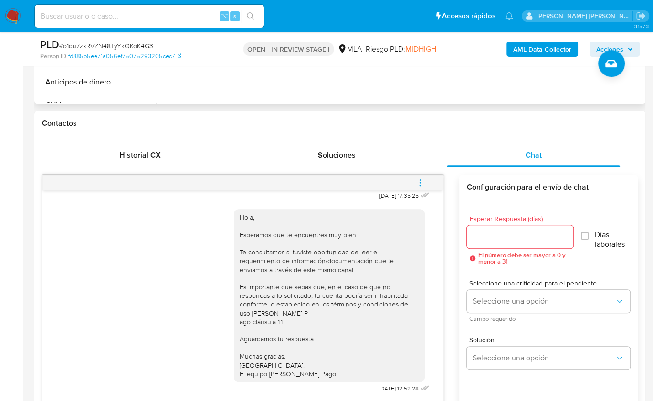
scroll to position [168, 0]
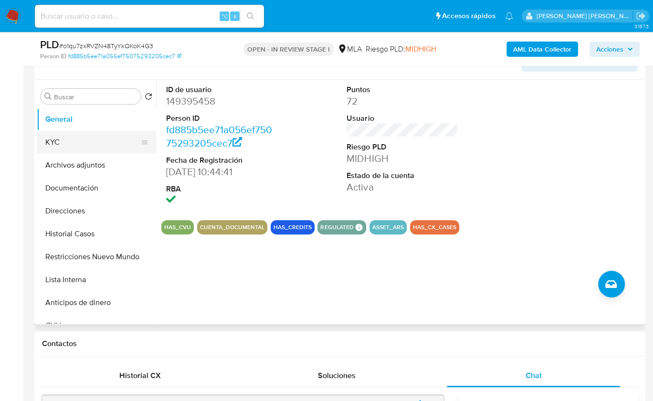
click at [105, 151] on button "KYC" at bounding box center [93, 142] width 112 height 23
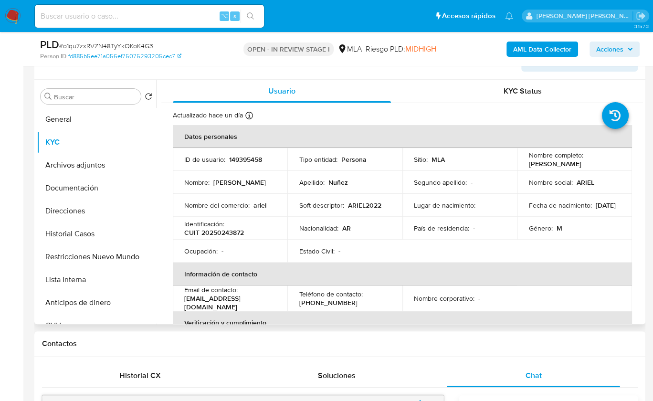
click at [233, 235] on p "CUIT 20250243872" at bounding box center [214, 232] width 60 height 9
copy p "20250243872"
click at [98, 192] on button "Documentación" at bounding box center [93, 188] width 112 height 23
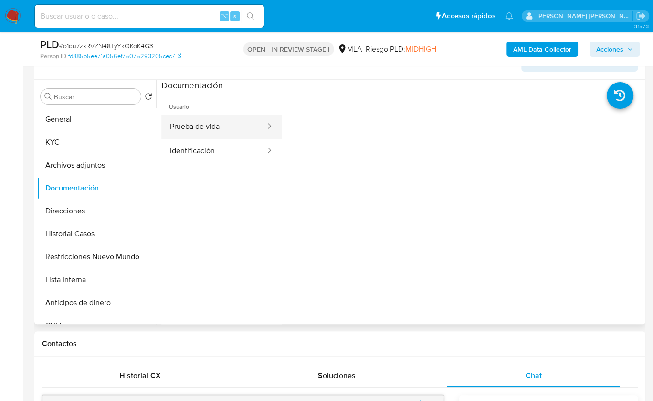
click at [206, 131] on button "Prueba de vida" at bounding box center [213, 127] width 105 height 24
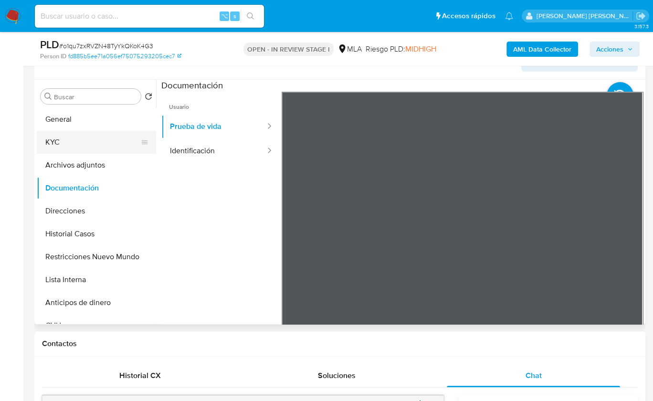
click at [98, 152] on button "KYC" at bounding box center [93, 142] width 112 height 23
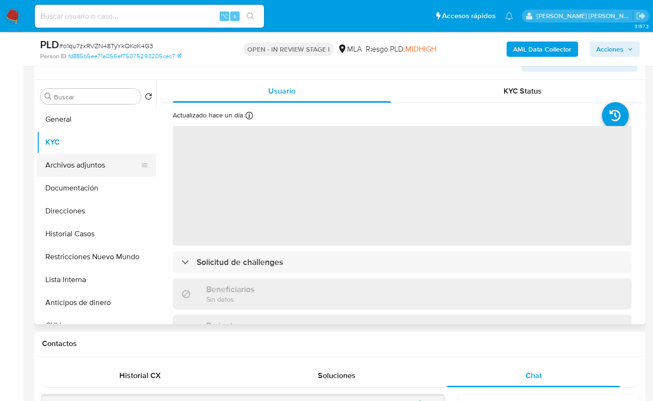
click at [92, 170] on button "Archivos adjuntos" at bounding box center [93, 165] width 112 height 23
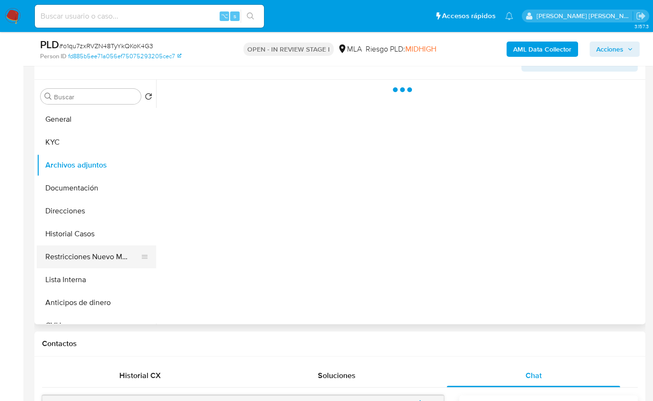
click at [97, 254] on button "Restricciones Nuevo Mundo" at bounding box center [93, 256] width 112 height 23
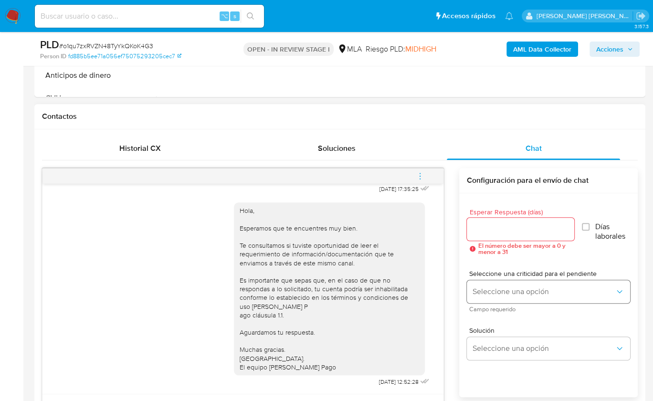
scroll to position [398, 0]
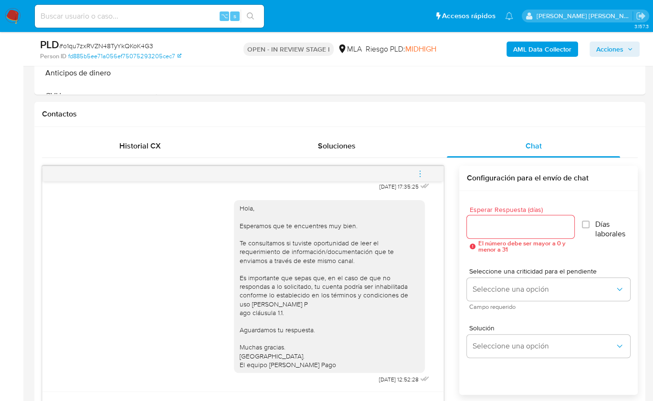
click at [433, 167] on button "menu-action" at bounding box center [420, 173] width 32 height 23
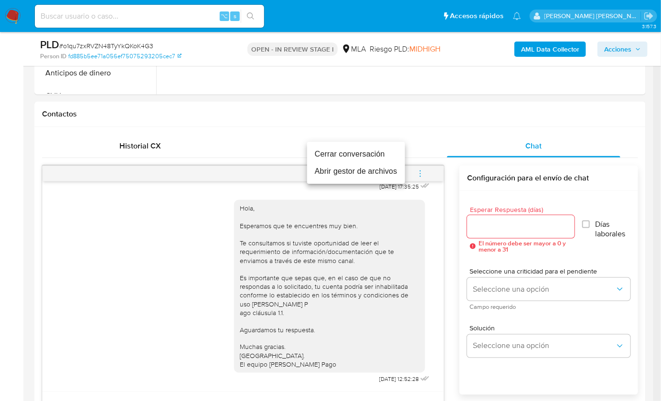
click at [340, 160] on li "Cerrar conversación" at bounding box center [356, 154] width 98 height 17
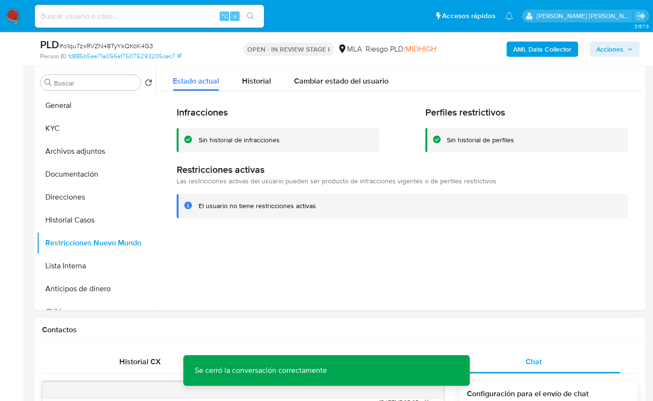
scroll to position [172, 0]
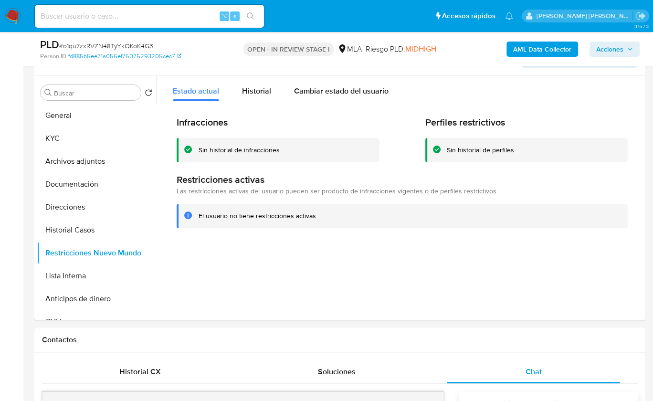
click at [519, 44] on b "AML Data Collector" at bounding box center [542, 49] width 58 height 15
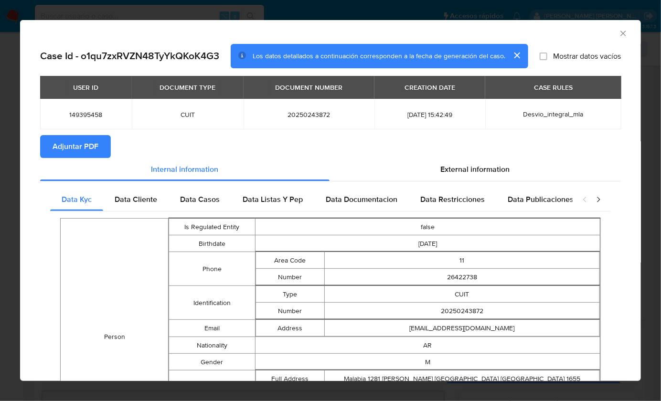
click at [98, 151] on button "Adjuntar PDF" at bounding box center [75, 146] width 71 height 23
click at [609, 34] on div "AML Data Collector" at bounding box center [322, 32] width 591 height 11
click at [618, 37] on icon "Cerrar ventana" at bounding box center [623, 34] width 10 height 10
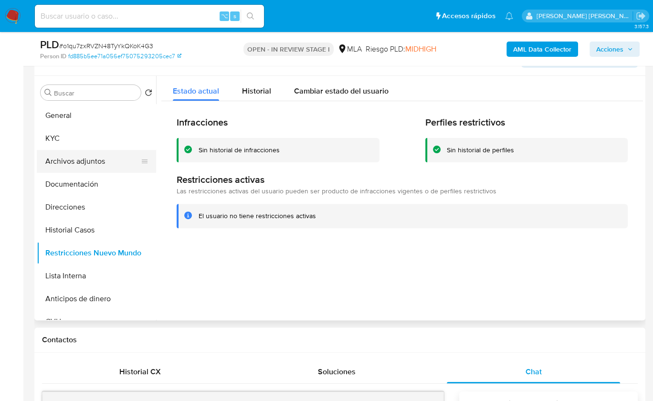
click at [103, 158] on button "Archivos adjuntos" at bounding box center [93, 161] width 112 height 23
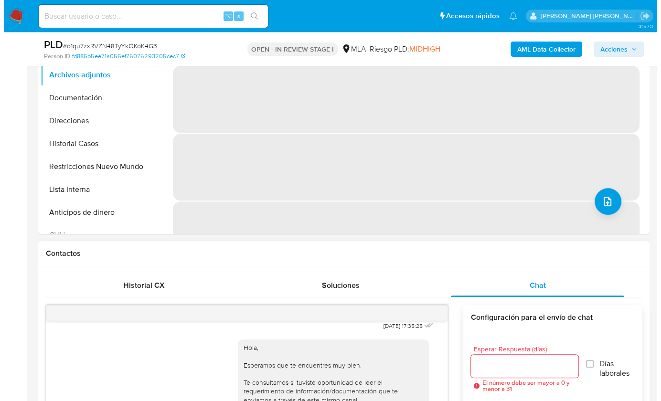
scroll to position [149, 0]
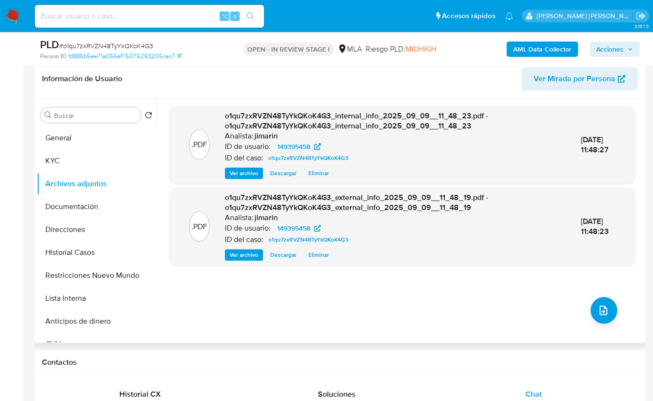
click at [616, 303] on div ".PDF o1qu7zxRVZN48TyYkQKoK4G3_internal_info_2025_09_09__11_48_23.pdf - o1qu7zxR…" at bounding box center [402, 220] width 466 height 229
click at [601, 310] on icon "upload-file" at bounding box center [603, 310] width 11 height 11
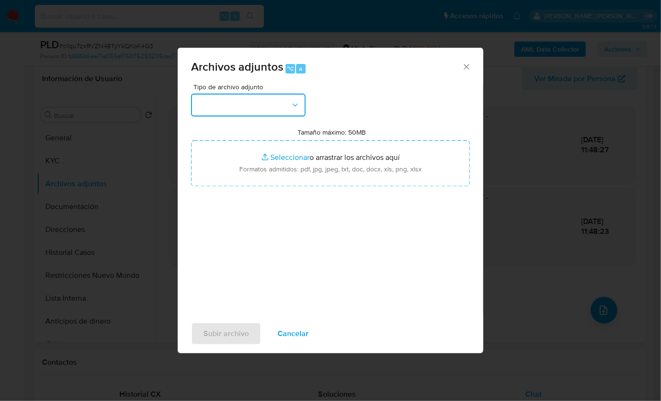
click at [276, 99] on button "button" at bounding box center [248, 105] width 115 height 23
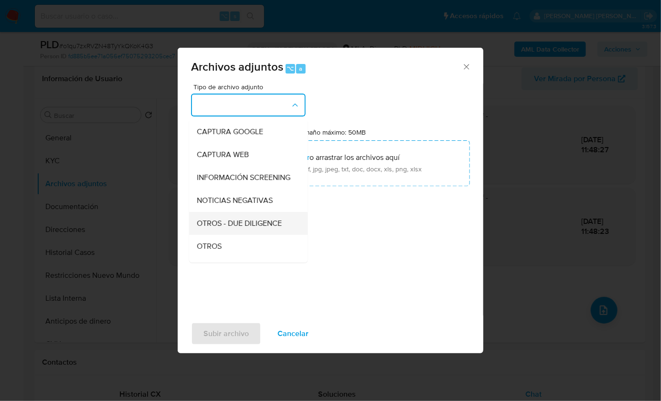
scroll to position [68, 0]
click at [226, 234] on div "OTROS - DUE DILIGENCE" at bounding box center [245, 222] width 97 height 23
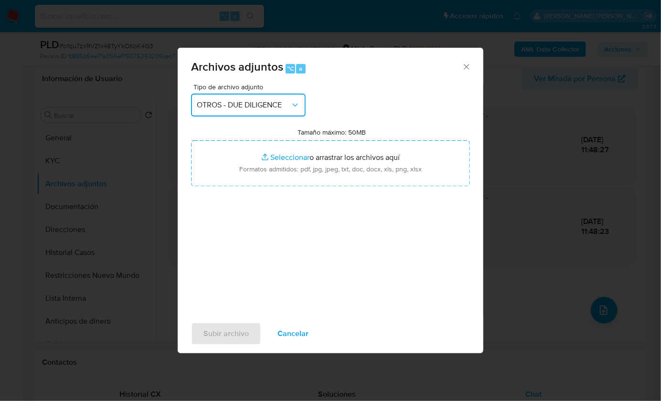
click at [239, 109] on span "OTROS - DUE DILIGENCE" at bounding box center [244, 105] width 94 height 10
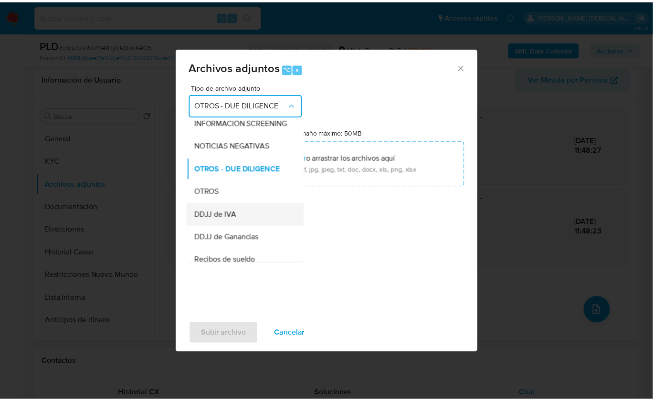
scroll to position [125, 0]
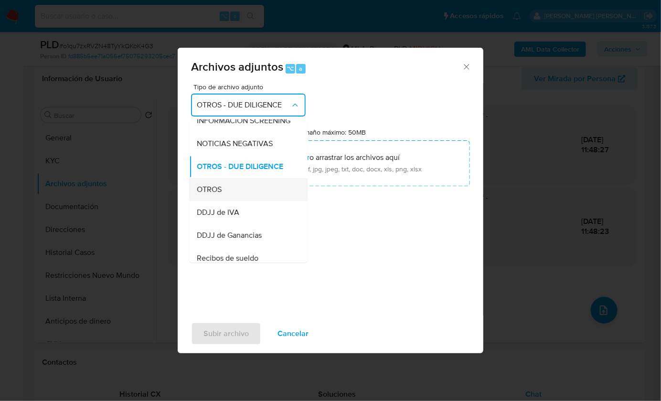
click at [224, 188] on div "OTROS" at bounding box center [245, 189] width 97 height 23
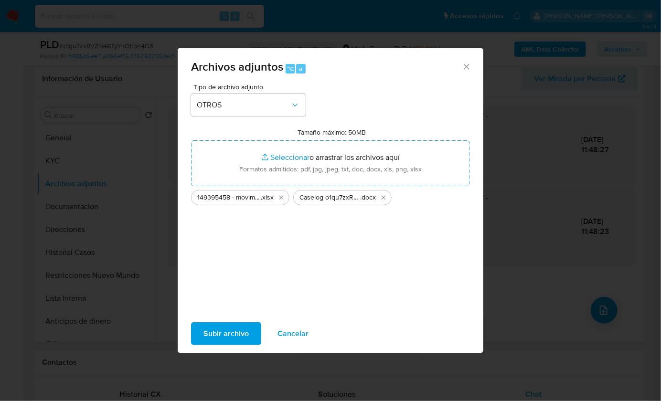
click at [227, 334] on span "Subir archivo" at bounding box center [225, 333] width 45 height 21
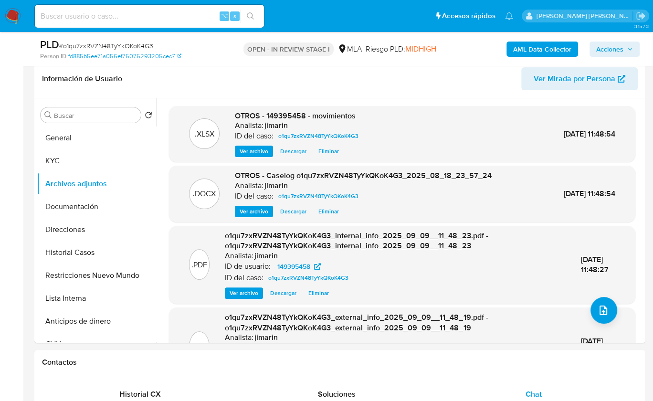
click at [612, 43] on span "Acciones" at bounding box center [609, 49] width 27 height 15
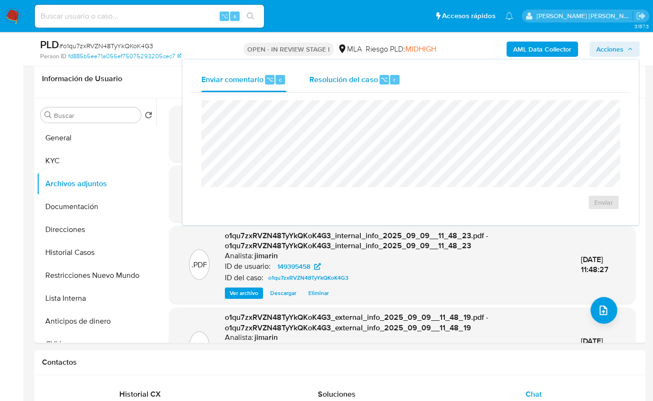
click at [385, 81] on span "⌥" at bounding box center [383, 79] width 7 height 9
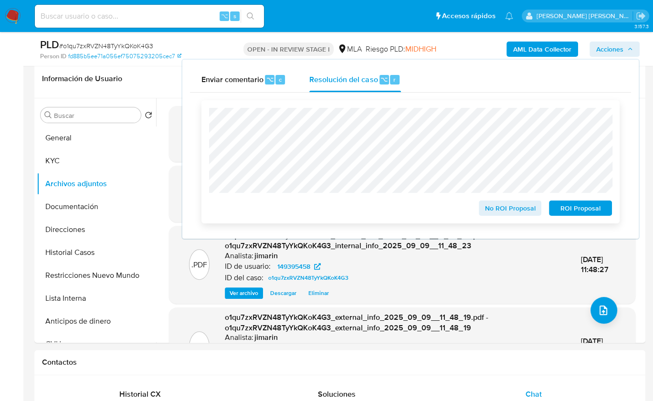
click at [493, 210] on span "No ROI Proposal" at bounding box center [511, 207] width 50 height 13
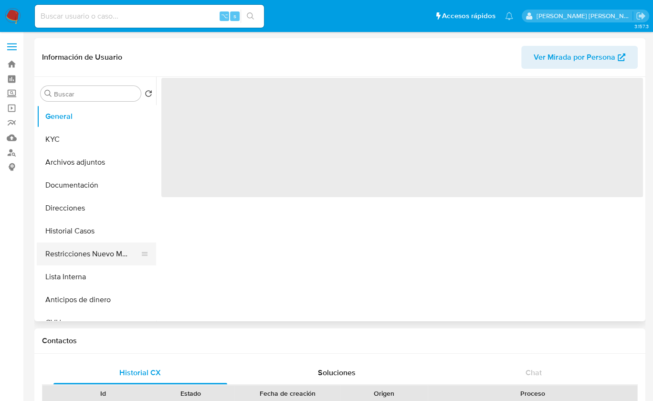
click at [100, 249] on button "Restricciones Nuevo Mundo" at bounding box center [93, 254] width 112 height 23
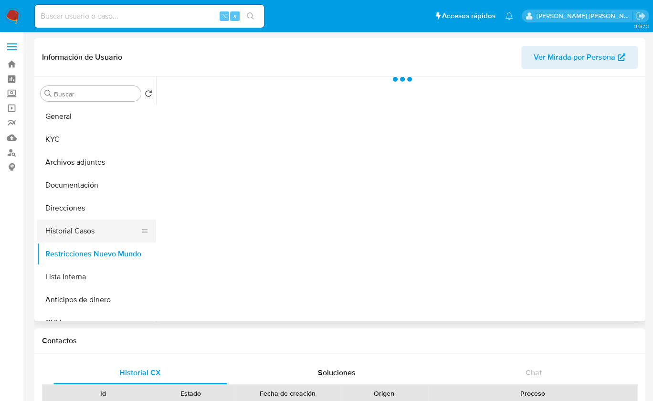
click at [101, 233] on button "Historial Casos" at bounding box center [93, 231] width 112 height 23
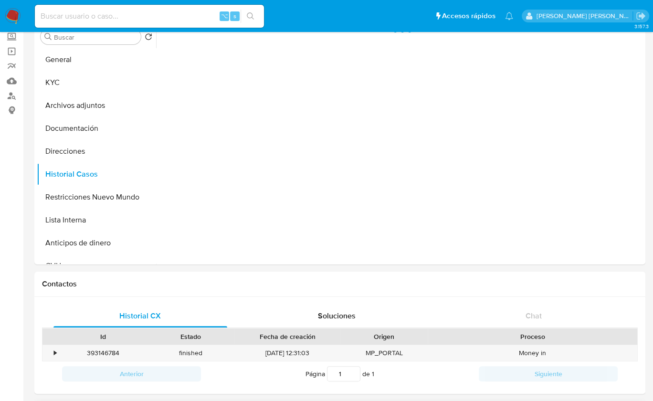
select select "10"
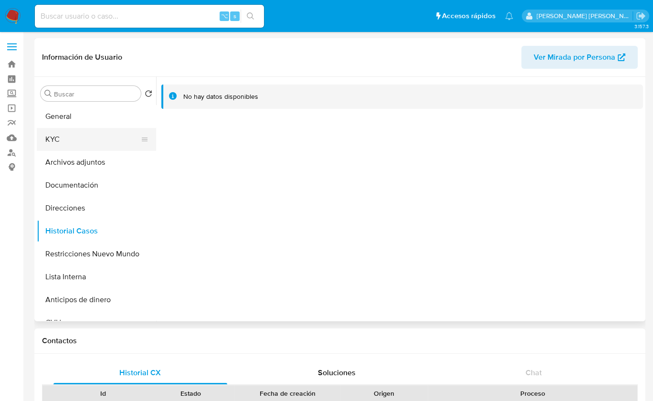
click at [74, 130] on button "KYC" at bounding box center [93, 139] width 112 height 23
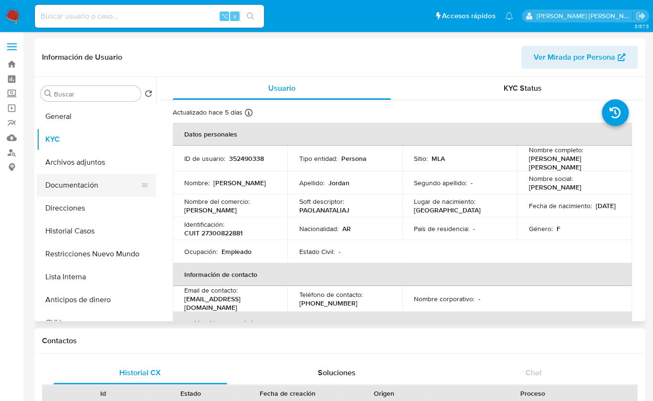
click at [74, 185] on button "Documentación" at bounding box center [93, 185] width 112 height 23
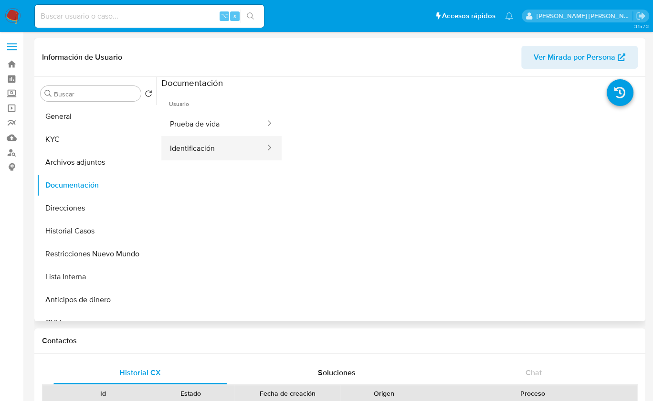
click at [208, 152] on button "Identificación" at bounding box center [213, 148] width 105 height 24
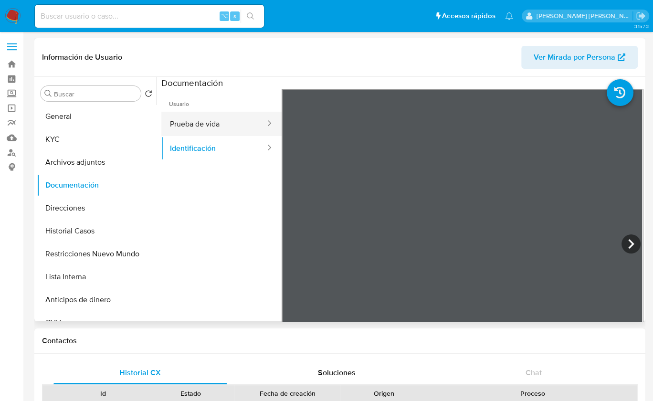
click at [211, 119] on button "Prueba de vida" at bounding box center [213, 124] width 105 height 24
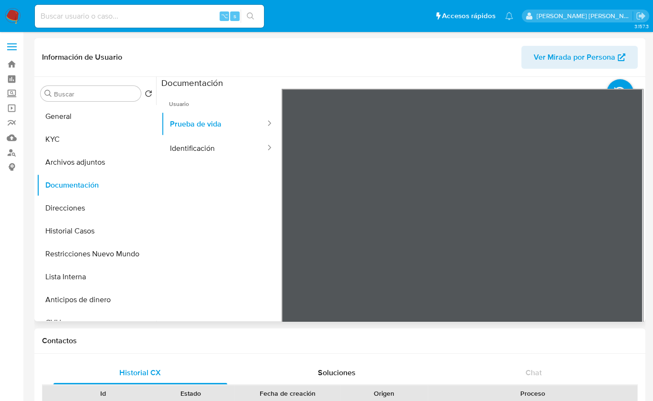
scroll to position [30, 0]
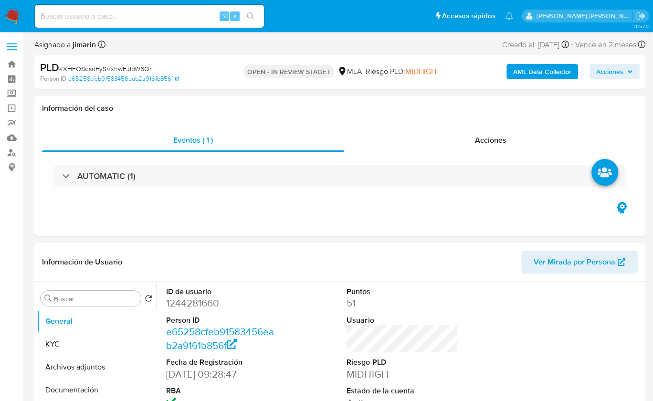
select select "10"
click at [132, 70] on span "# XHFOSqsrtEySVxhwEJIbW6Or" at bounding box center [105, 69] width 92 height 10
click at [186, 303] on dd "1244281660" at bounding box center [221, 302] width 111 height 13
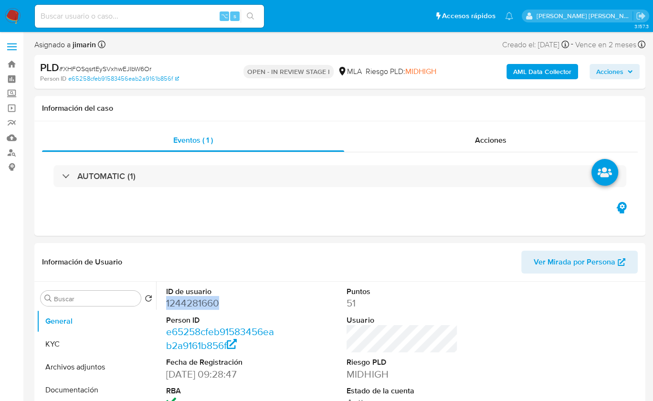
copy dd "1244281660"
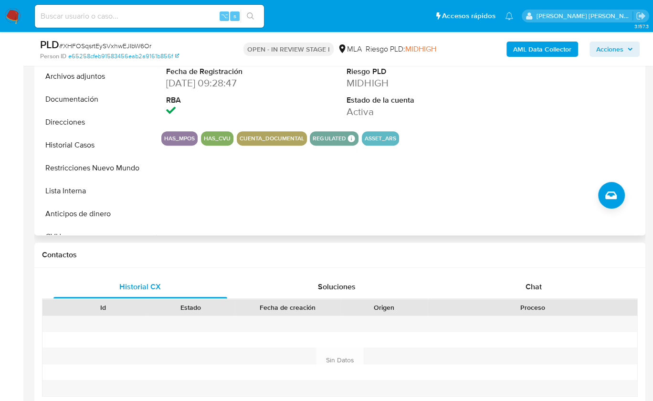
scroll to position [263, 0]
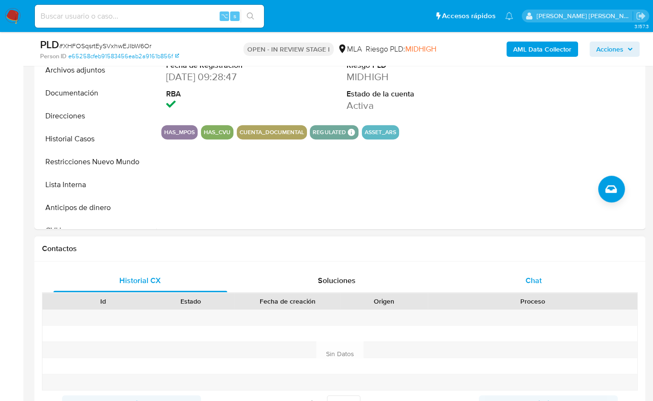
click at [512, 275] on div "Chat" at bounding box center [534, 280] width 174 height 23
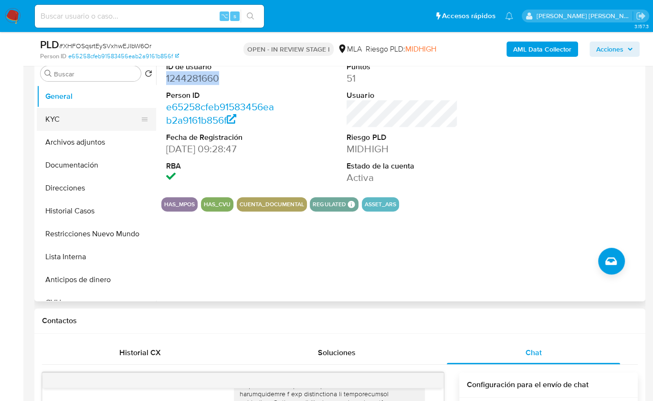
scroll to position [188, 0]
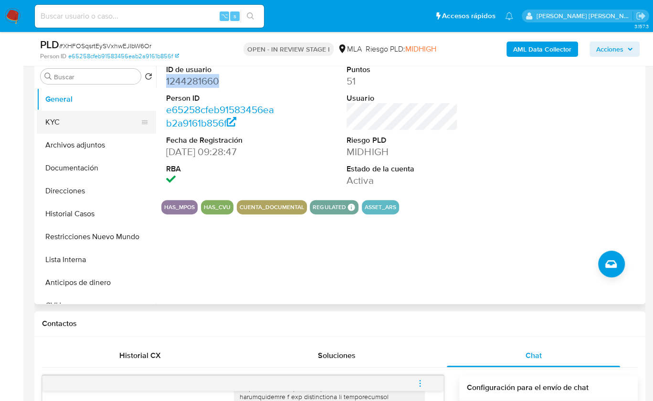
click at [76, 111] on button "KYC" at bounding box center [93, 122] width 112 height 23
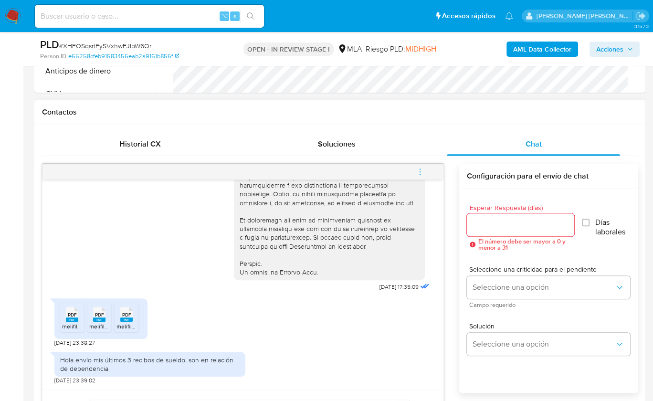
scroll to position [483, 0]
click at [64, 317] on div "PDF PDF" at bounding box center [72, 313] width 20 height 19
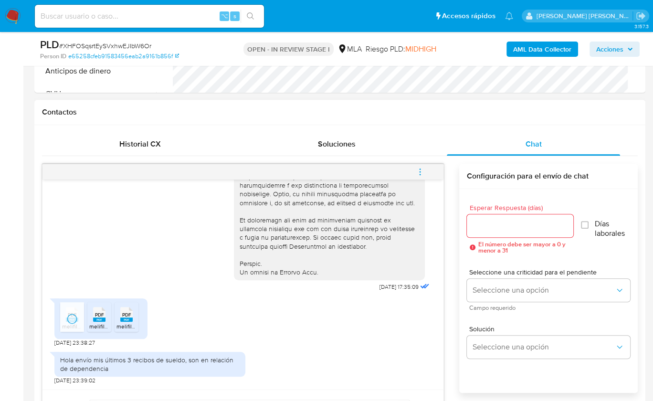
click at [100, 318] on rect at bounding box center [99, 319] width 12 height 4
click at [136, 318] on div "PDF PDF" at bounding box center [126, 313] width 20 height 19
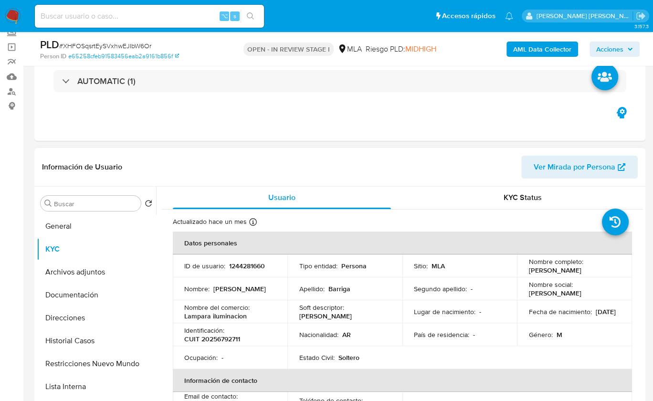
scroll to position [0, 0]
click at [217, 336] on p "CUIT 20256792711" at bounding box center [212, 339] width 56 height 9
copy p "20256792711"
click at [222, 337] on p "CUIT 20256792711" at bounding box center [212, 339] width 56 height 9
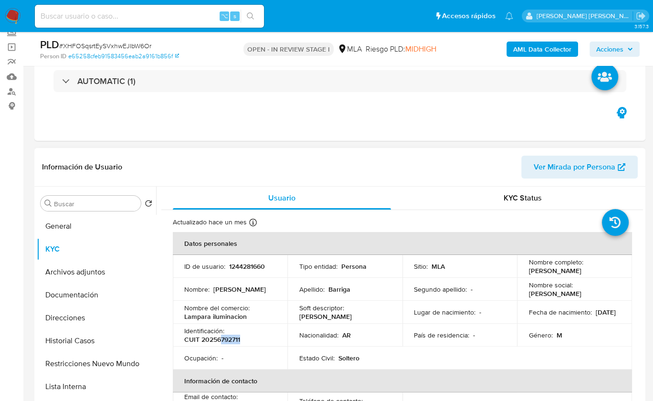
click at [222, 337] on p "CUIT 20256792711" at bounding box center [212, 339] width 56 height 9
copy p "792711"
click at [228, 337] on p "CUIT 20256792711" at bounding box center [212, 339] width 56 height 9
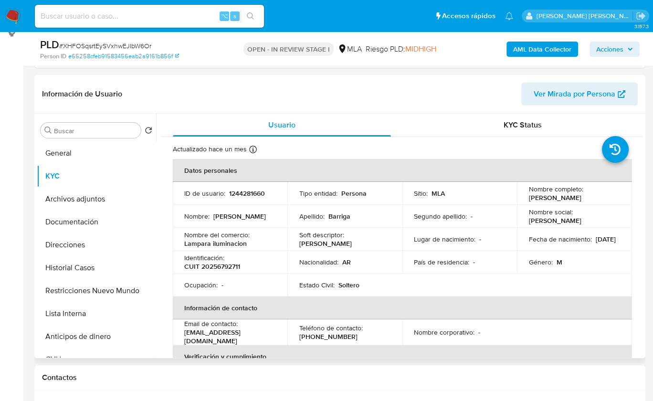
scroll to position [262, 0]
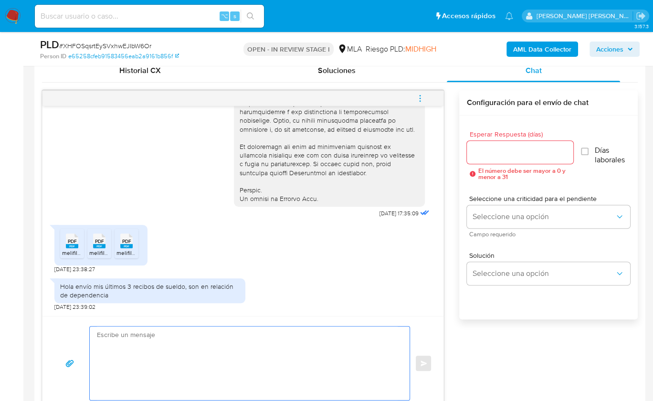
click at [233, 341] on textarea at bounding box center [247, 364] width 301 height 74
paste textarea "Hola, ¡Muchas gracias por tu respuesta! Confirmamos la recepción de la document…"
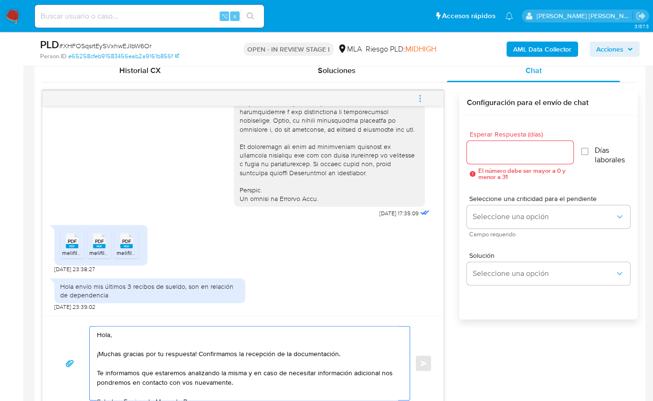
scroll to position [486, 0]
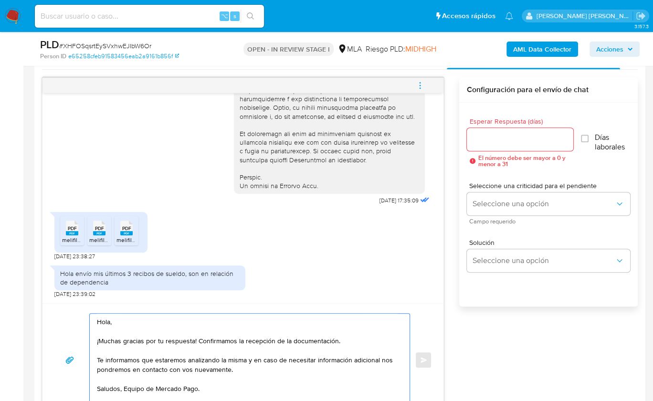
type textarea "Hola, ¡Muchas gracias por tu respuesta! Confirmamos la recepción de la document…"
click at [488, 138] on input "Esperar Respuesta (días)" at bounding box center [520, 139] width 106 height 12
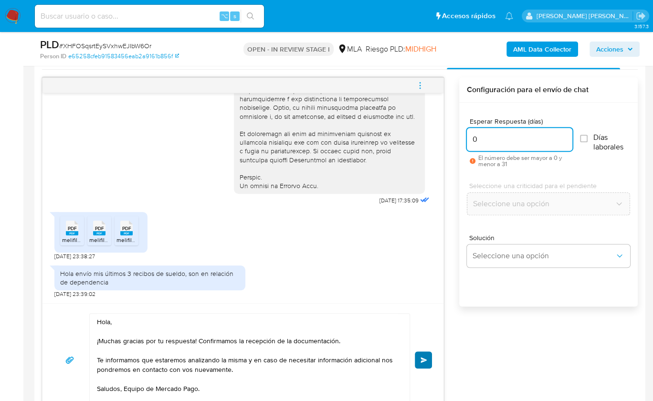
type input "0"
click at [421, 362] on button "Enviar" at bounding box center [423, 359] width 17 height 17
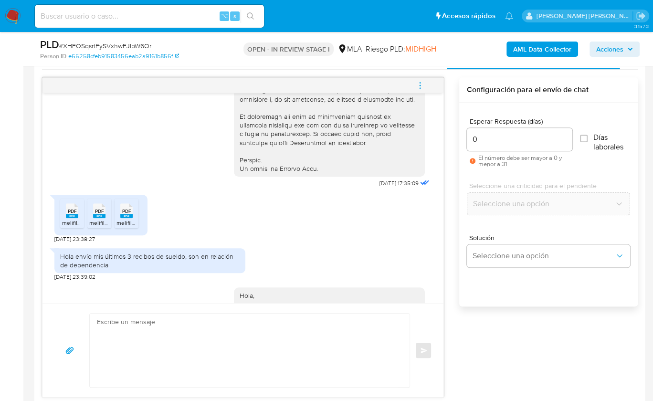
scroll to position [545, 0]
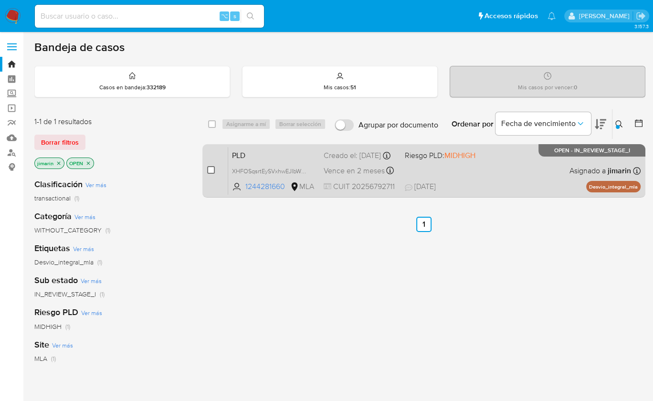
click at [213, 167] on input "checkbox" at bounding box center [211, 170] width 8 height 8
checkbox input "true"
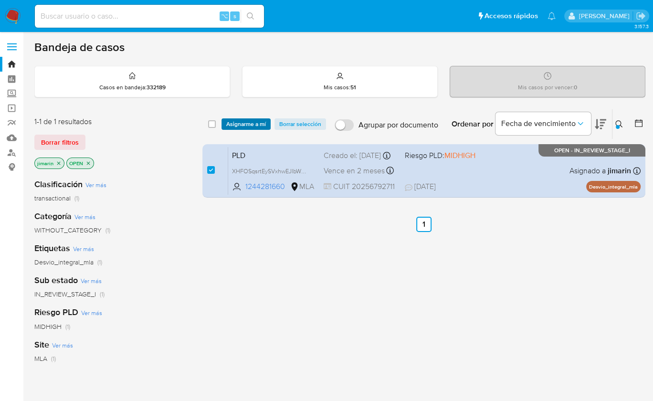
click at [245, 122] on span "Asignarme a mí" at bounding box center [246, 124] width 40 height 10
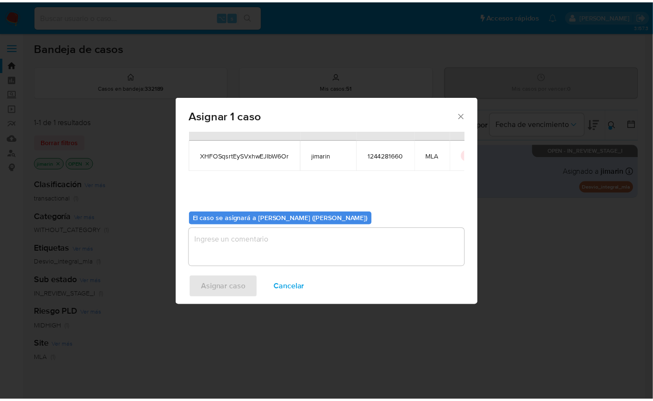
scroll to position [49, 0]
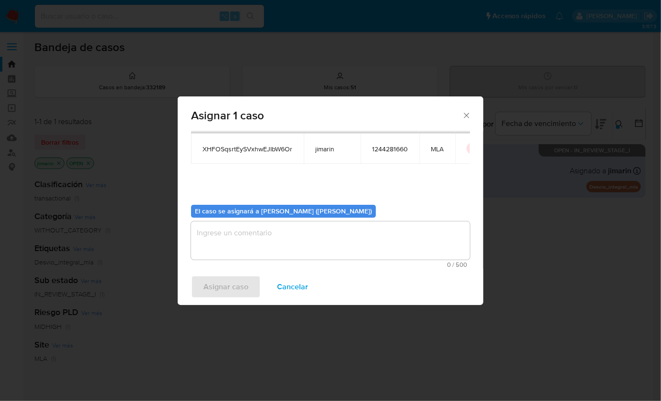
click at [275, 243] on textarea "assign-modal" at bounding box center [330, 241] width 279 height 38
click at [228, 283] on span "Asignar caso" at bounding box center [225, 286] width 45 height 21
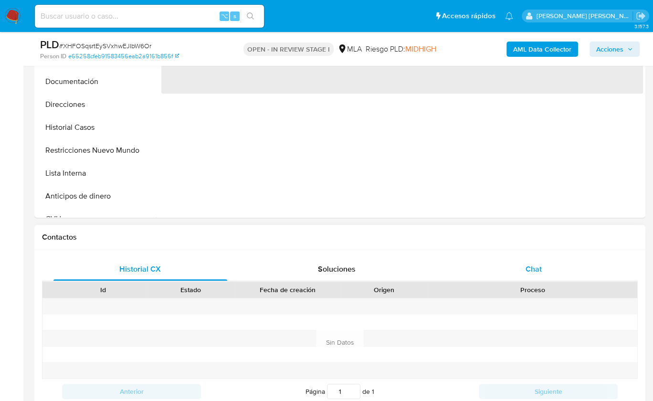
scroll to position [369, 0]
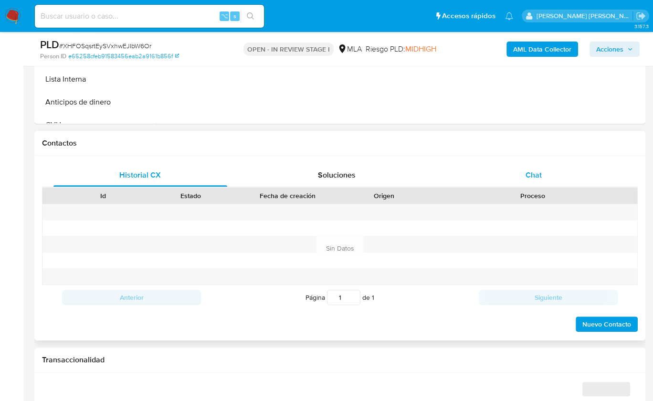
click at [541, 185] on div "Chat" at bounding box center [534, 175] width 174 height 23
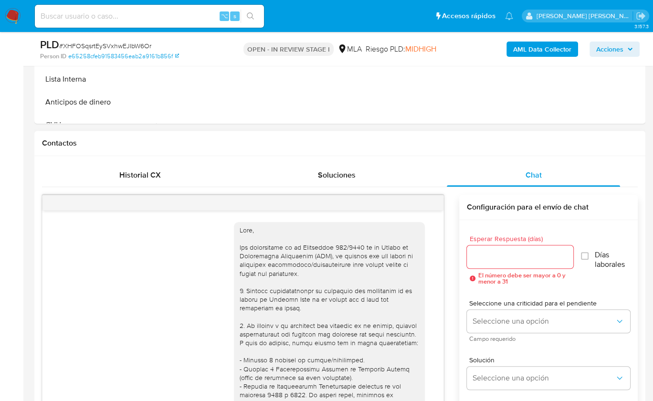
scroll to position [545, 0]
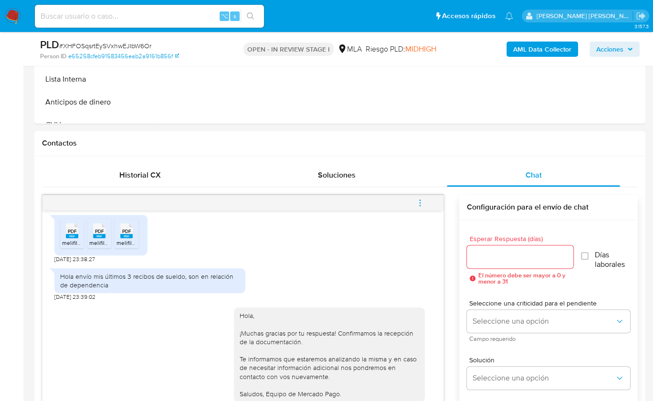
click at [425, 201] on button "menu-action" at bounding box center [420, 202] width 32 height 23
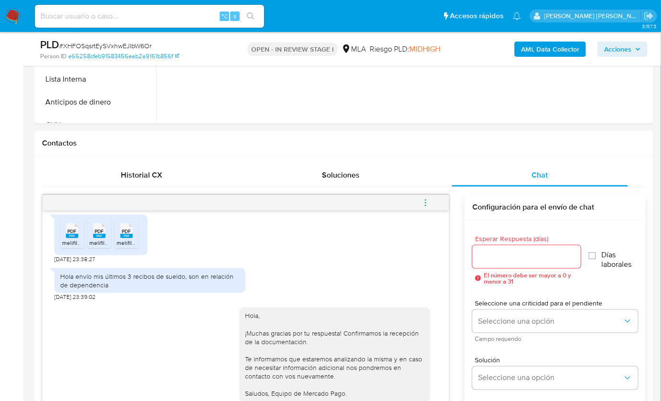
select select "10"
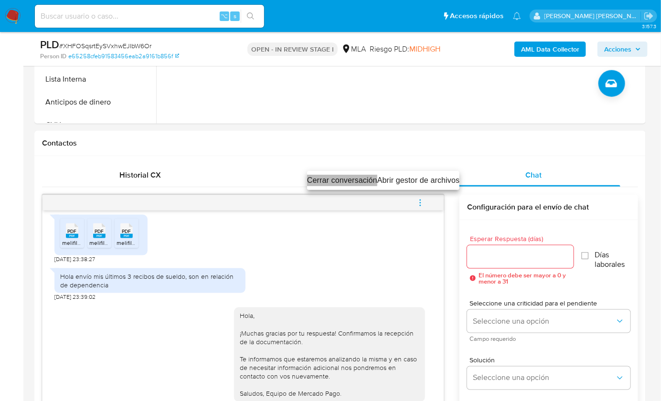
click at [342, 177] on li "Cerrar conversación" at bounding box center [342, 180] width 70 height 11
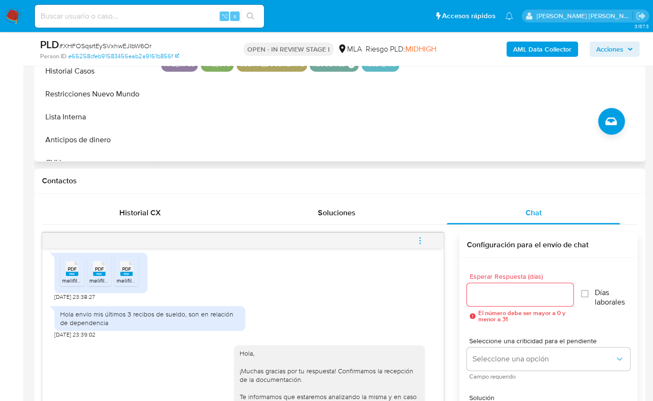
scroll to position [301, 0]
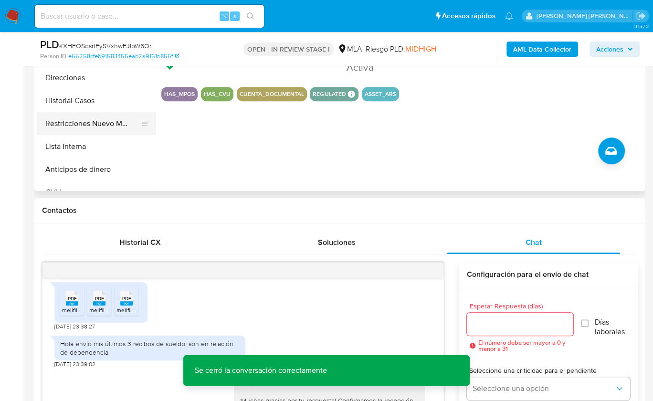
click at [102, 123] on button "Restricciones Nuevo Mundo" at bounding box center [93, 123] width 112 height 23
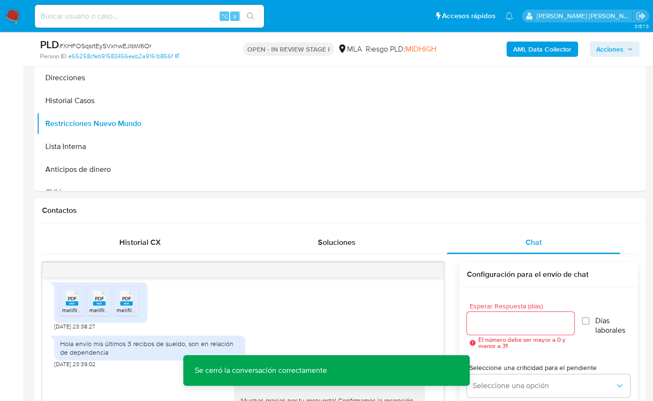
click at [524, 56] on b "AML Data Collector" at bounding box center [542, 49] width 58 height 15
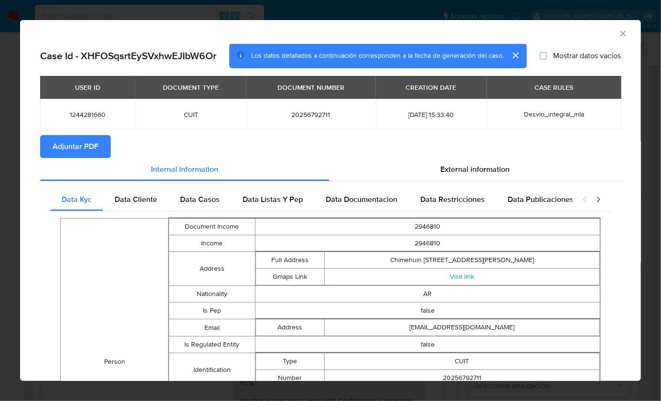
click at [75, 144] on span "Adjuntar PDF" at bounding box center [76, 146] width 46 height 21
click at [618, 35] on icon "Cerrar ventana" at bounding box center [623, 34] width 10 height 10
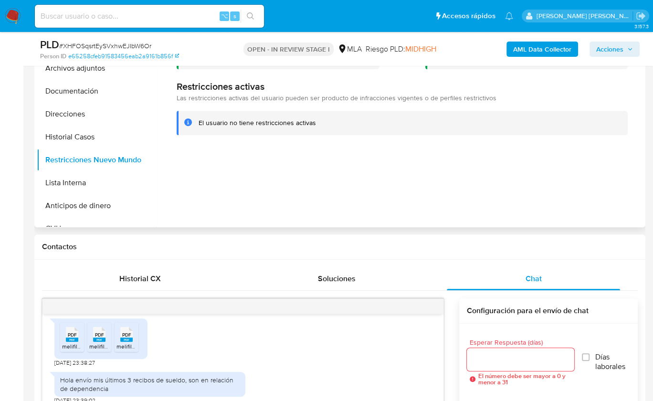
scroll to position [53, 0]
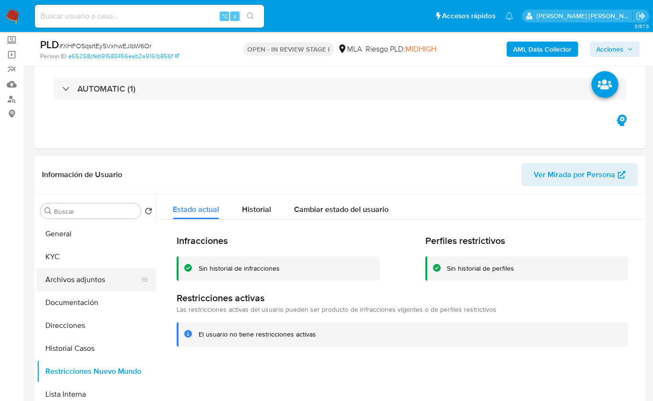
click at [77, 269] on button "Archivos adjuntos" at bounding box center [93, 279] width 112 height 23
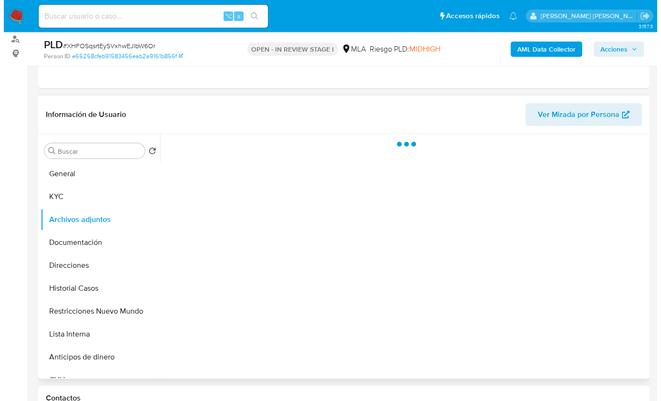
scroll to position [116, 0]
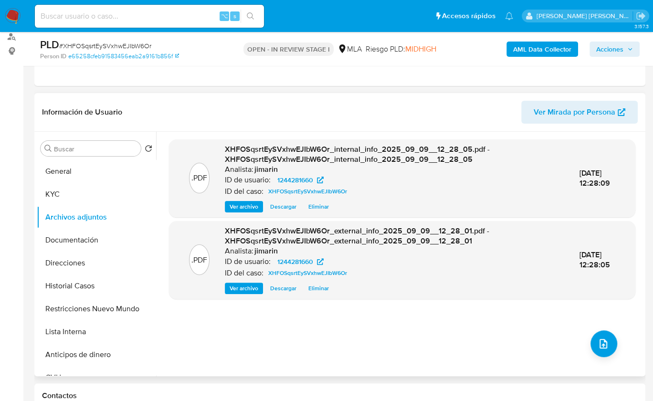
click at [623, 347] on div ".PDF XHFOSqsrtEySVxhwEJIbW6Or_internal_info_2025_09_09__12_28_05.pdf - XHFOSqsr…" at bounding box center [402, 253] width 466 height 229
click at [600, 348] on icon "upload-file" at bounding box center [603, 343] width 11 height 11
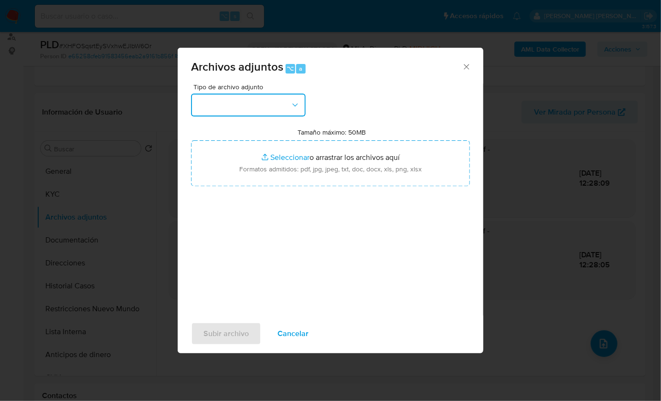
click at [256, 100] on button "button" at bounding box center [248, 105] width 115 height 23
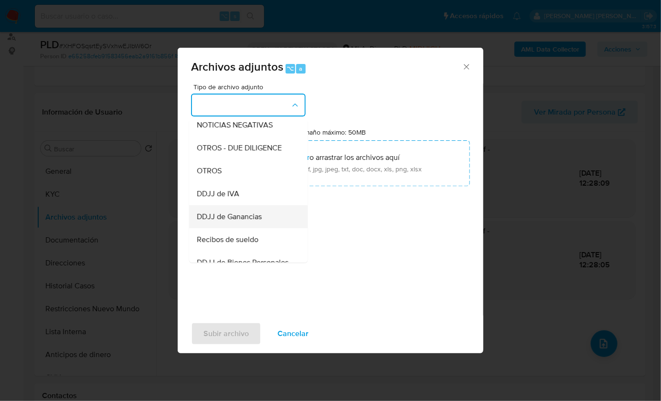
scroll to position [145, 0]
click at [253, 243] on span "Recibos de sueldo" at bounding box center [228, 238] width 62 height 10
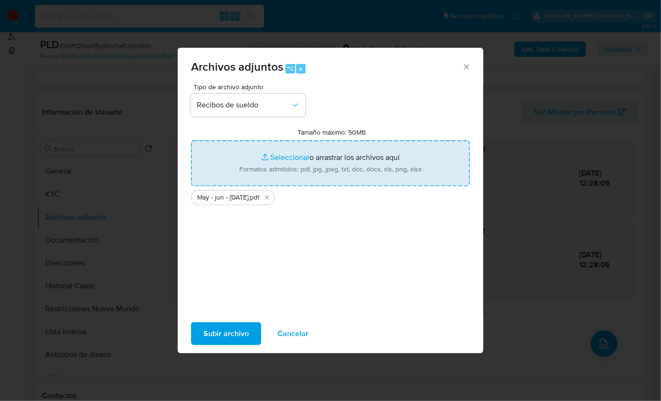
click at [212, 335] on span "Subir archivo" at bounding box center [225, 333] width 45 height 21
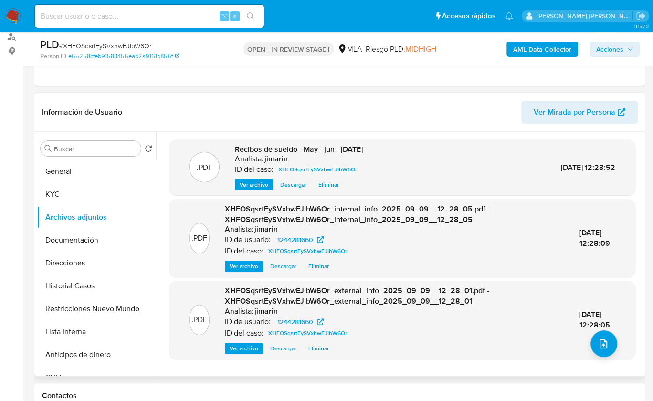
click at [602, 360] on div ".PDF Recibos de sueldo - May - jun - jul 25 Analista: jimarin ID del caso: XHFO…" at bounding box center [402, 253] width 466 height 229
click at [599, 340] on icon "upload-file" at bounding box center [603, 343] width 11 height 11
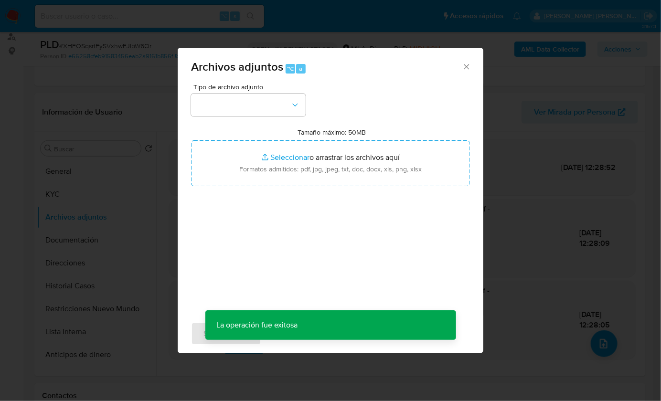
click at [272, 118] on div "Tipo de archivo adjunto Tamaño máximo: 50MB Seleccionar archivos Seleccionar o …" at bounding box center [330, 196] width 279 height 225
click at [271, 116] on div "Tipo de archivo adjunto" at bounding box center [248, 100] width 115 height 33
click at [271, 114] on button "button" at bounding box center [248, 105] width 115 height 23
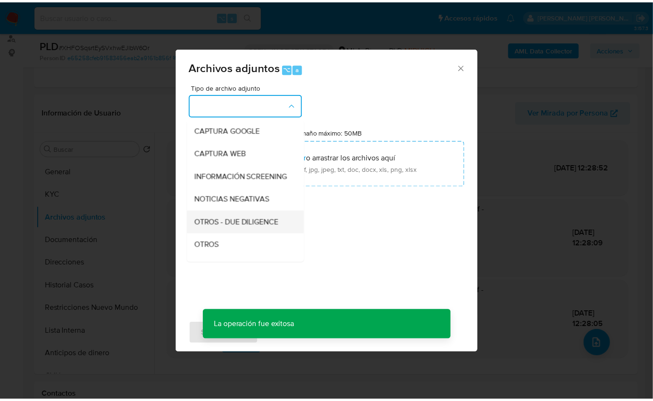
scroll to position [73, 0]
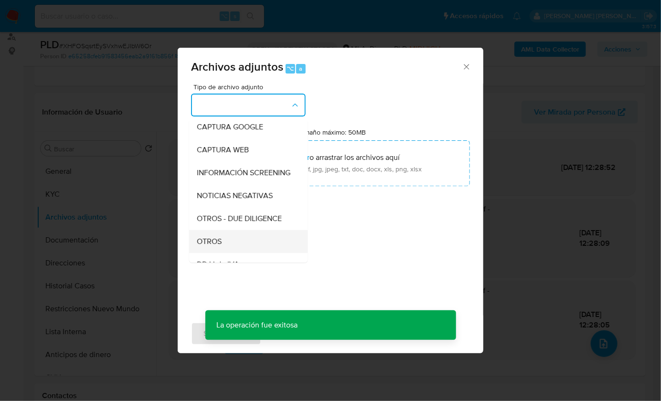
click at [222, 250] on div "OTROS" at bounding box center [245, 241] width 97 height 23
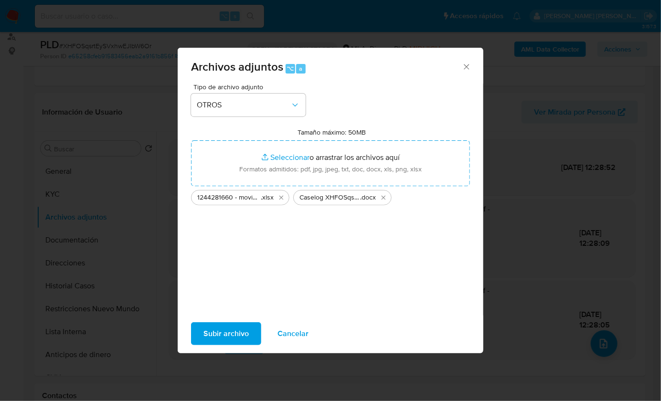
click at [225, 340] on span "Subir archivo" at bounding box center [225, 333] width 45 height 21
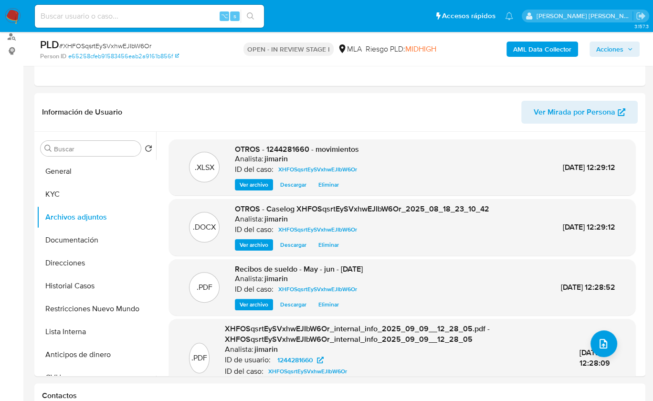
click at [602, 53] on span "Acciones" at bounding box center [609, 49] width 27 height 15
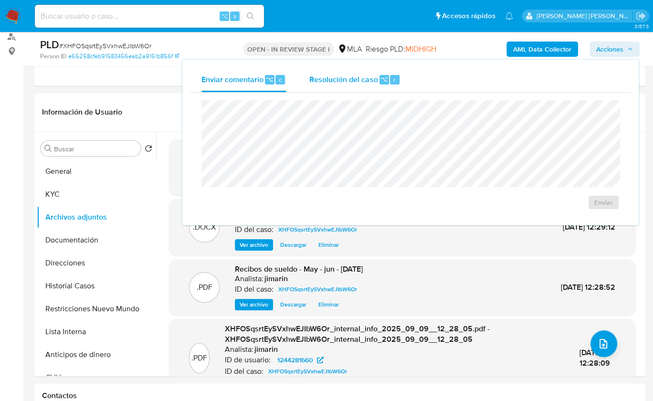
click at [348, 85] on div "Resolución del caso ⌥ r" at bounding box center [354, 79] width 91 height 25
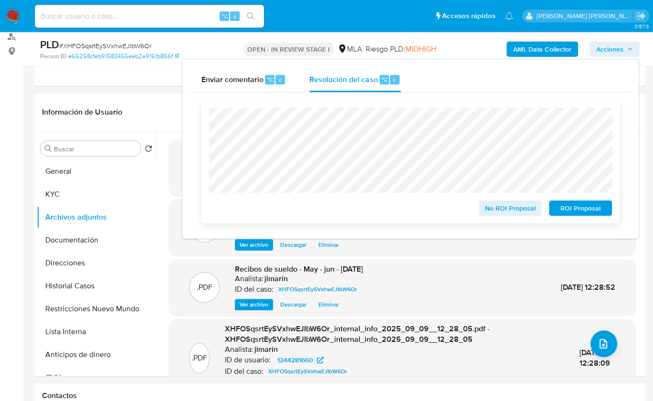
click at [511, 209] on span "No ROI Proposal" at bounding box center [511, 207] width 50 height 13
